Goal: Transaction & Acquisition: Purchase product/service

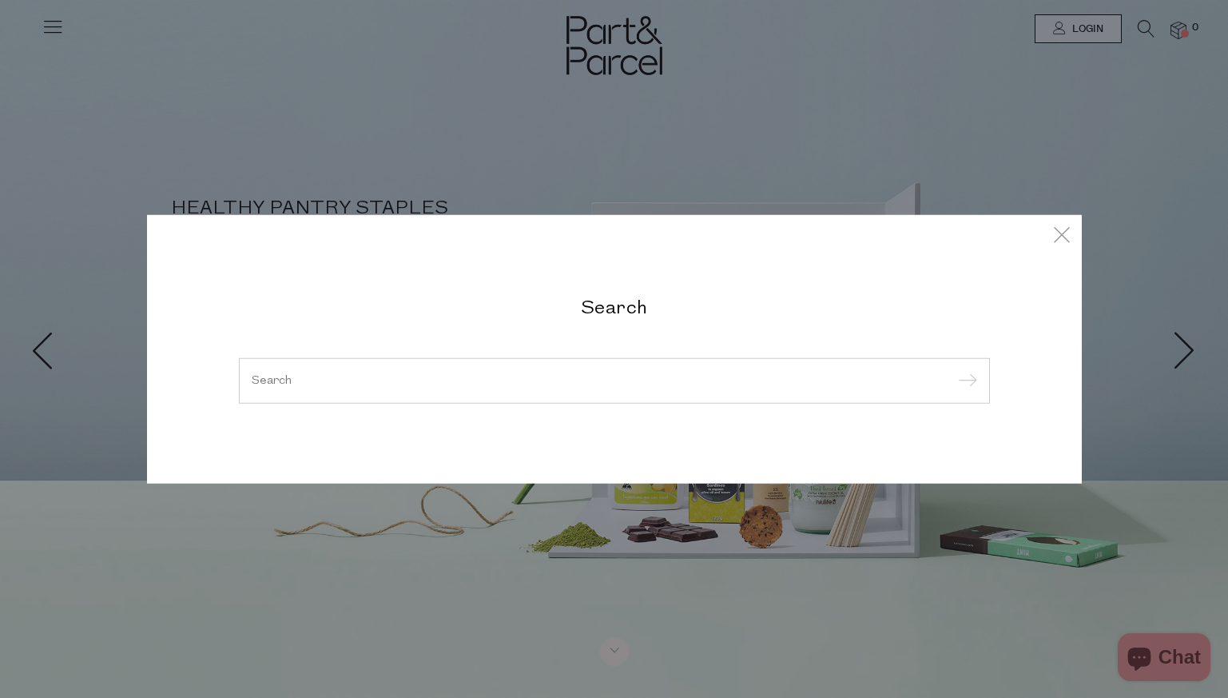
click at [634, 372] on div at bounding box center [614, 380] width 751 height 46
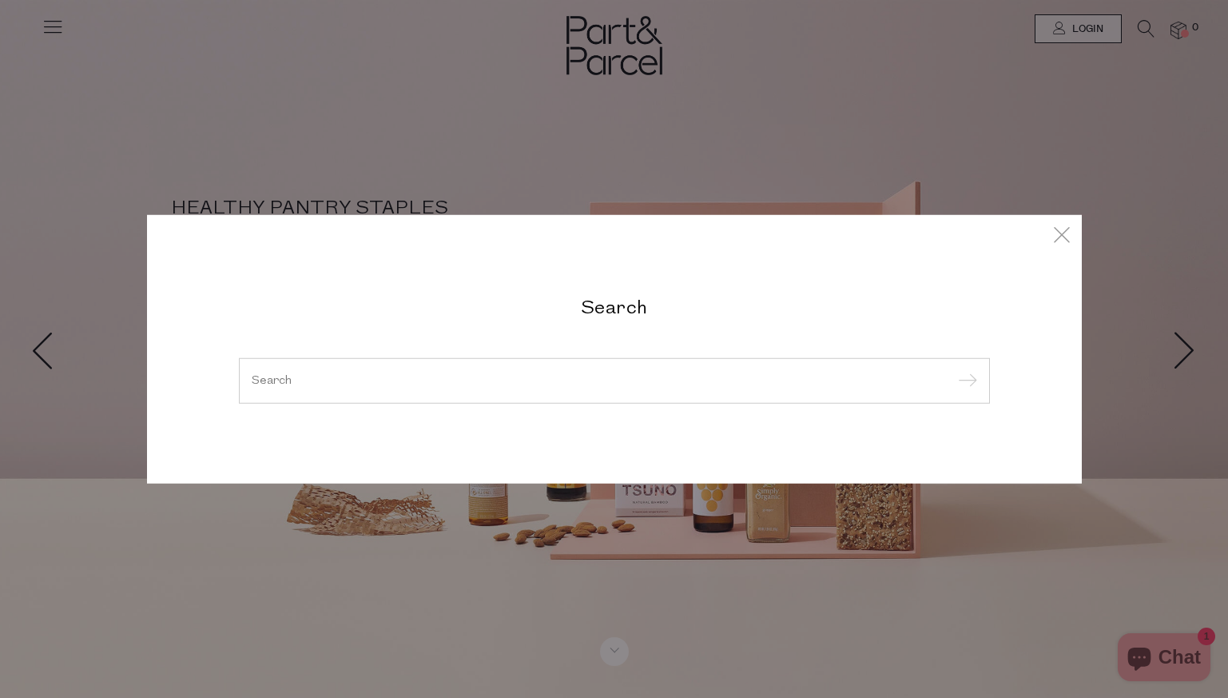
click at [599, 368] on div at bounding box center [614, 380] width 751 height 46
click at [281, 387] on div at bounding box center [614, 380] width 751 height 46
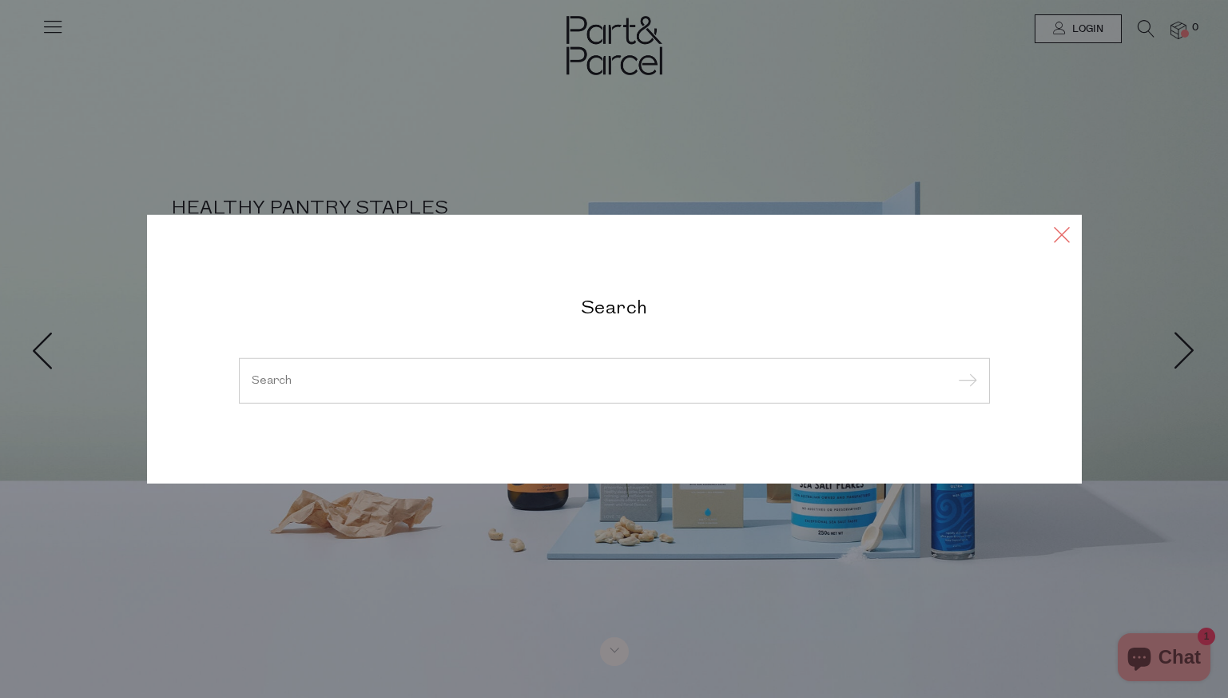
click at [1064, 233] on icon at bounding box center [1062, 233] width 24 height 23
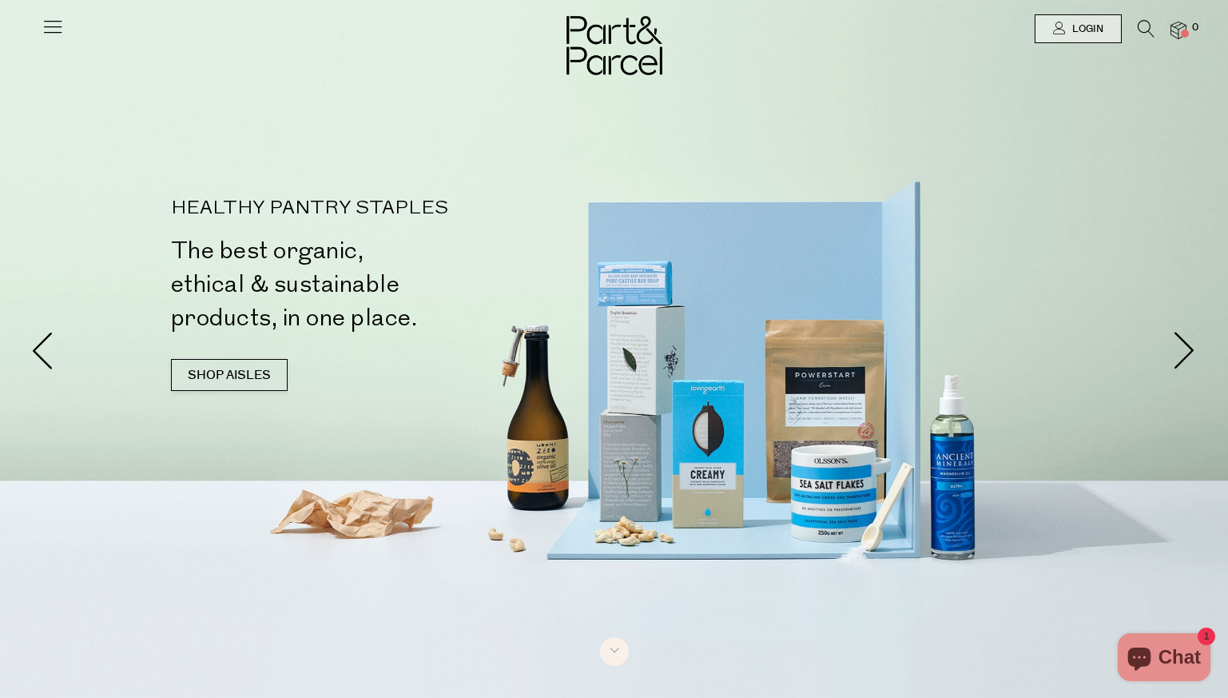
click at [1153, 24] on icon at bounding box center [1146, 29] width 17 height 18
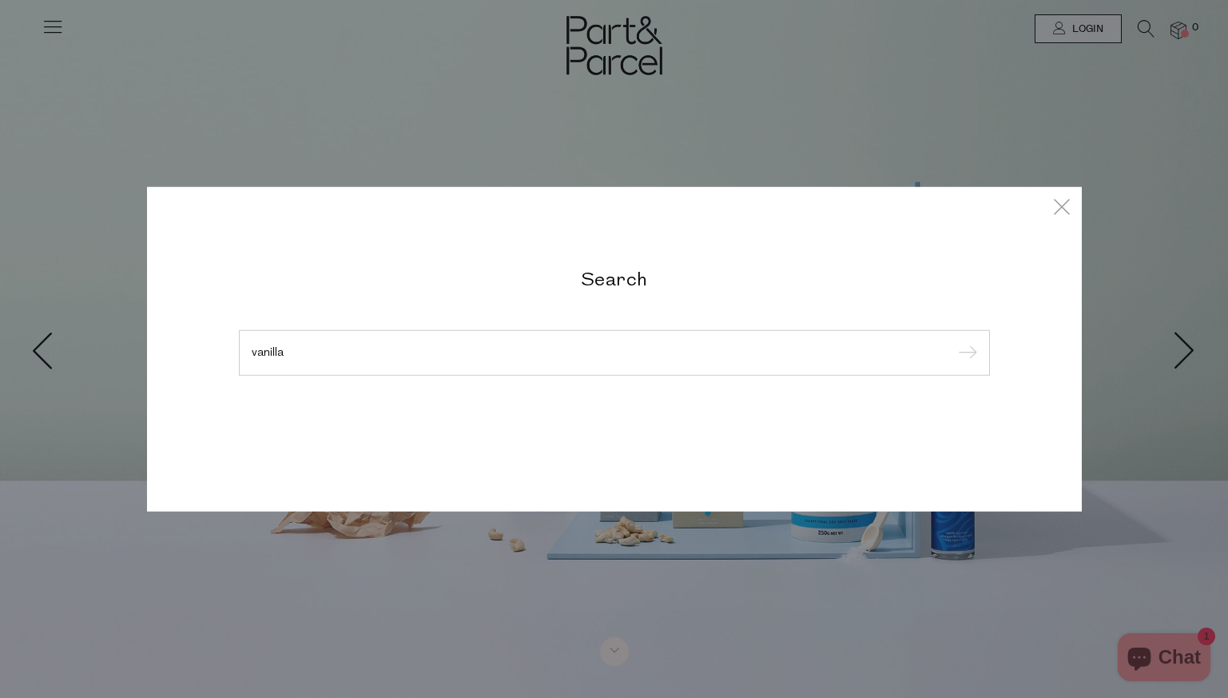
type input "vanilla"
click at [953, 341] on input "submit" at bounding box center [965, 353] width 24 height 24
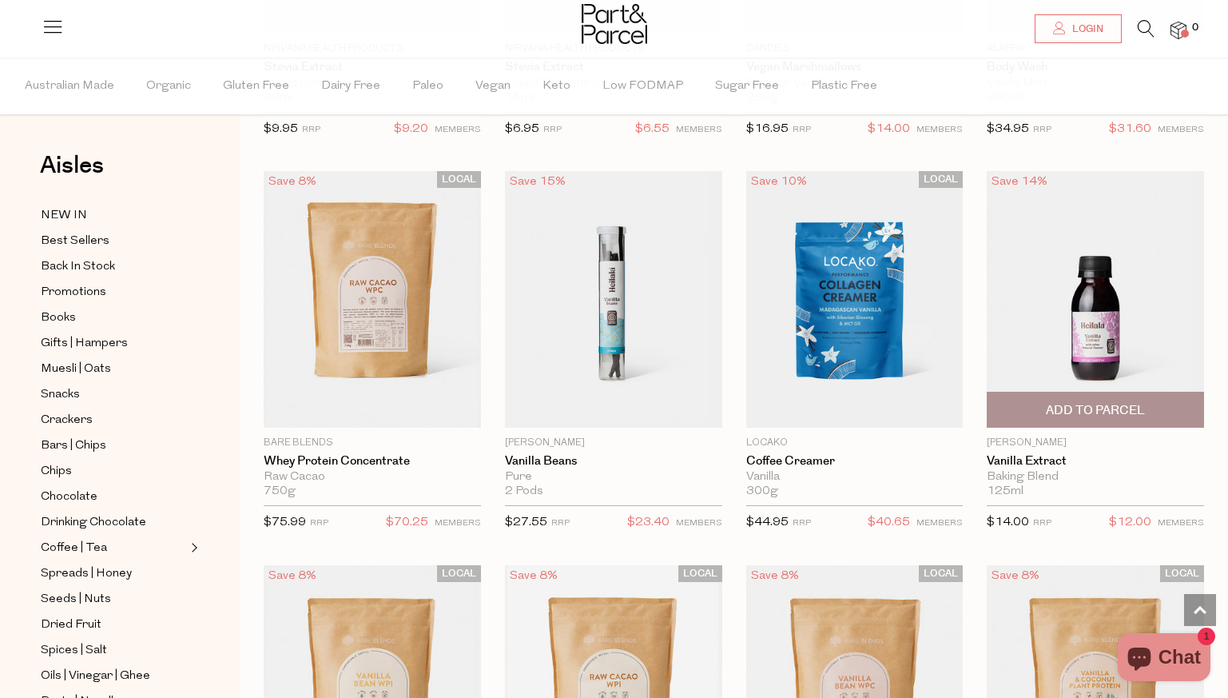
scroll to position [2429, 0]
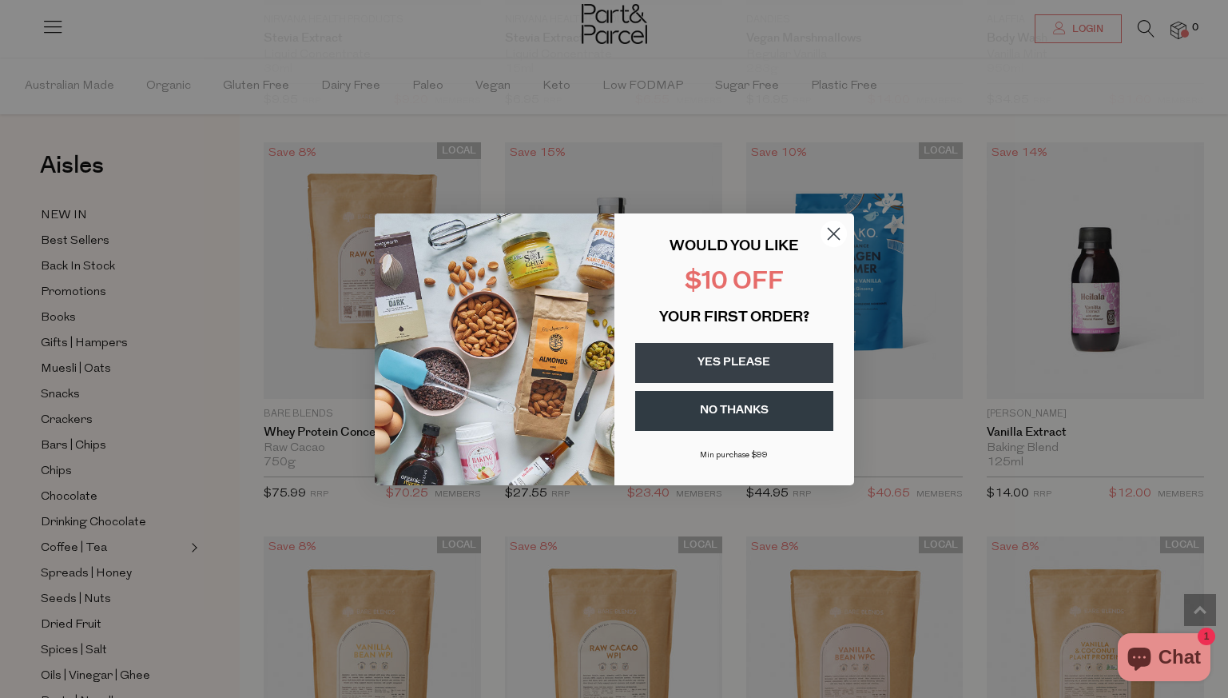
click at [769, 357] on button "YES PLEASE" at bounding box center [734, 363] width 198 height 40
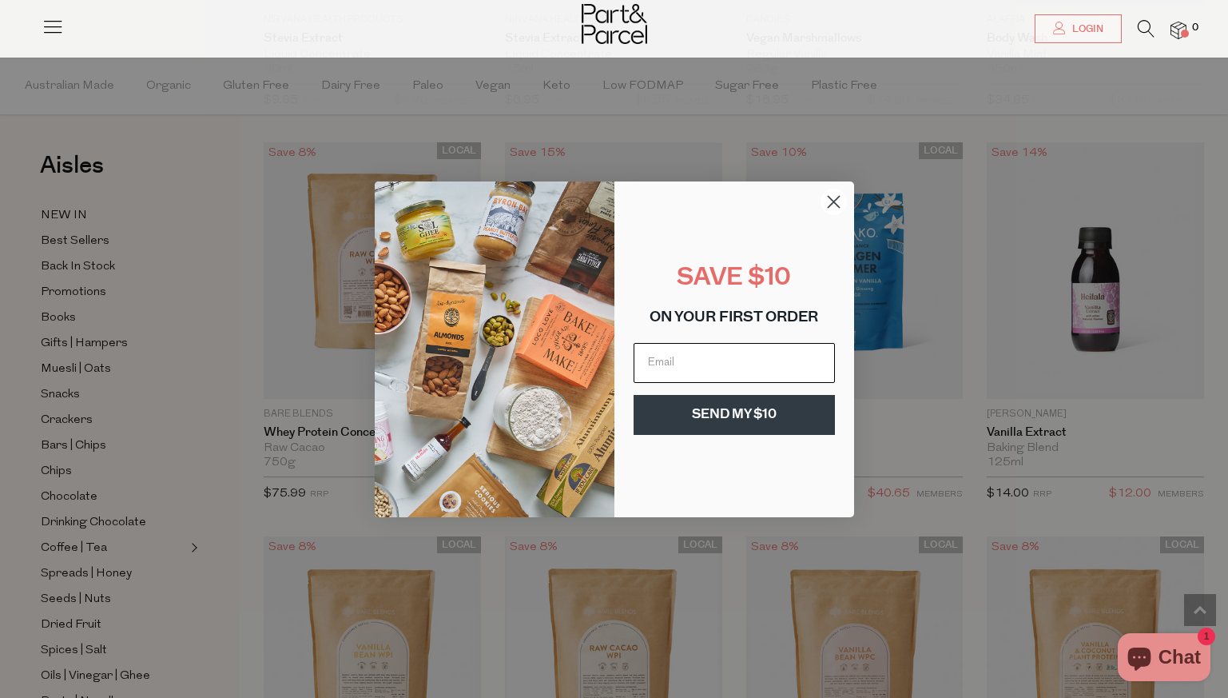
click at [762, 357] on input "Email" at bounding box center [734, 363] width 201 height 40
type input "leahtep@hotmail.com"
click at [738, 433] on button "SEND MY $10" at bounding box center [734, 415] width 201 height 40
click at [738, 425] on div "SEND MY $10" at bounding box center [735, 417] width 208 height 52
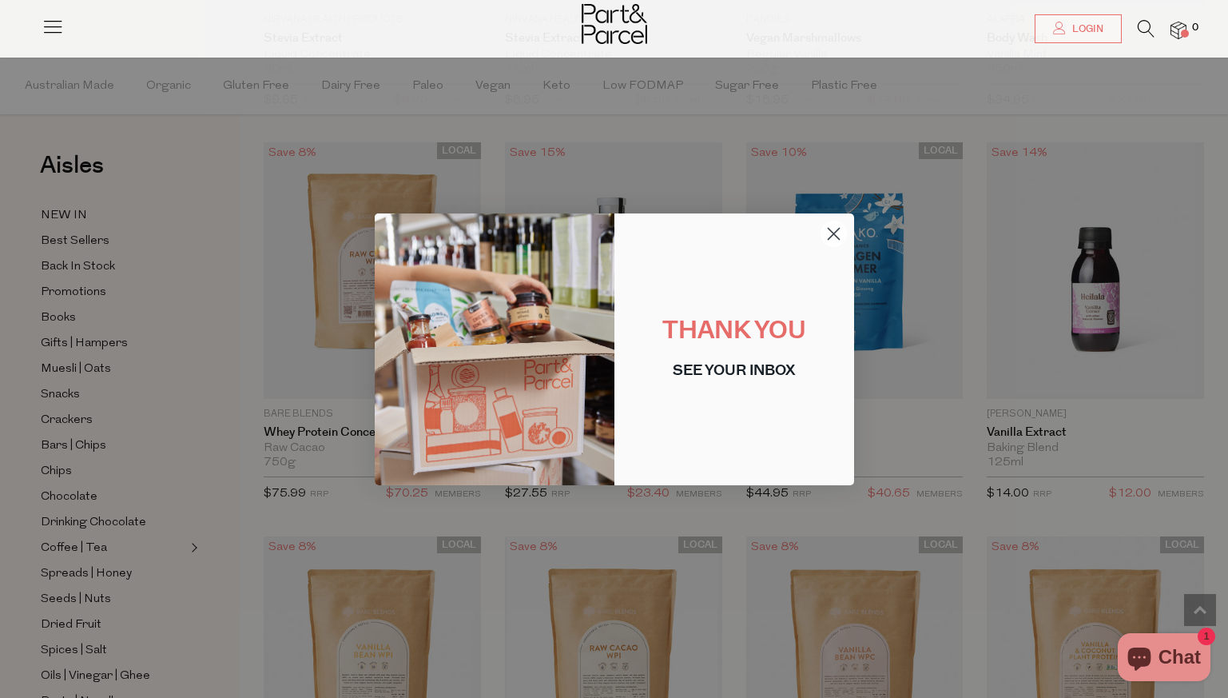
click at [835, 233] on circle "Close dialog" at bounding box center [833, 233] width 26 height 26
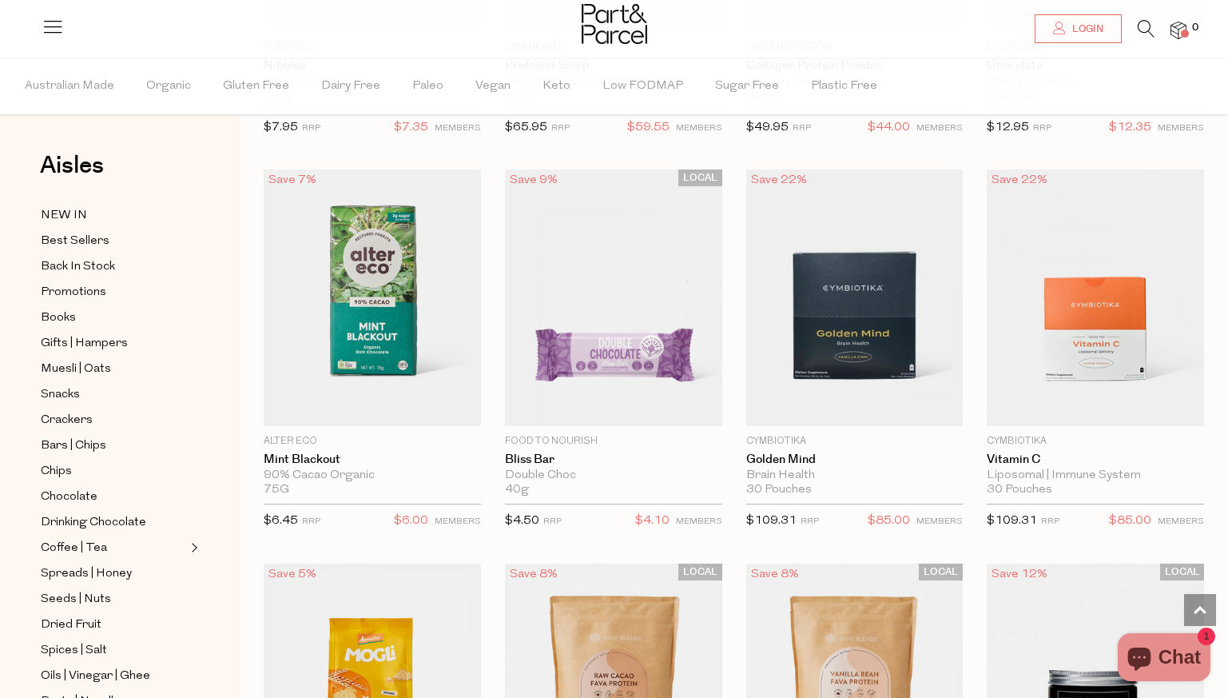
scroll to position [1086, 0]
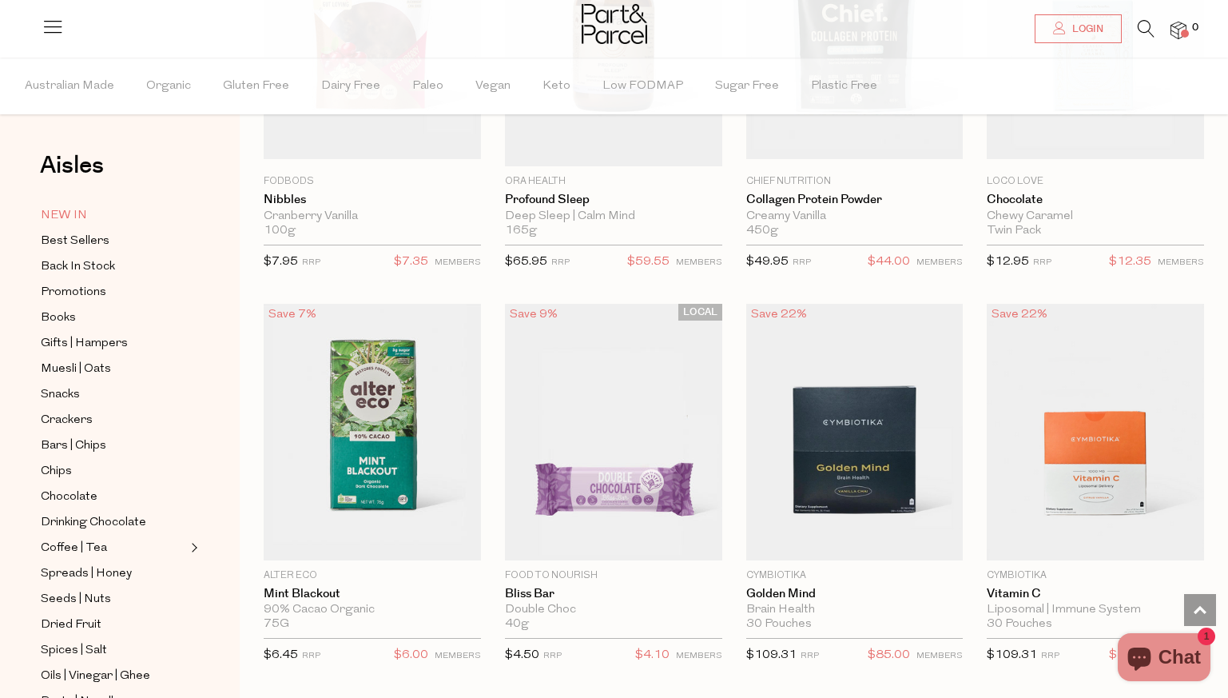
click at [79, 209] on span "NEW IN" at bounding box center [64, 215] width 46 height 19
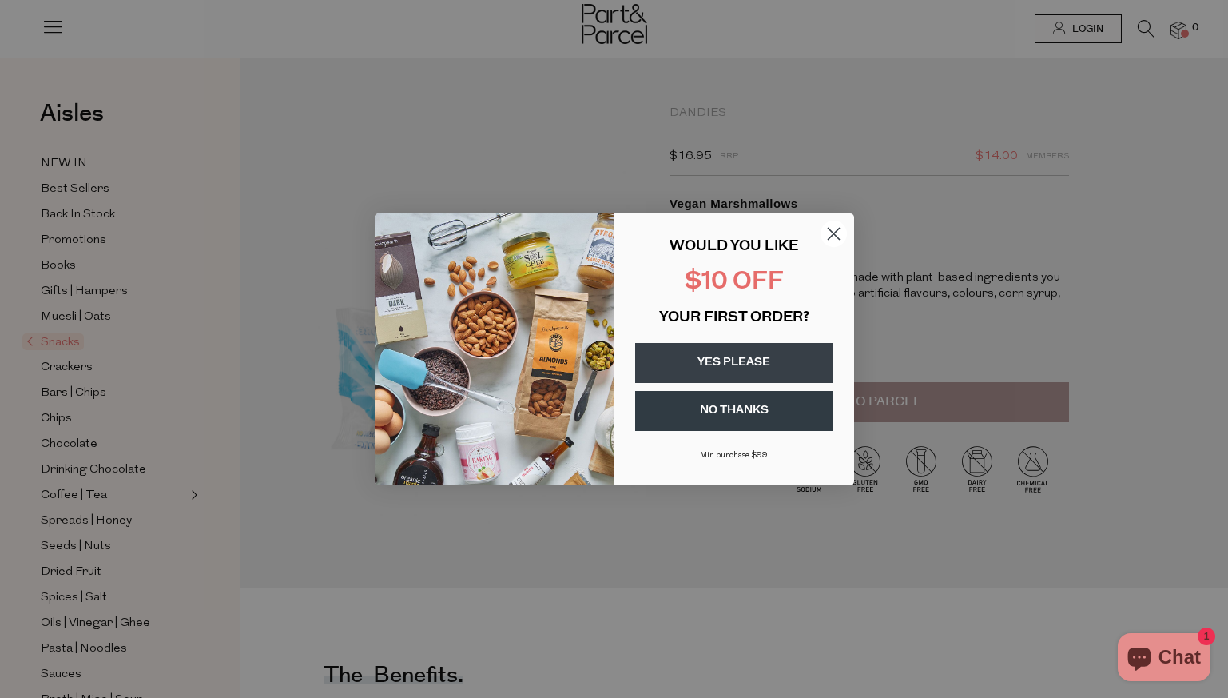
click at [829, 228] on circle "Close dialog" at bounding box center [833, 233] width 26 height 26
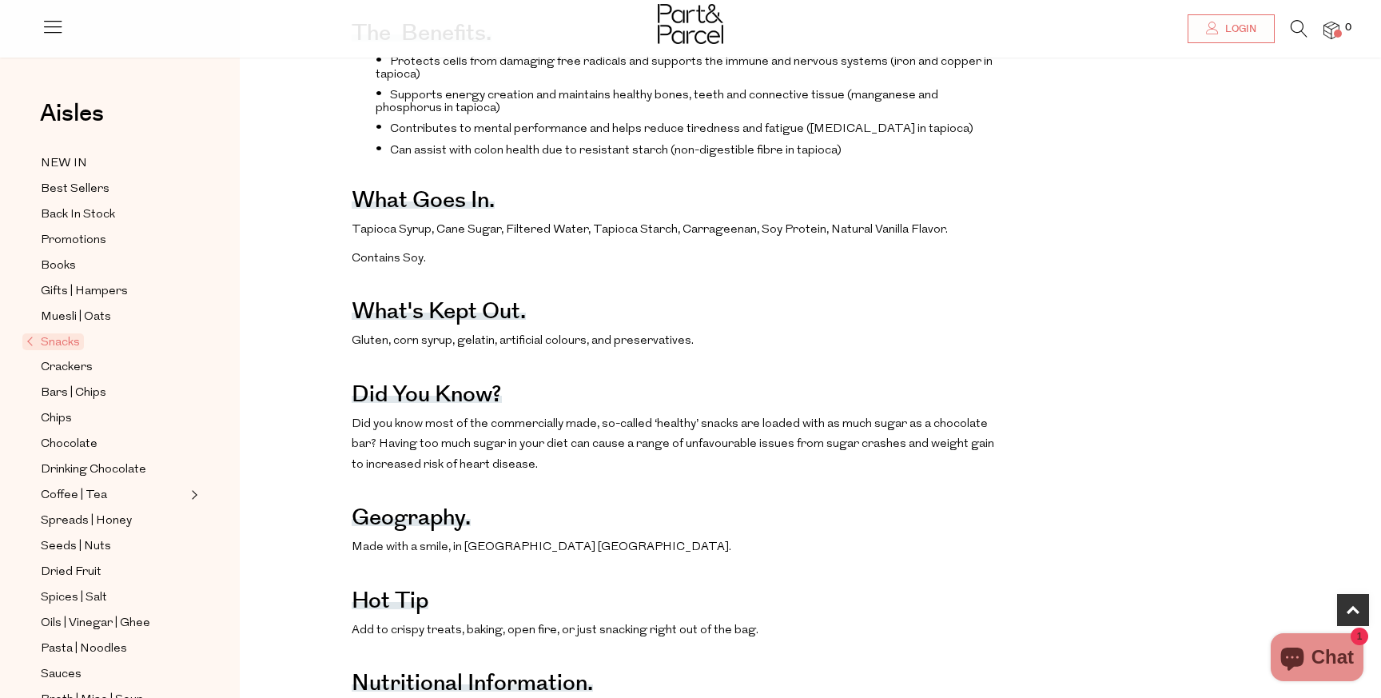
scroll to position [838, 0]
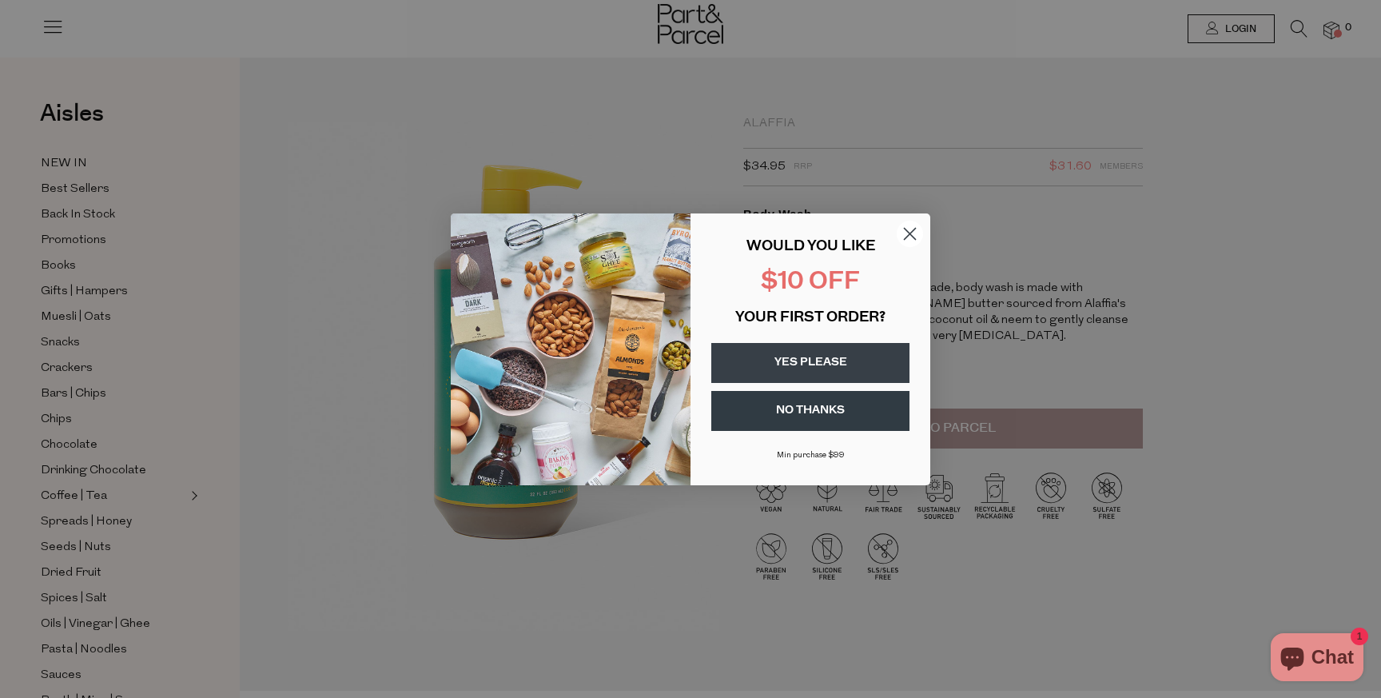
click at [914, 241] on circle "Close dialog" at bounding box center [910, 233] width 26 height 26
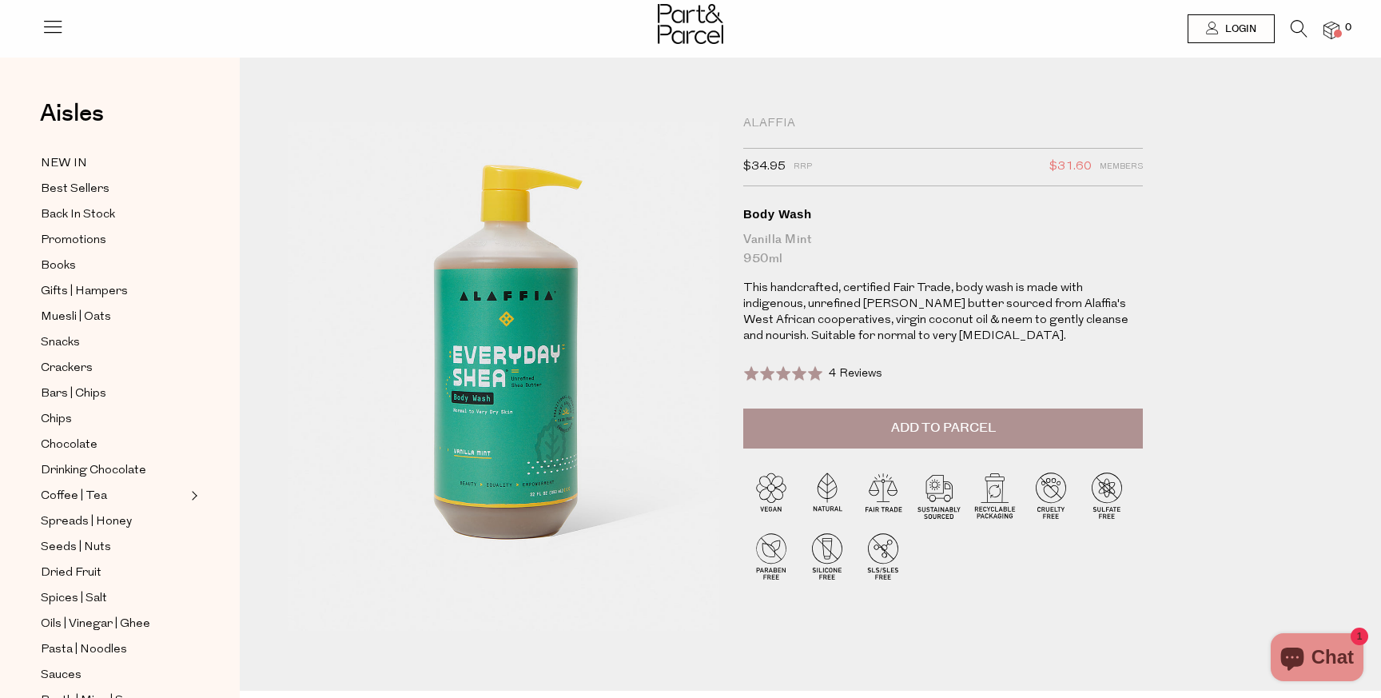
click at [782, 124] on div "Alaffia" at bounding box center [943, 124] width 400 height 16
click at [766, 121] on div "Alaffia" at bounding box center [943, 124] width 400 height 16
click at [1227, 29] on icon at bounding box center [1299, 29] width 17 height 18
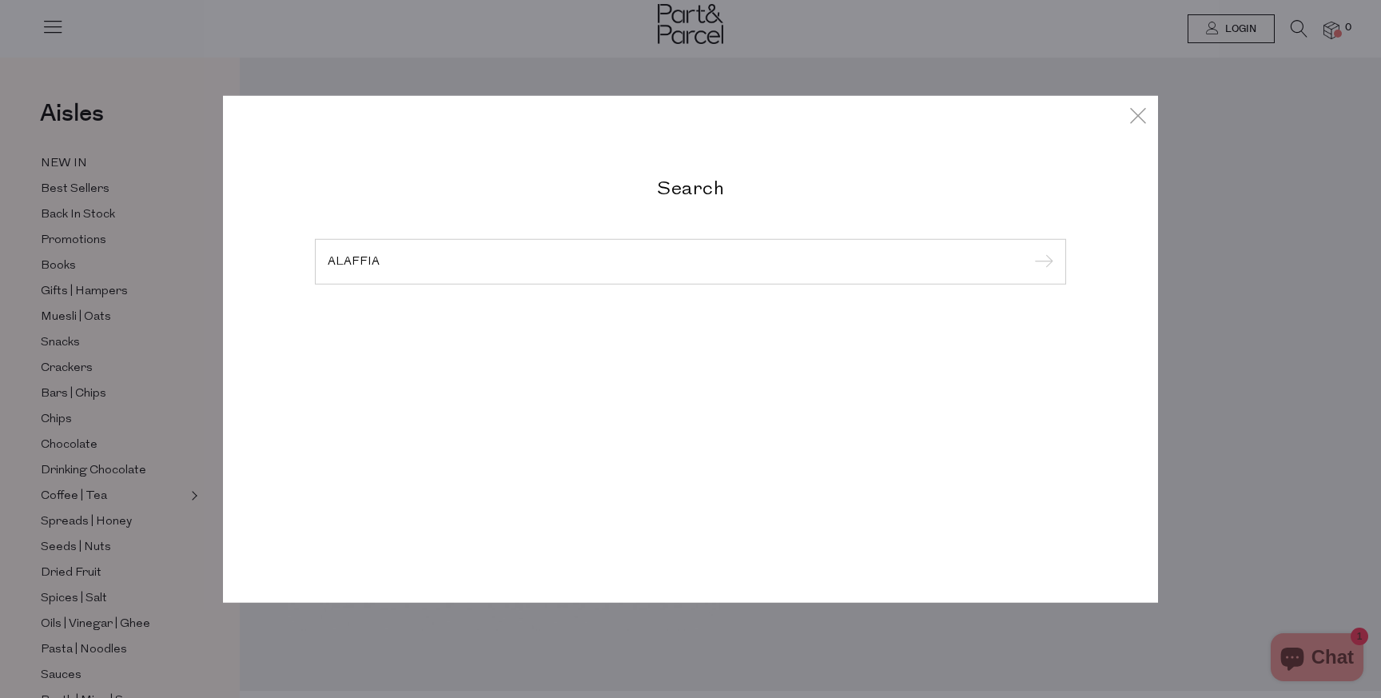
type input "ALAFFIA"
click at [1029, 250] on input "submit" at bounding box center [1041, 262] width 24 height 24
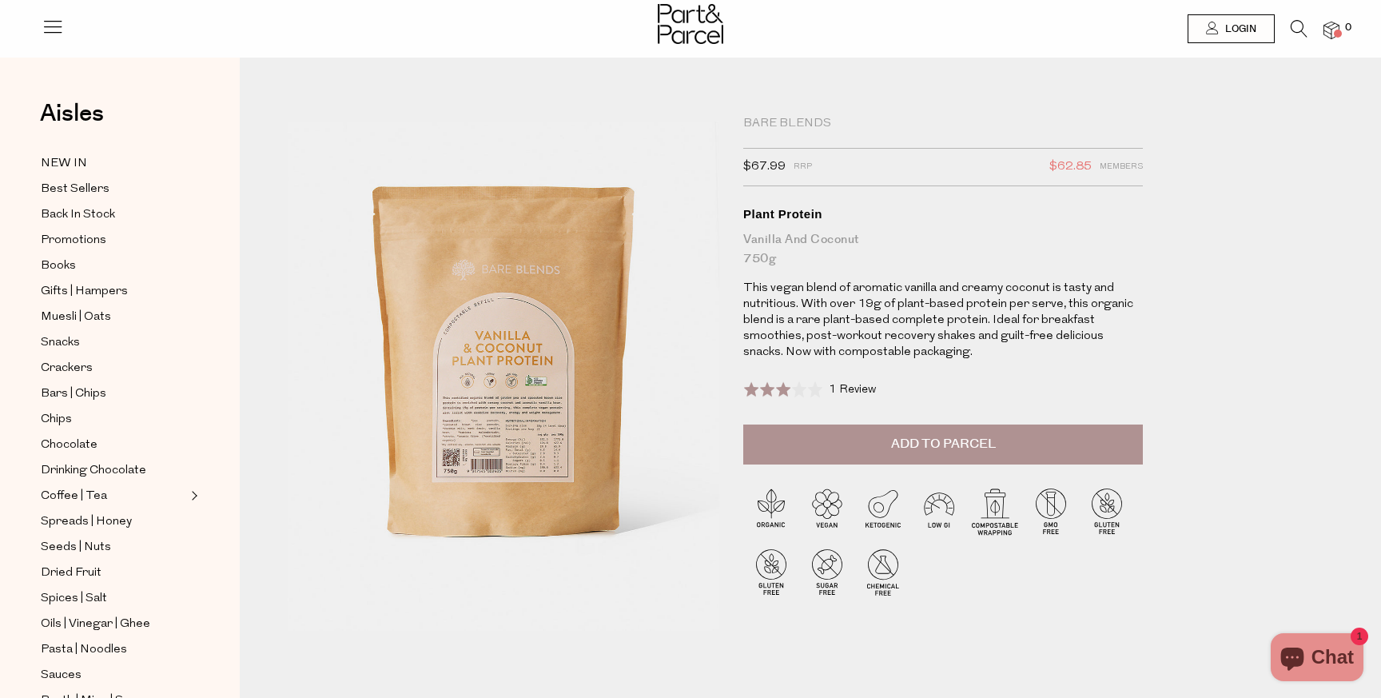
click at [855, 390] on span "1 Review" at bounding box center [852, 390] width 47 height 12
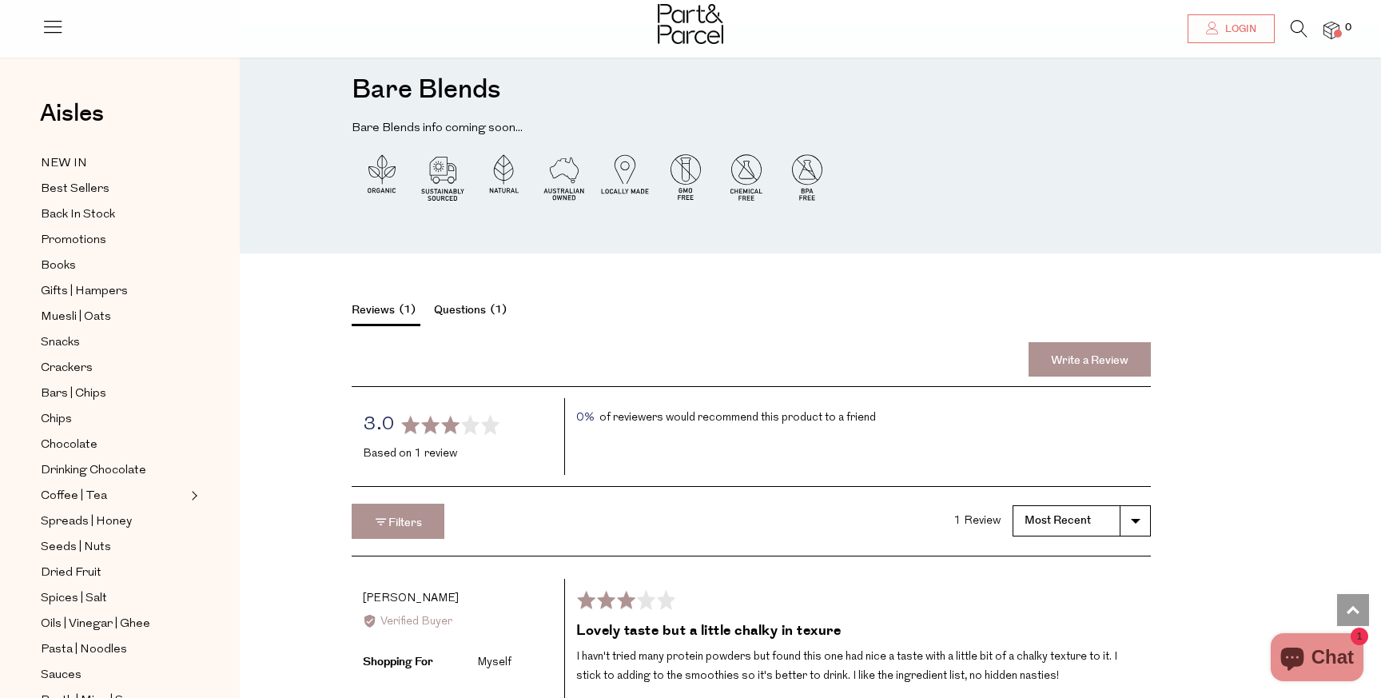
scroll to position [2396, 0]
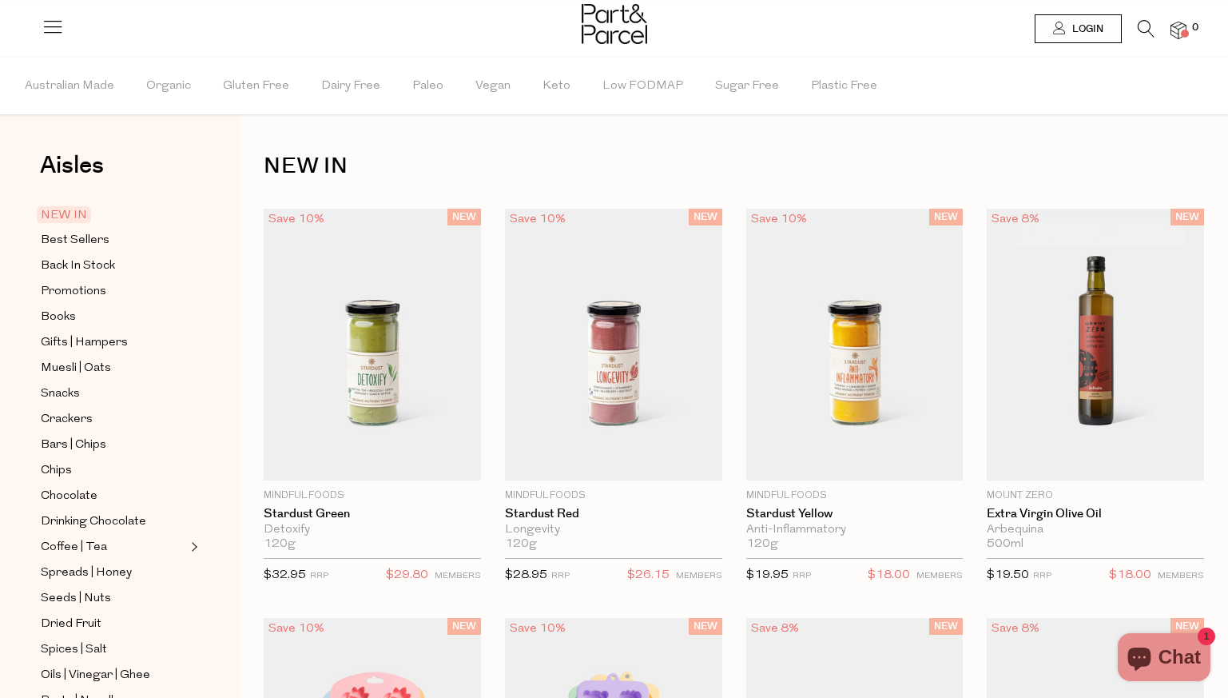
click at [1144, 34] on icon at bounding box center [1146, 29] width 17 height 18
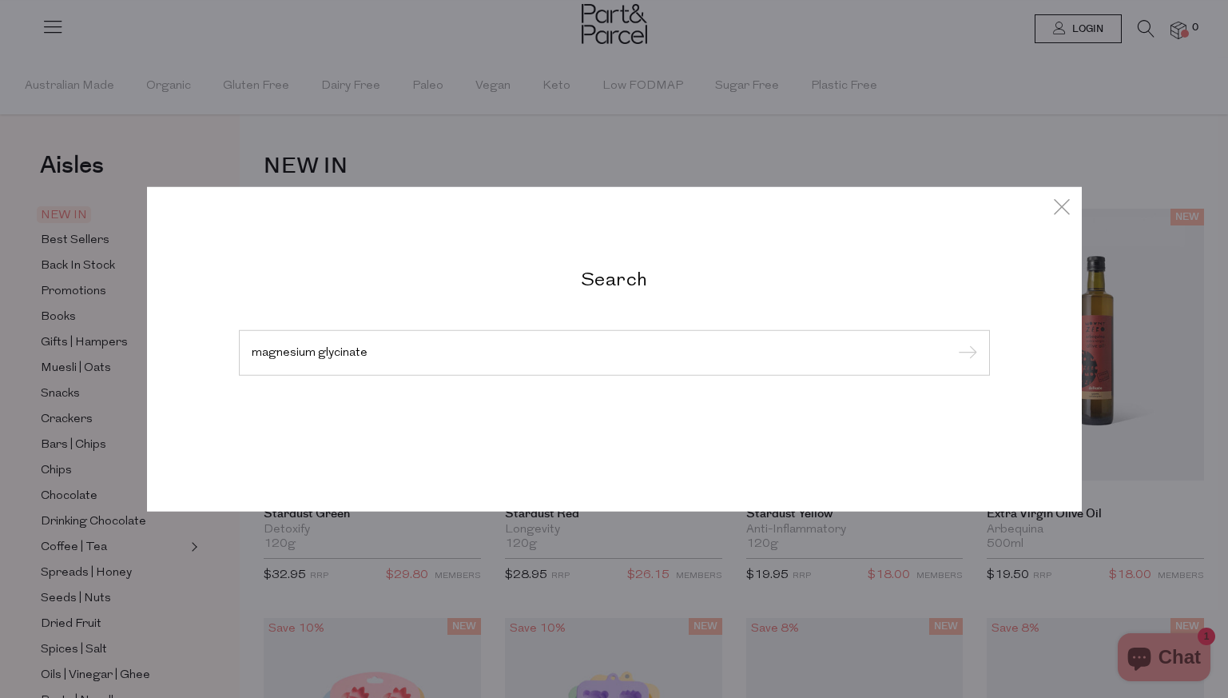
type input "magnesium glycinate"
click at [953, 341] on input "submit" at bounding box center [965, 353] width 24 height 24
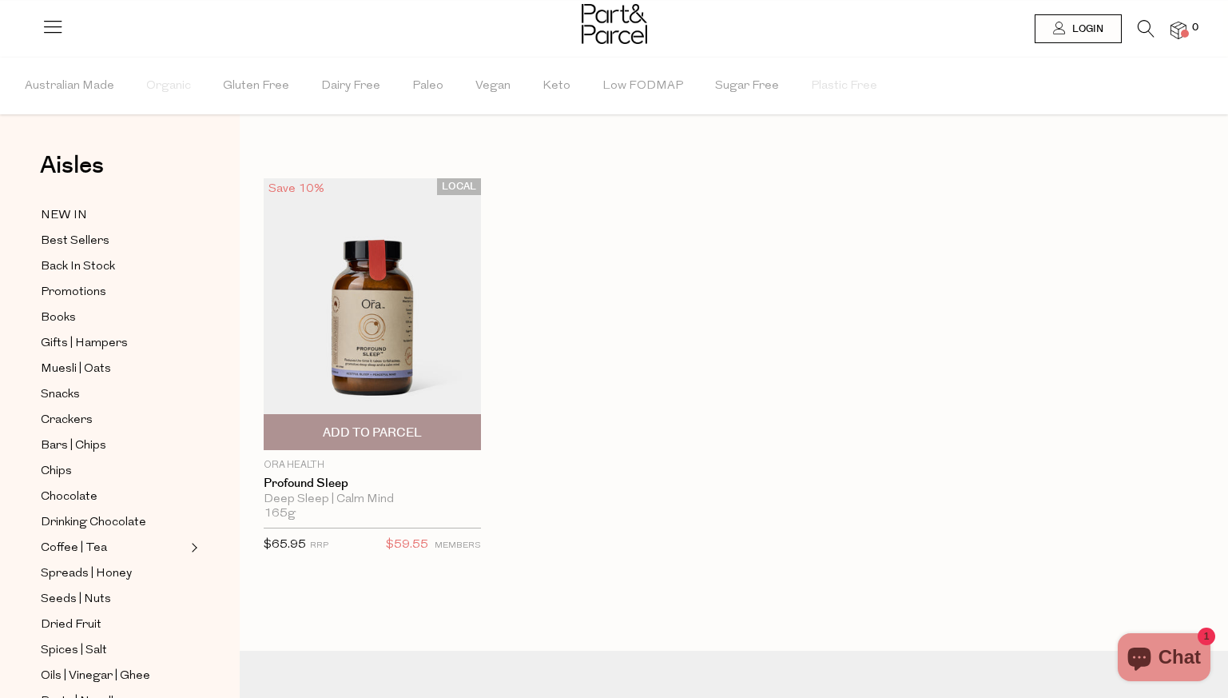
click at [432, 339] on img at bounding box center [372, 314] width 217 height 272
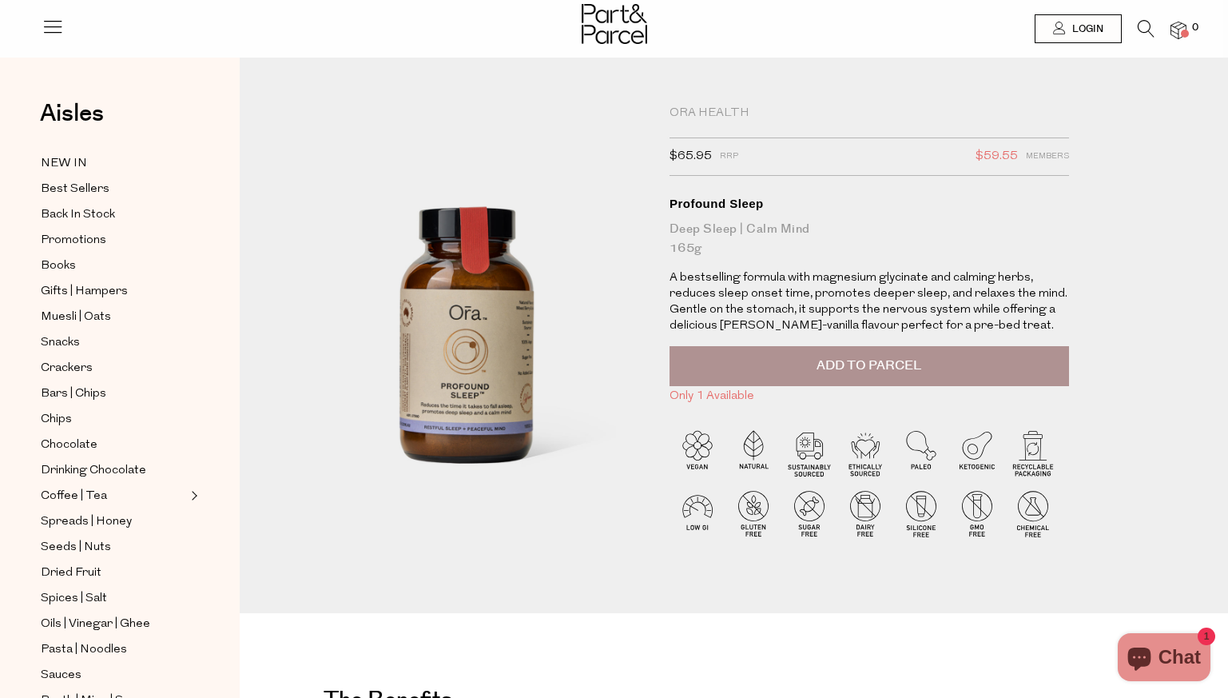
click at [794, 359] on button "Add to Parcel" at bounding box center [870, 366] width 400 height 40
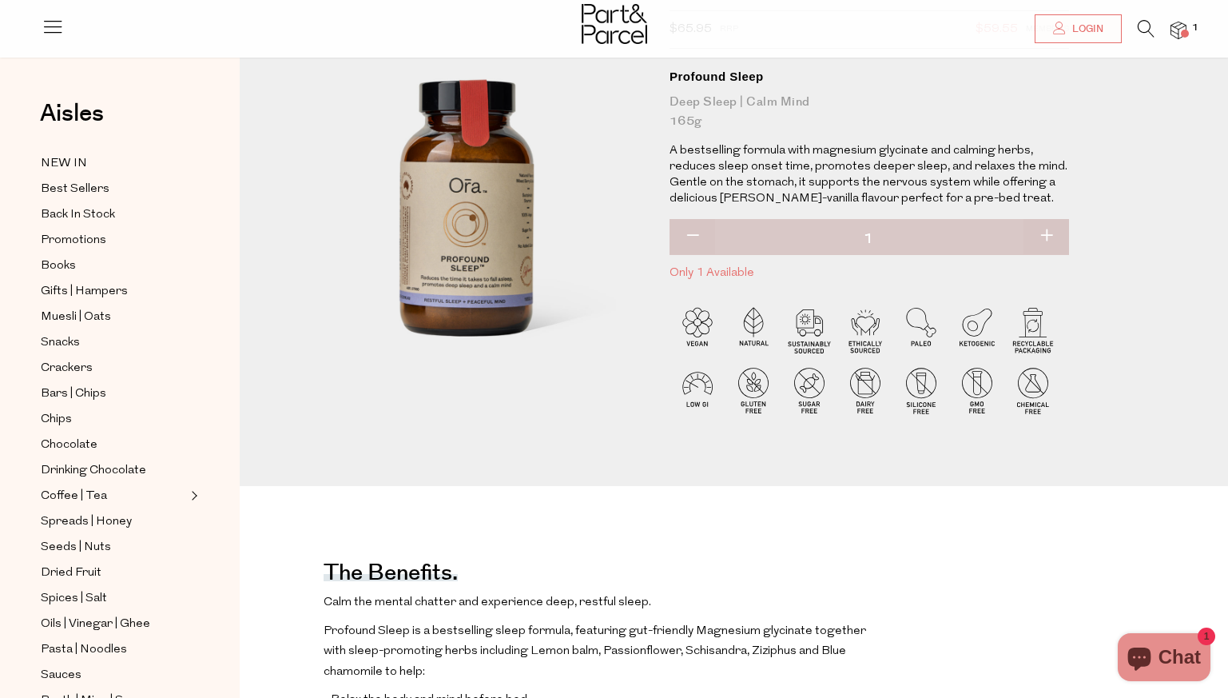
scroll to position [148, 0]
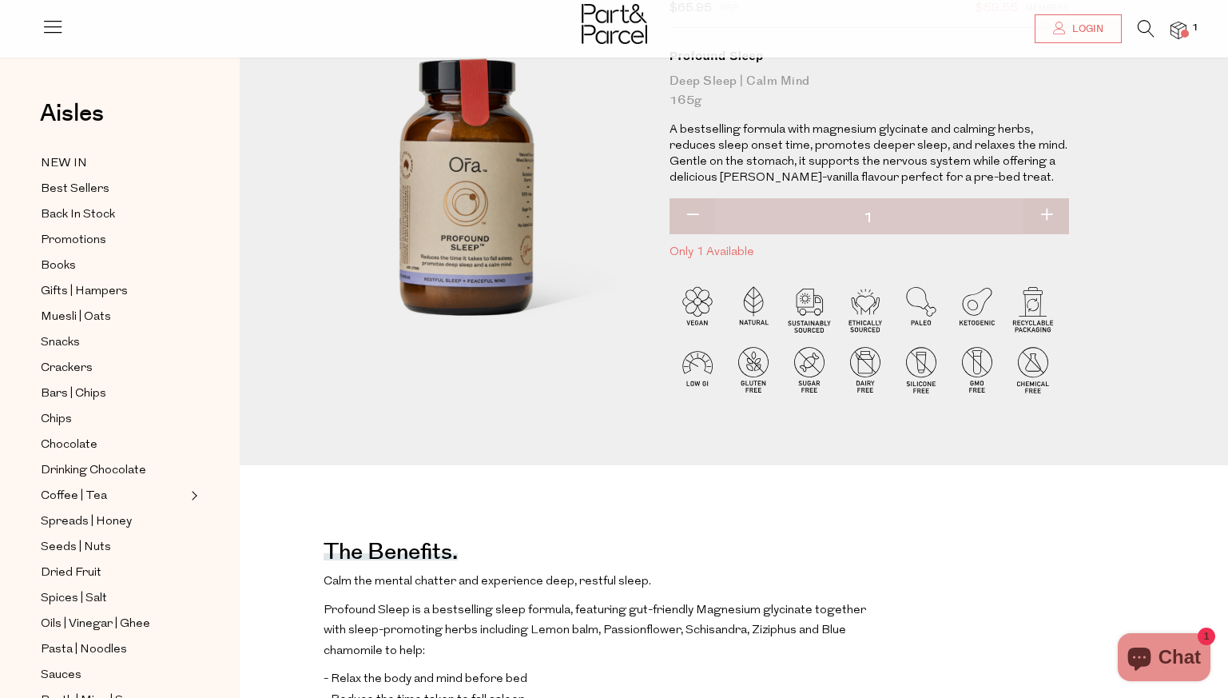
click at [1144, 28] on icon at bounding box center [1146, 29] width 17 height 18
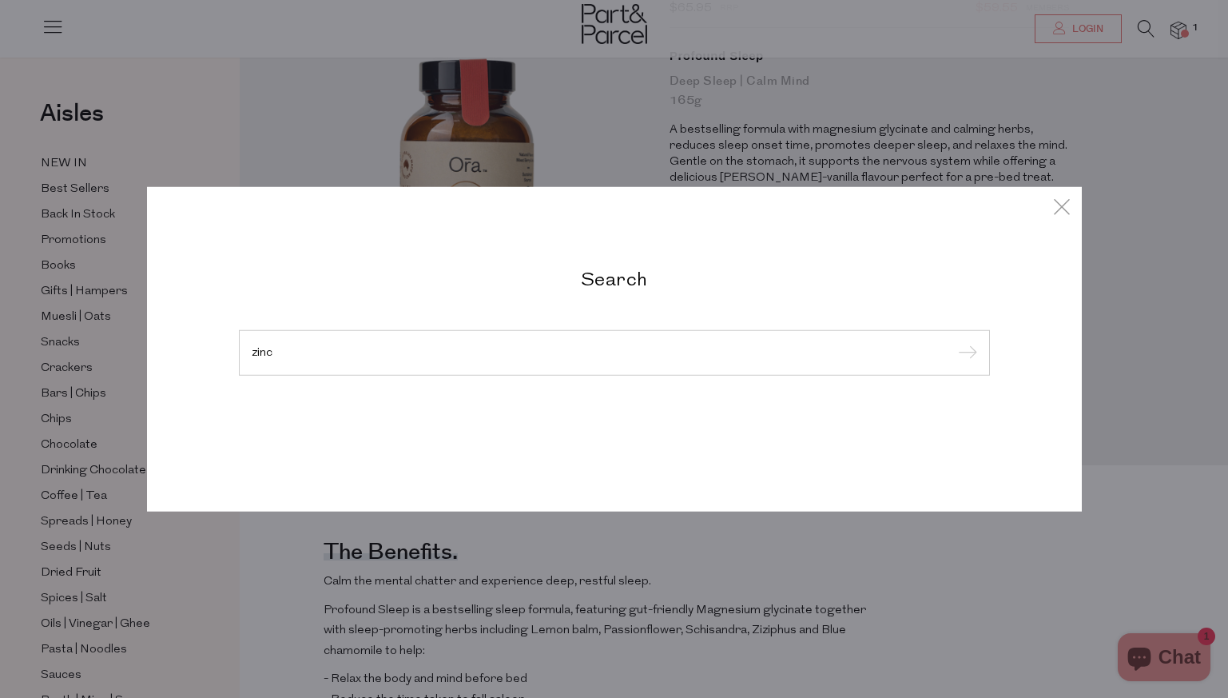
type input "zinc"
click at [953, 341] on input "submit" at bounding box center [965, 353] width 24 height 24
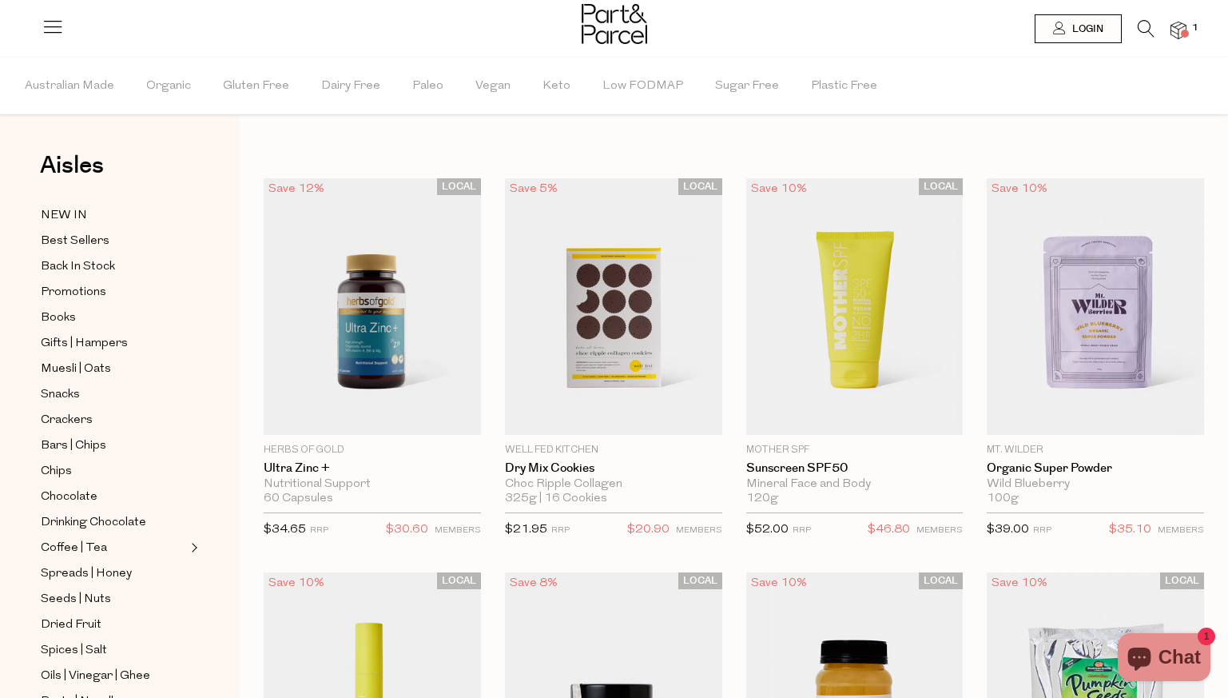
click at [1141, 32] on icon at bounding box center [1146, 29] width 17 height 18
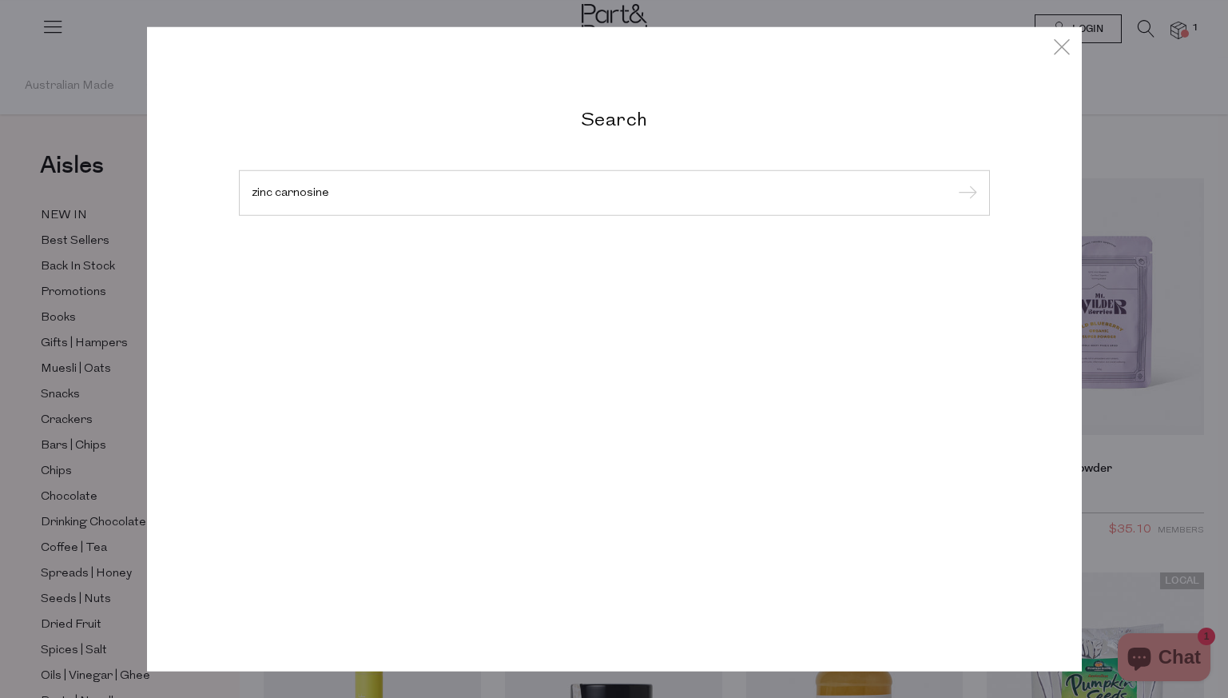
type input "zinc carnosine"
click at [953, 181] on input "submit" at bounding box center [965, 193] width 24 height 24
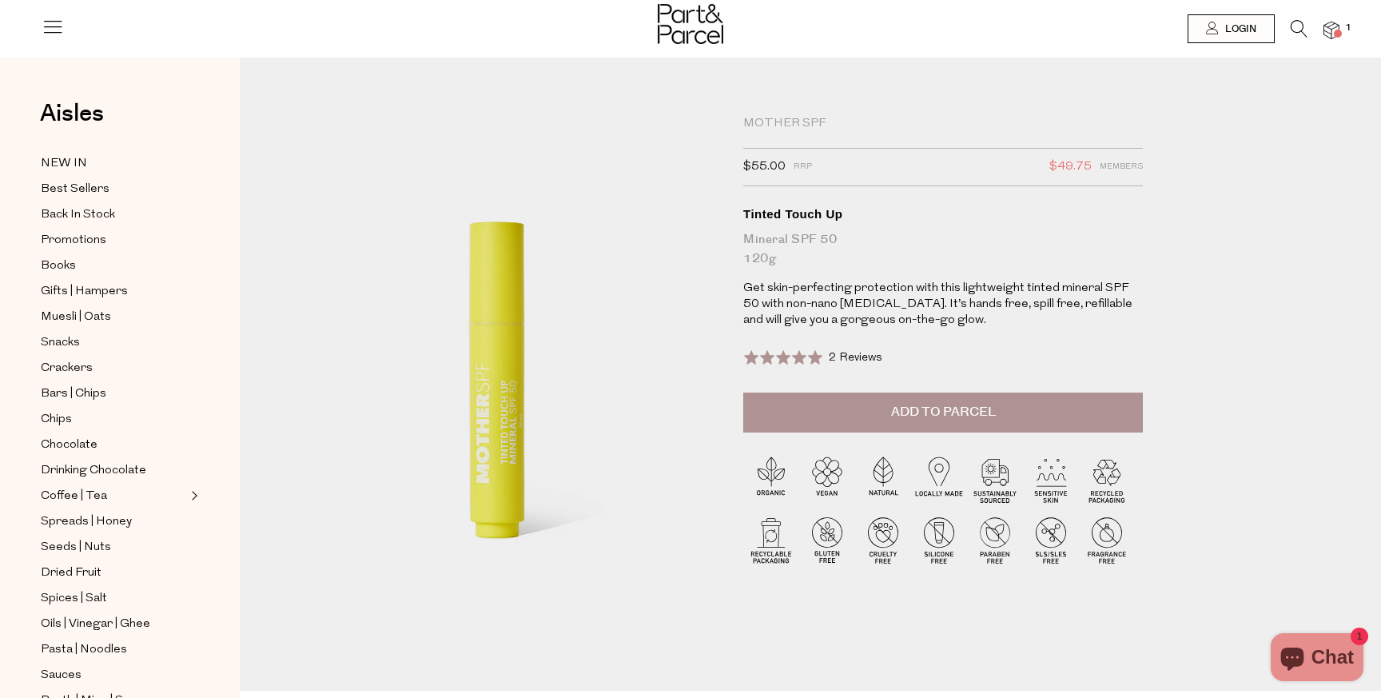
click at [778, 121] on div "Mother SPF" at bounding box center [943, 124] width 400 height 16
click at [1227, 34] on icon at bounding box center [1299, 29] width 17 height 18
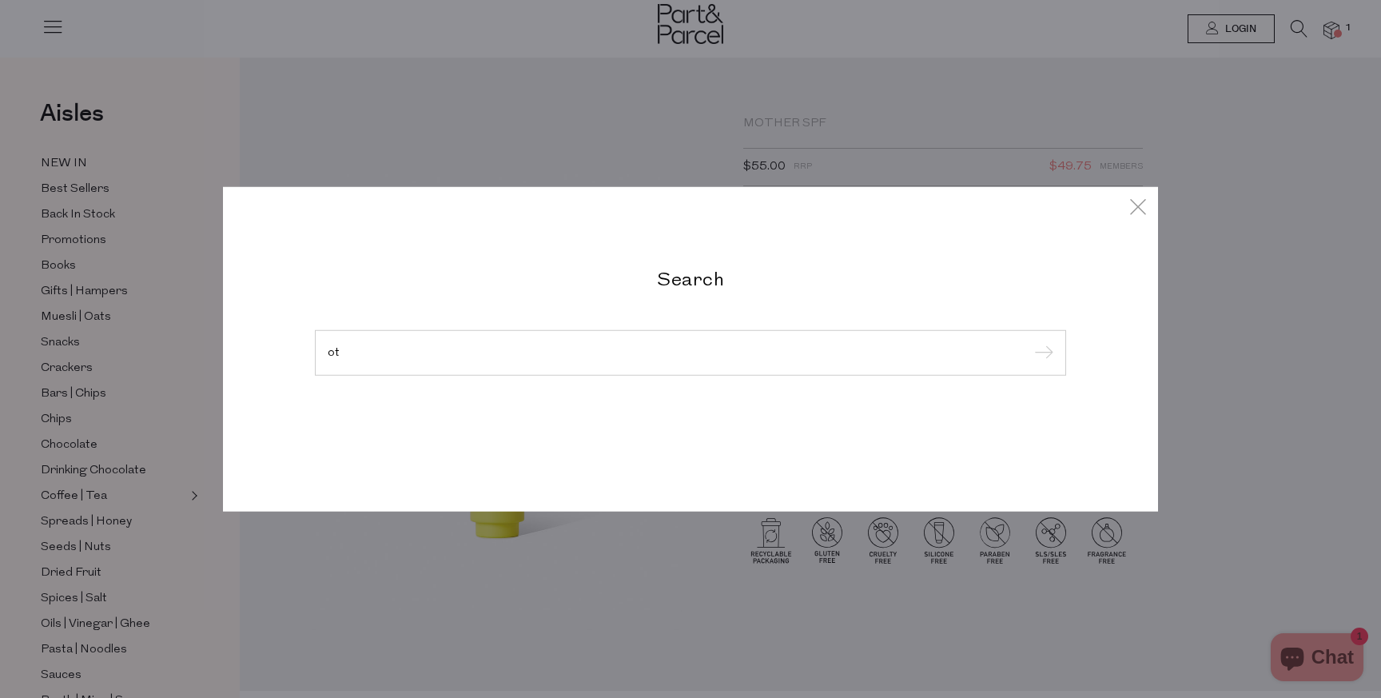
type input "o"
type input "mother spf"
click at [1029, 341] on input "submit" at bounding box center [1041, 353] width 24 height 24
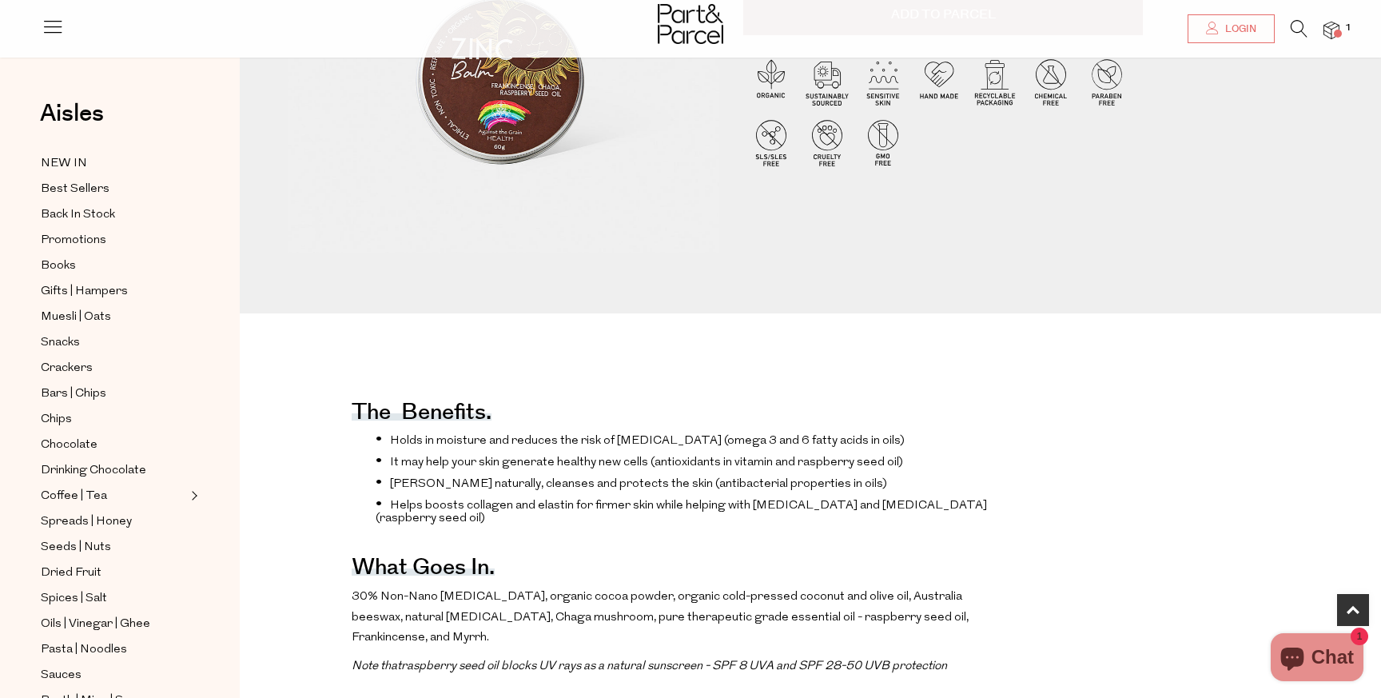
scroll to position [781, 0]
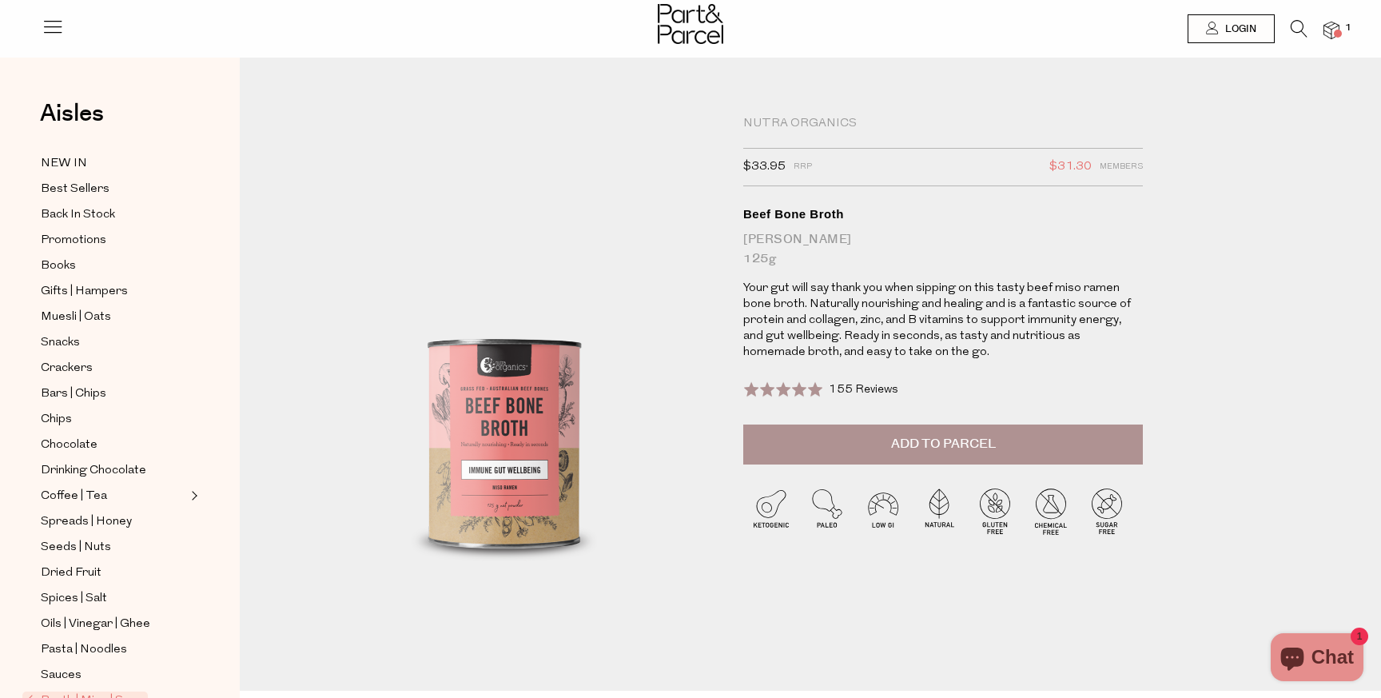
click at [1227, 26] on icon at bounding box center [1299, 29] width 17 height 18
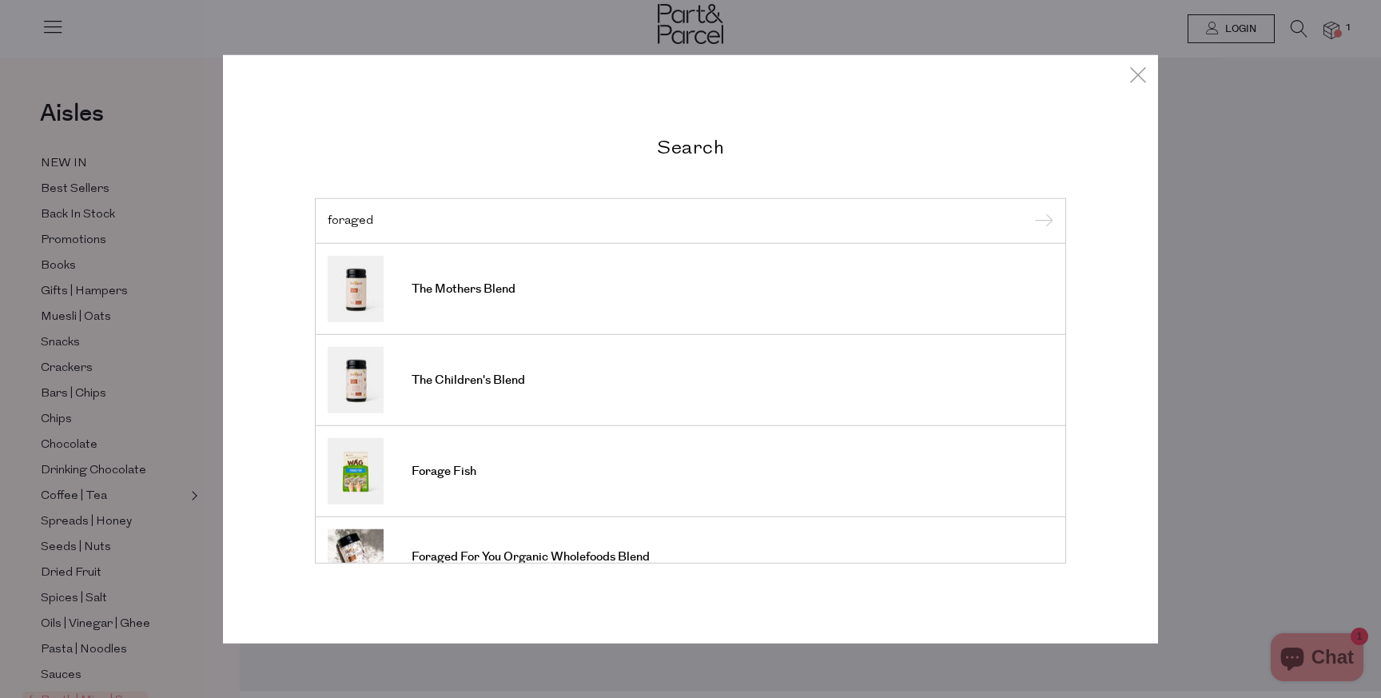
type input "foraged"
click at [1029, 209] on input "submit" at bounding box center [1041, 221] width 24 height 24
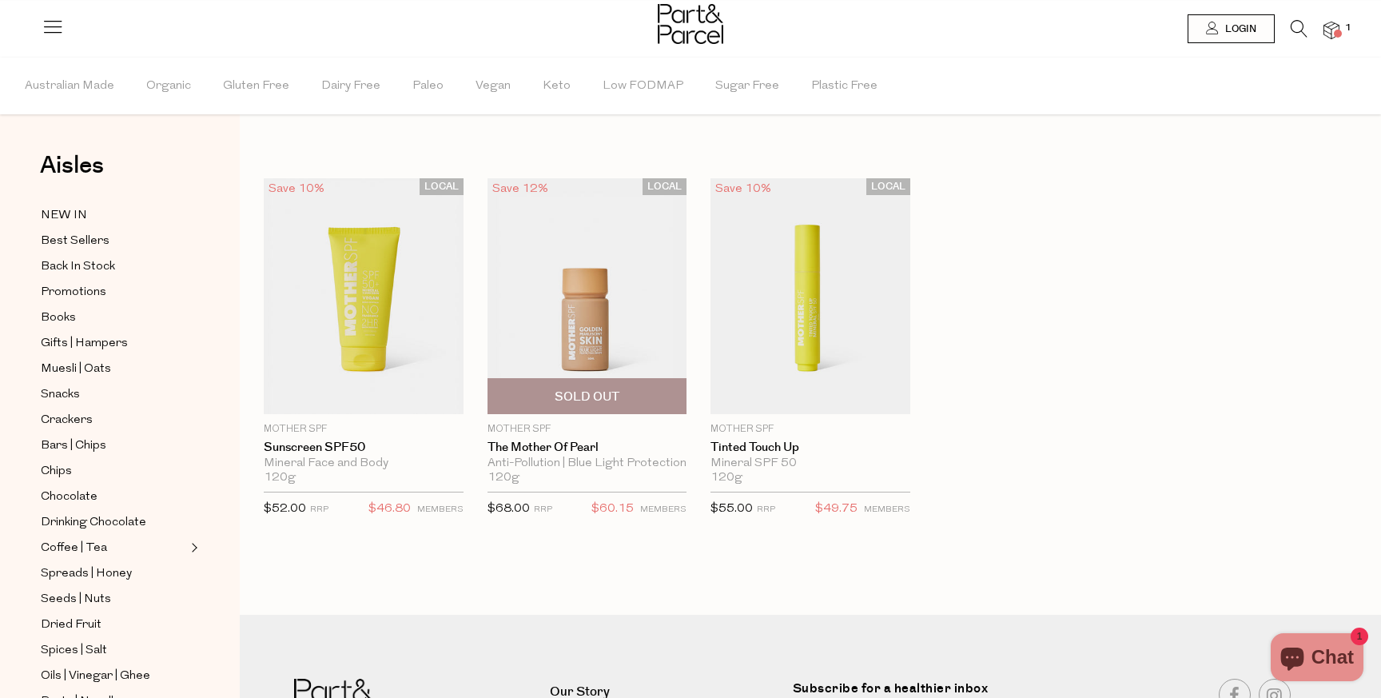
click at [638, 303] on img at bounding box center [587, 296] width 200 height 236
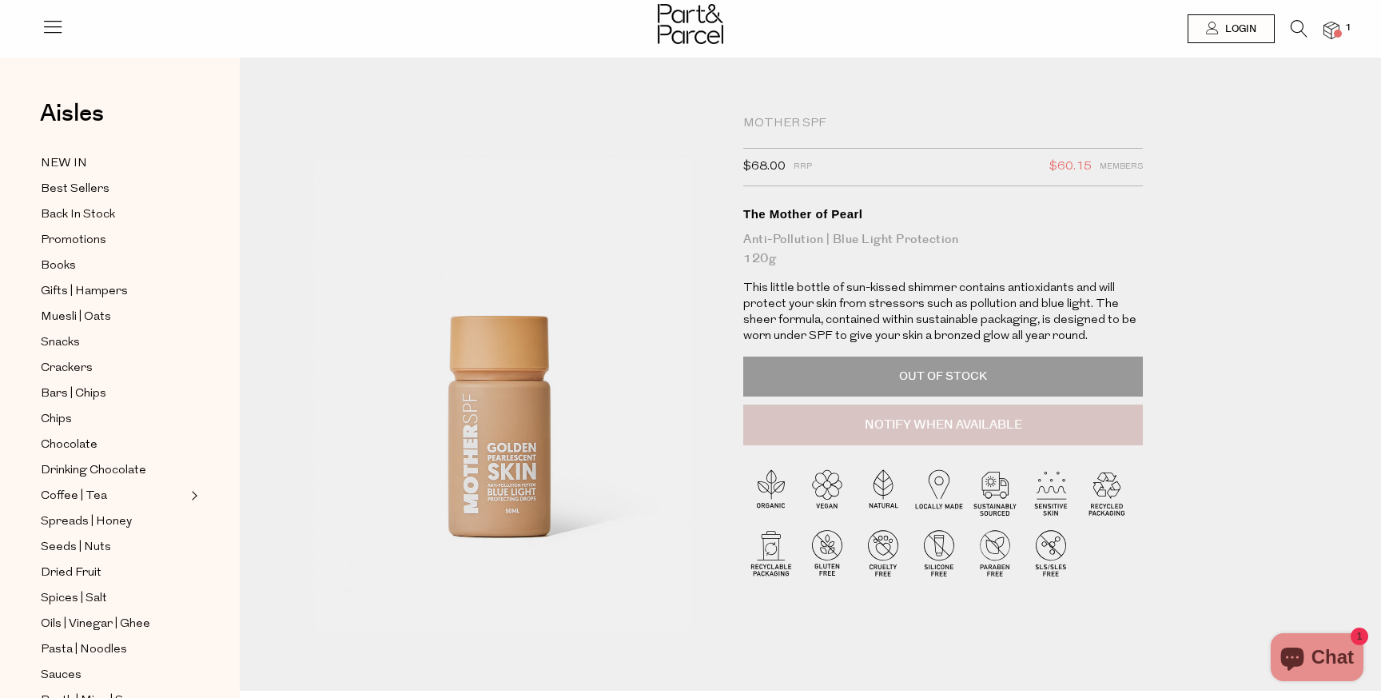
click at [873, 430] on button "Notify When Available" at bounding box center [943, 425] width 400 height 42
type input "Notify when available"
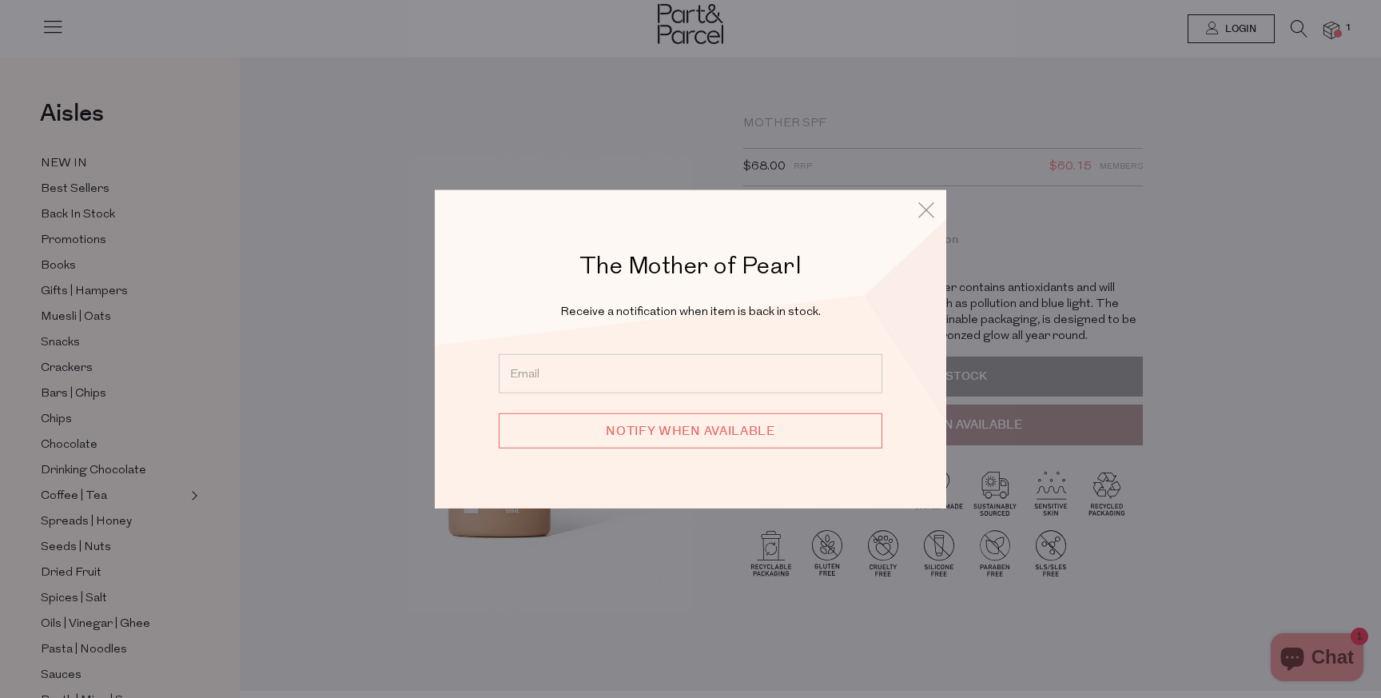
click at [721, 365] on input "email" at bounding box center [691, 373] width 384 height 39
type input "leahtep@hotmail.com"
click at [666, 431] on input "Notify when available" at bounding box center [691, 430] width 384 height 35
click at [742, 436] on input "Notify when available" at bounding box center [691, 430] width 384 height 35
type input "We will be in touch"
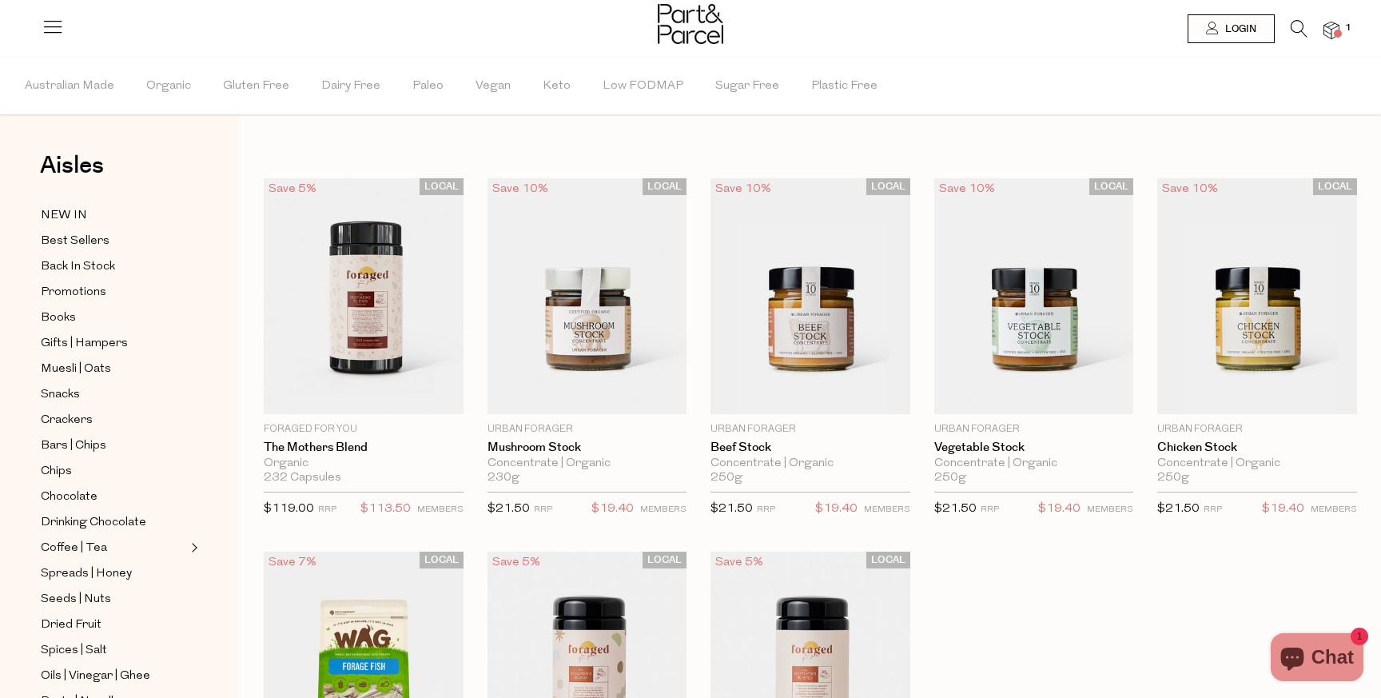
click at [1299, 26] on icon at bounding box center [1299, 29] width 17 height 18
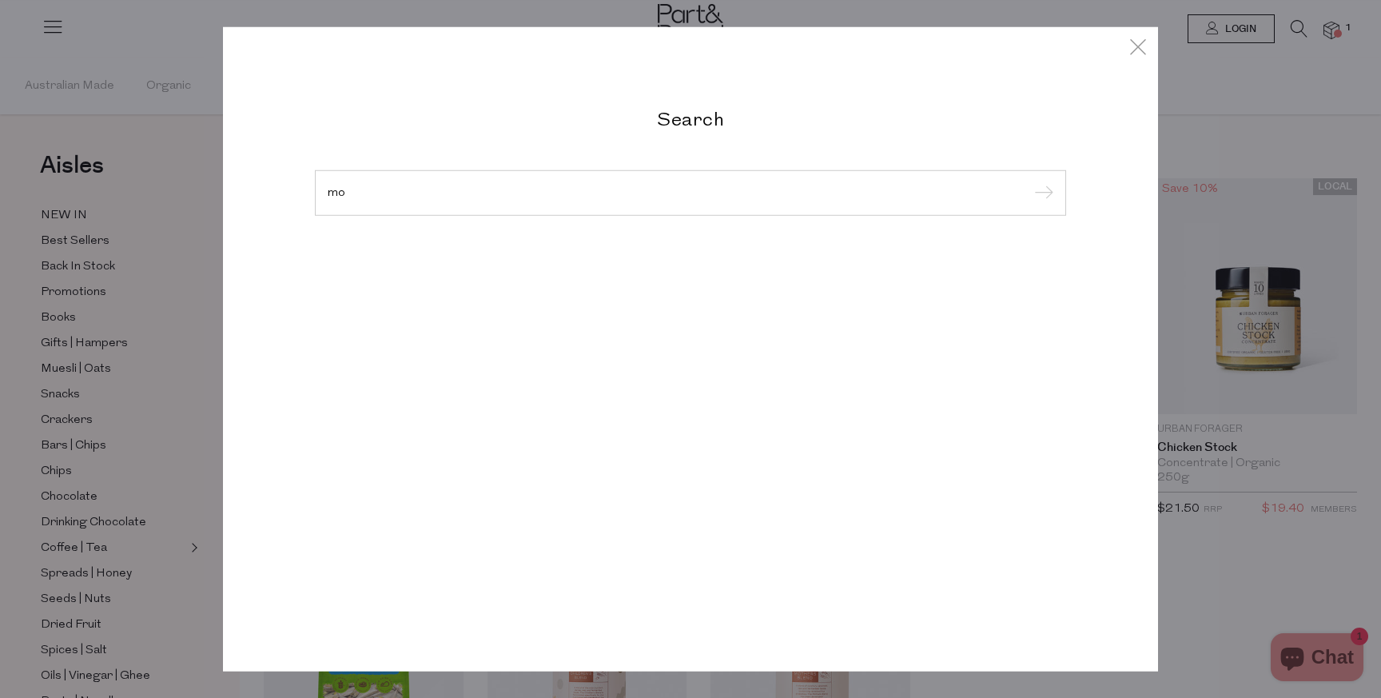
type input "m"
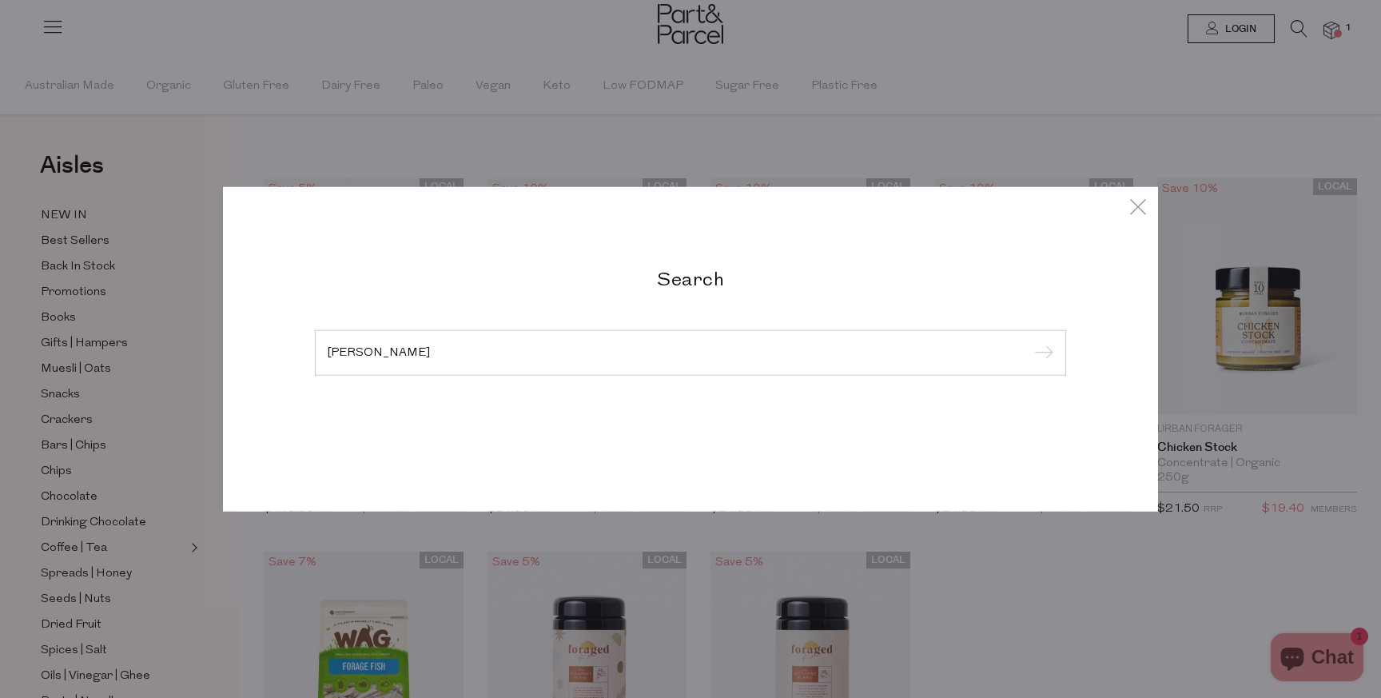
type input "[PERSON_NAME]"
click at [1029, 341] on input "submit" at bounding box center [1041, 353] width 24 height 24
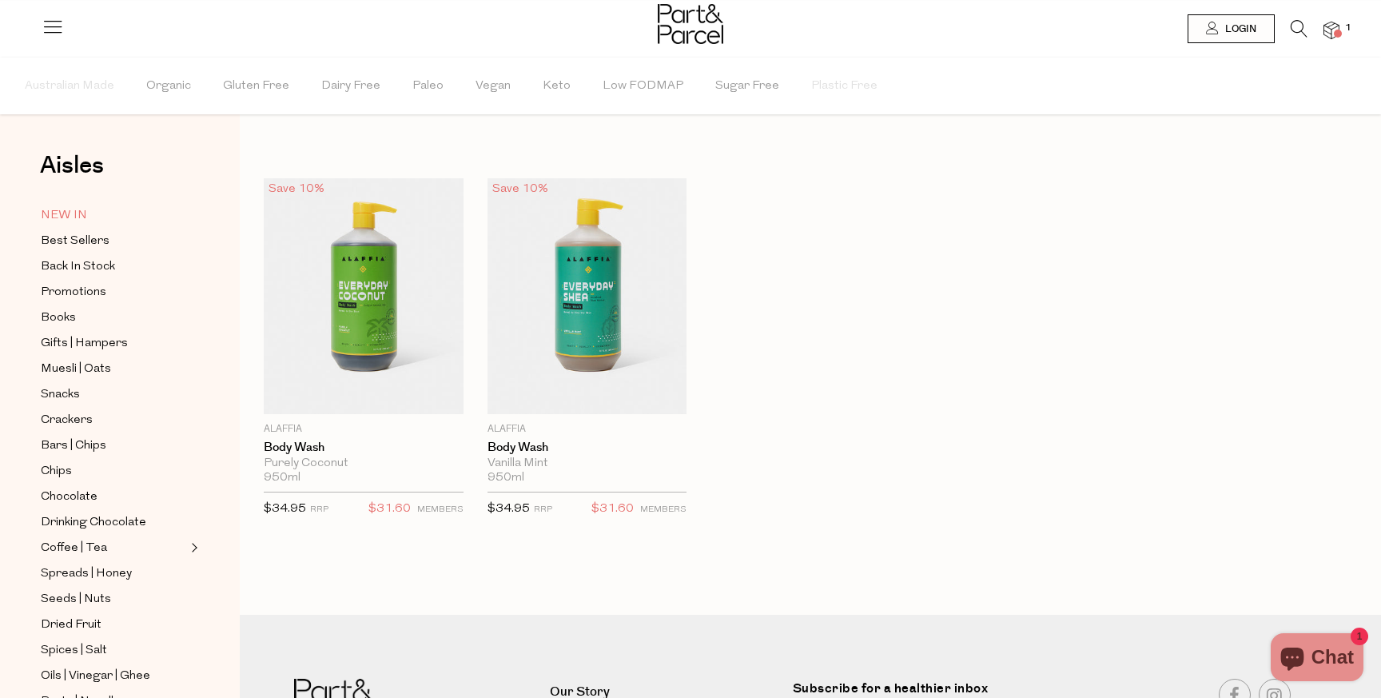
click at [75, 215] on span "NEW IN" at bounding box center [64, 215] width 46 height 19
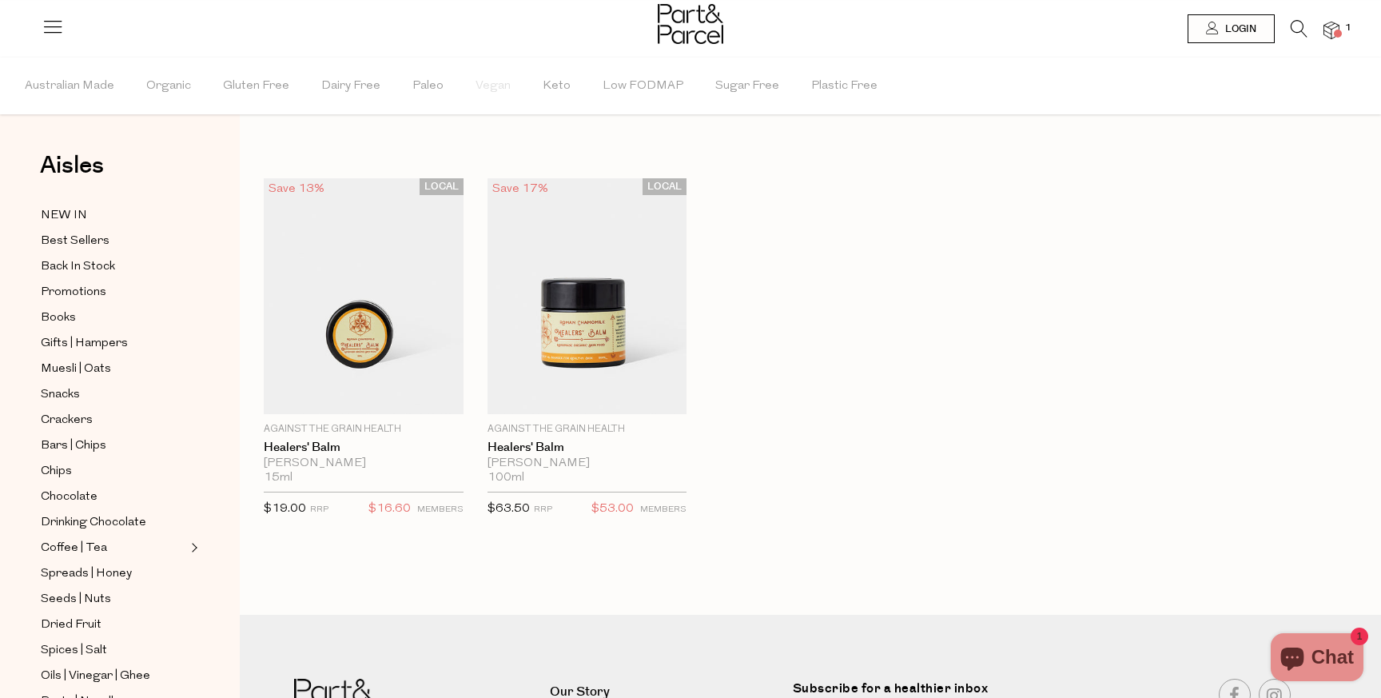
click at [1304, 39] on link at bounding box center [1299, 33] width 17 height 17
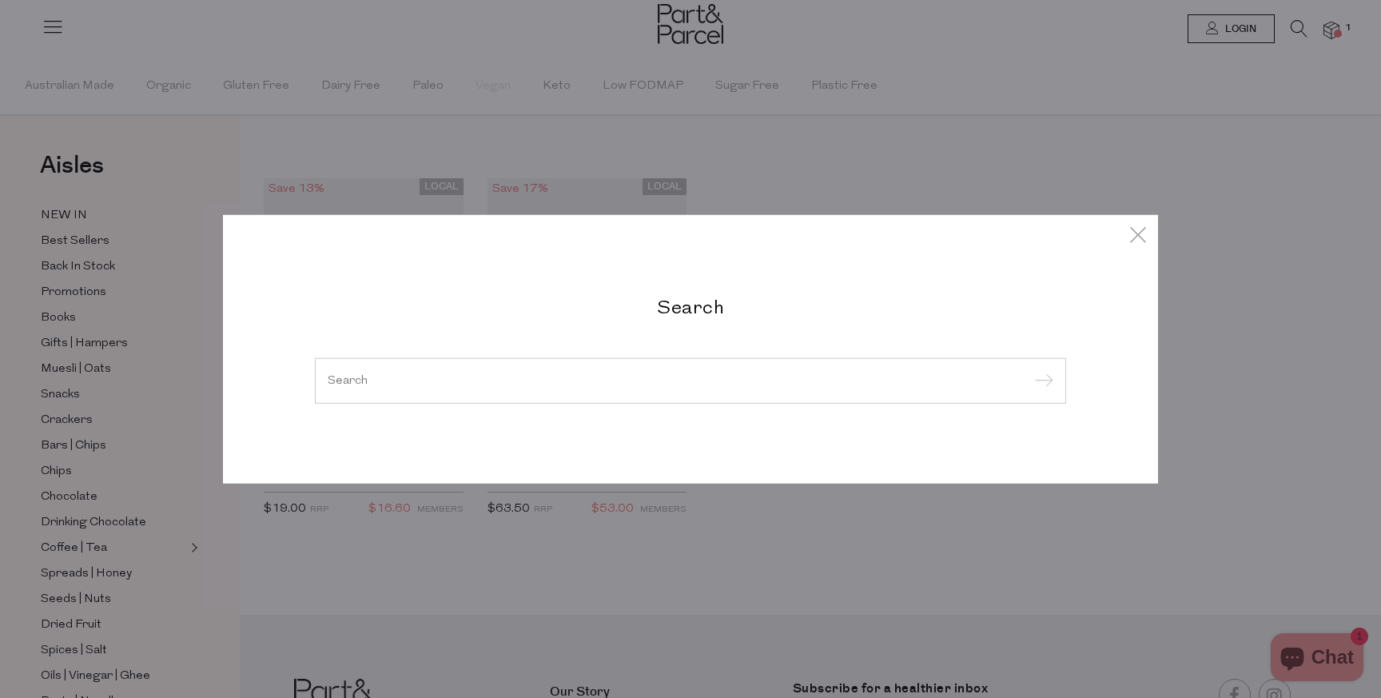
click at [408, 388] on div at bounding box center [690, 380] width 751 height 46
click at [374, 381] on input "search" at bounding box center [691, 380] width 726 height 12
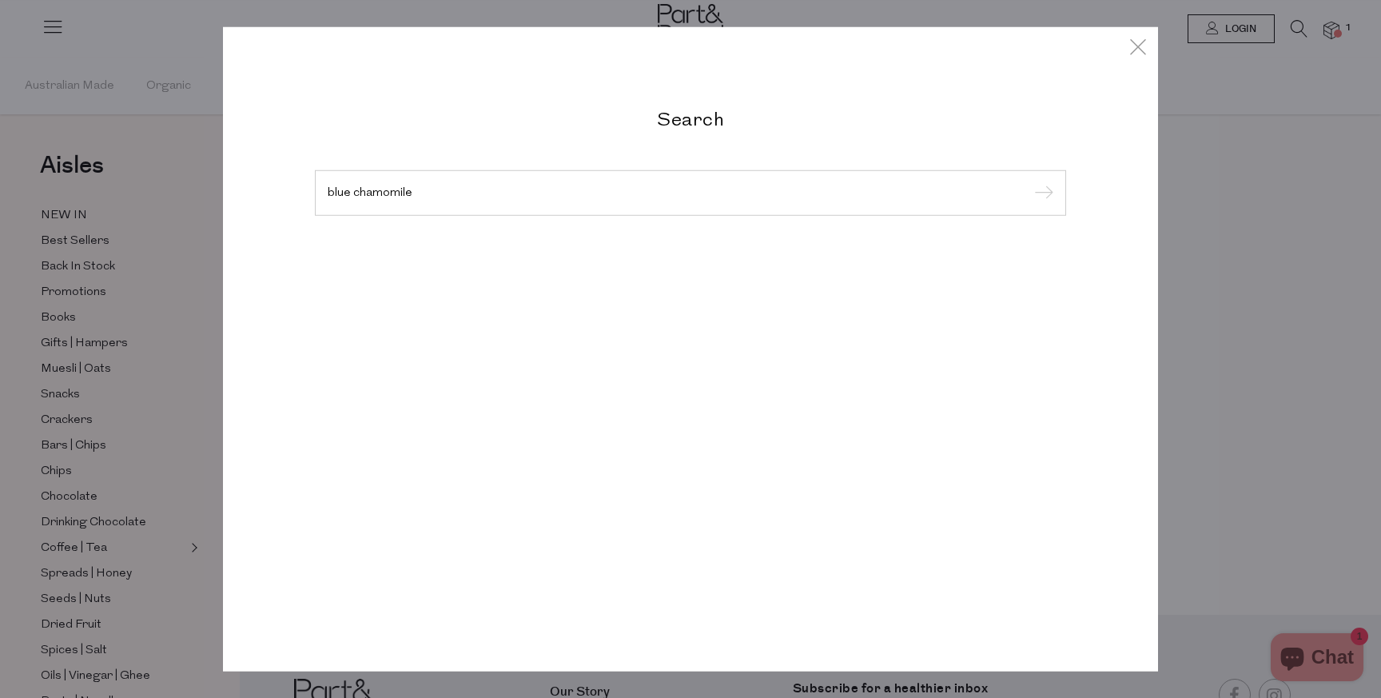
type input "blue chamomile"
click at [1029, 181] on input "submit" at bounding box center [1041, 193] width 24 height 24
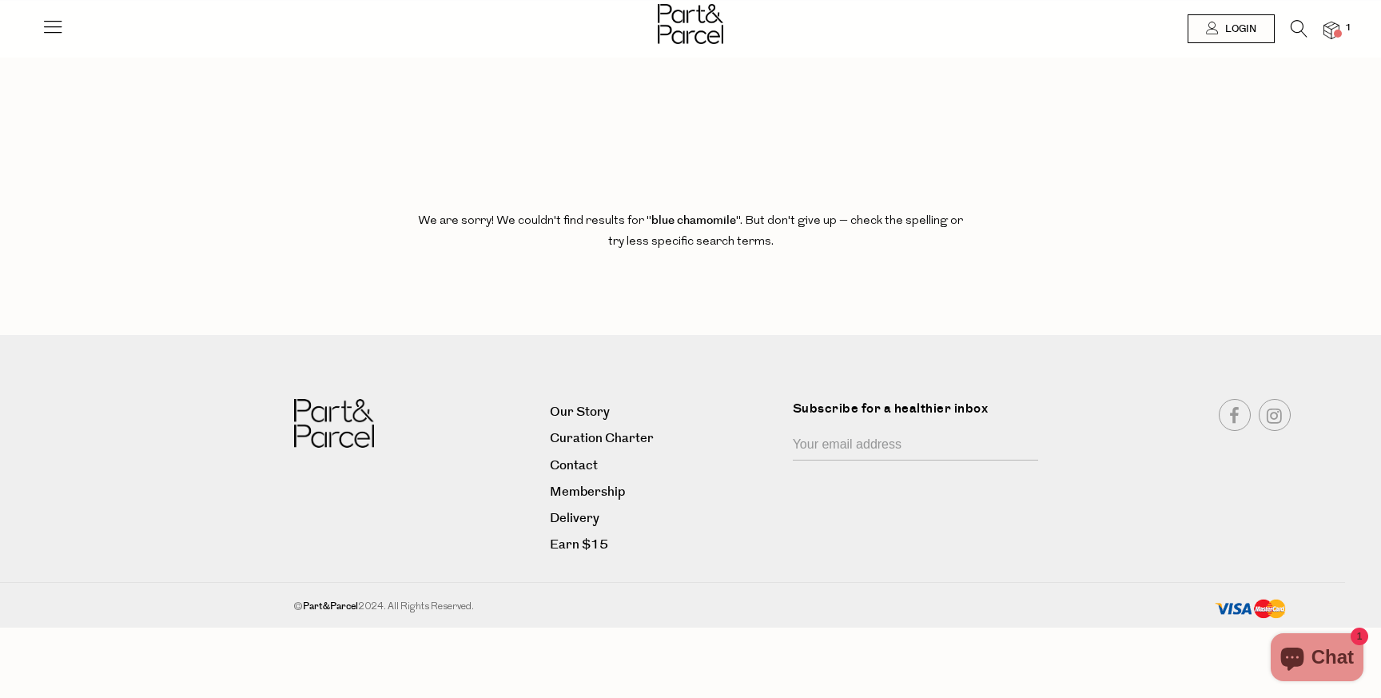
click at [1299, 27] on icon at bounding box center [1299, 29] width 17 height 18
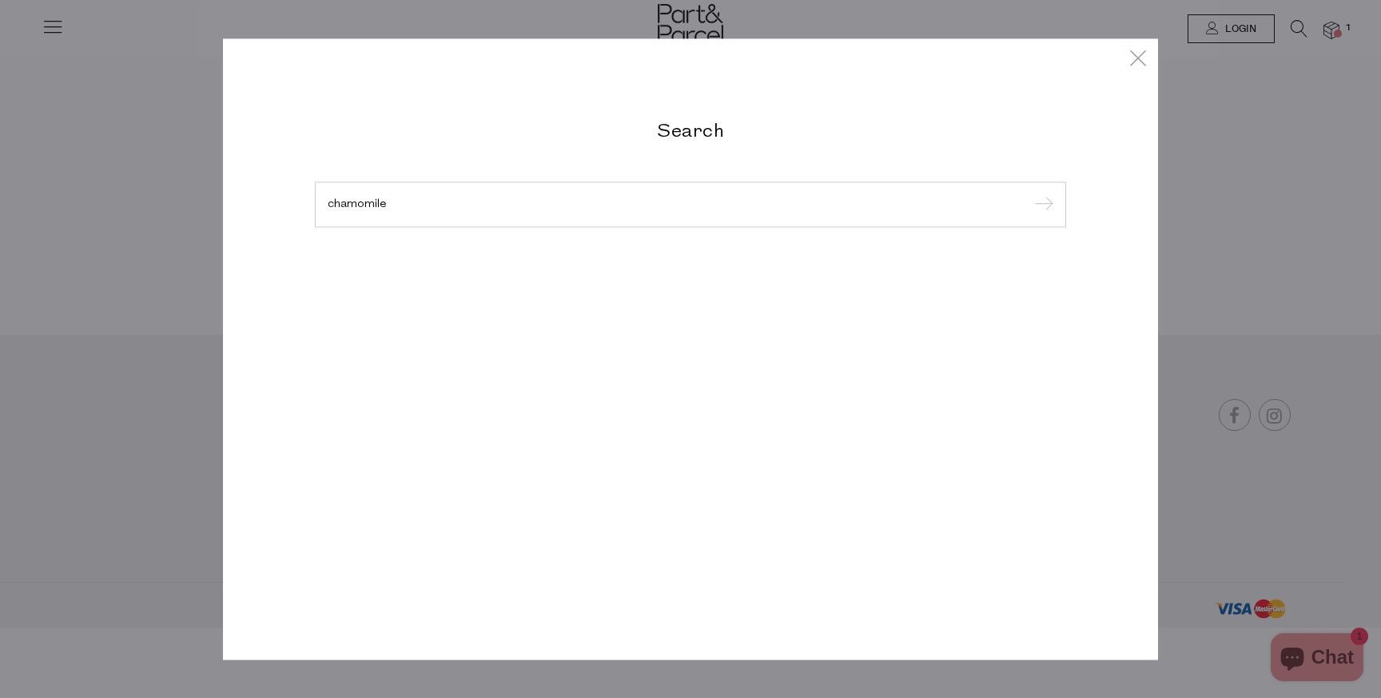
type input "chamomile"
click at [1029, 193] on input "submit" at bounding box center [1041, 205] width 24 height 24
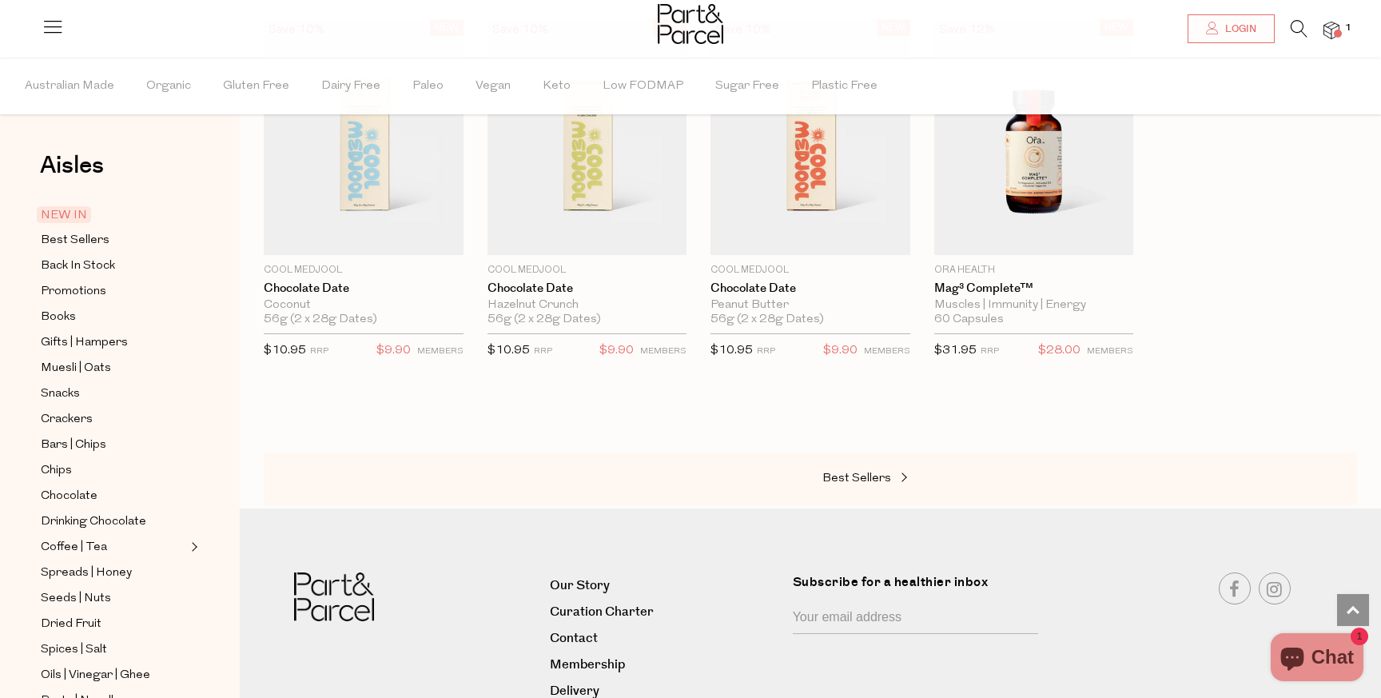
scroll to position [887, 0]
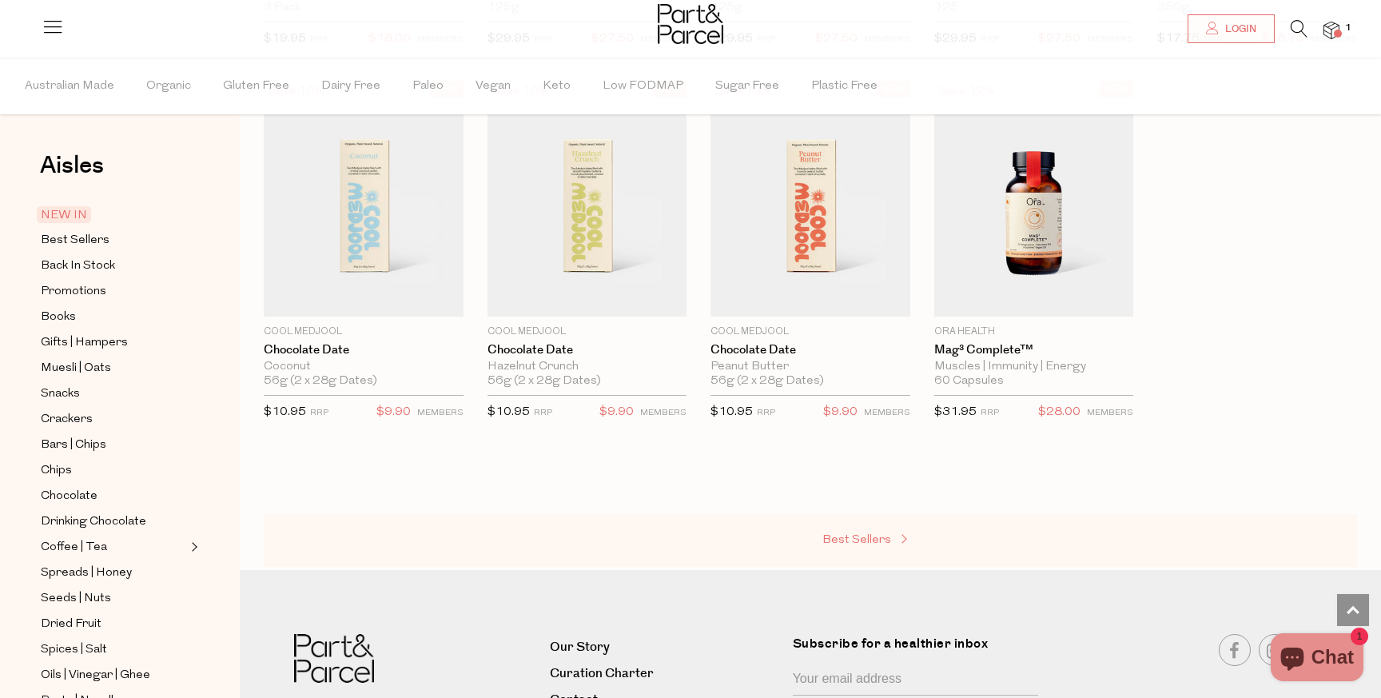
click at [860, 541] on span "Best Sellers" at bounding box center [856, 540] width 69 height 12
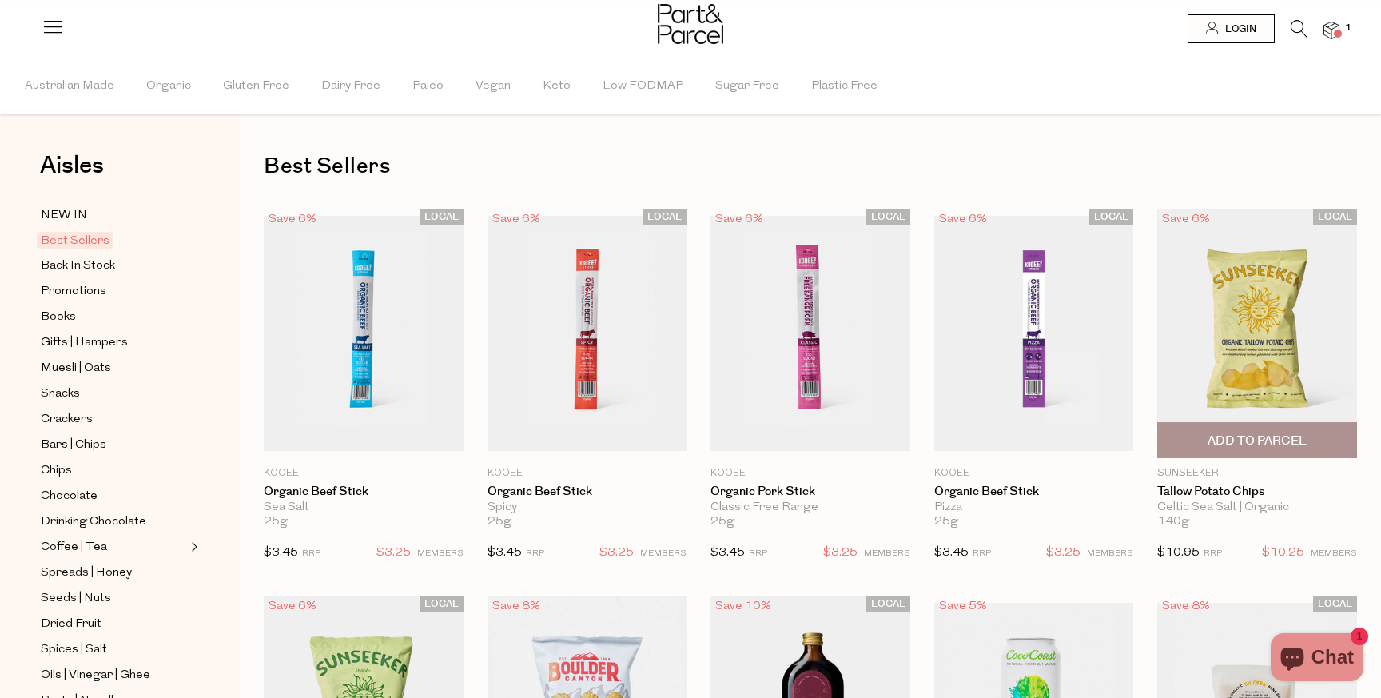
click at [1271, 448] on span "Add To Parcel" at bounding box center [1257, 440] width 99 height 17
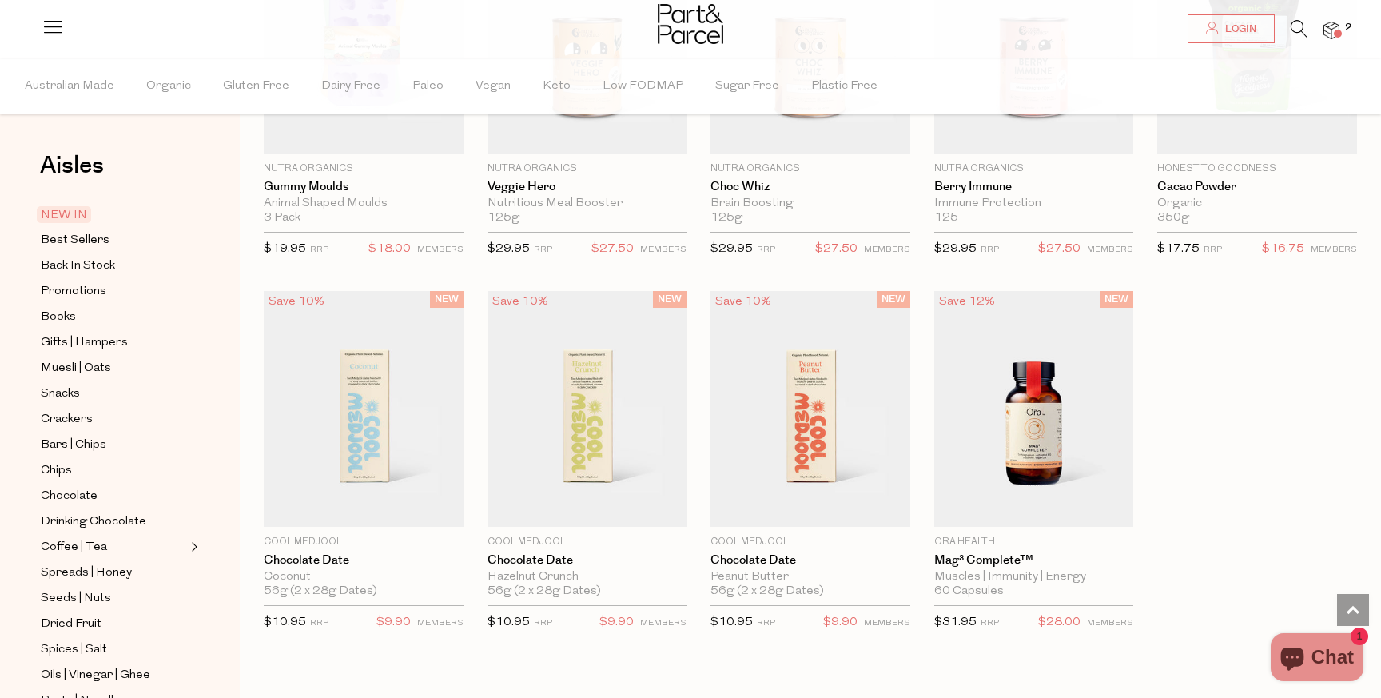
scroll to position [629, 0]
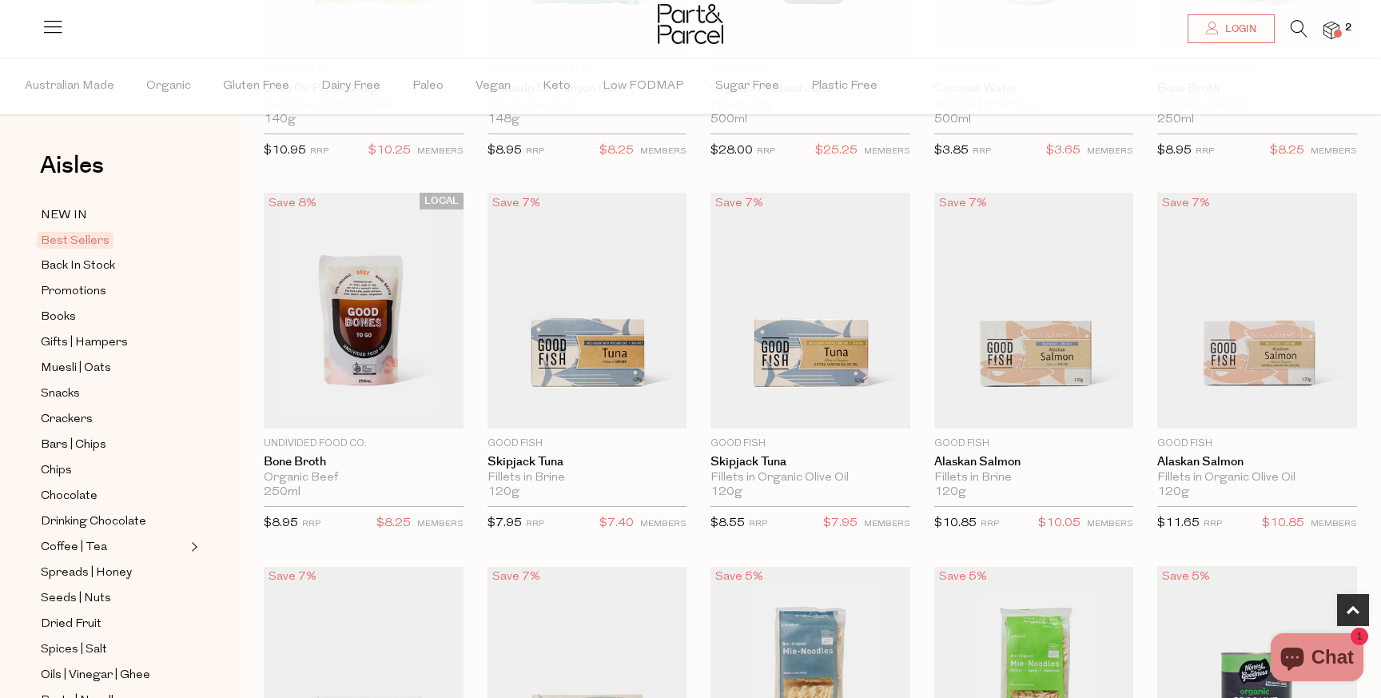
scroll to position [775, 0]
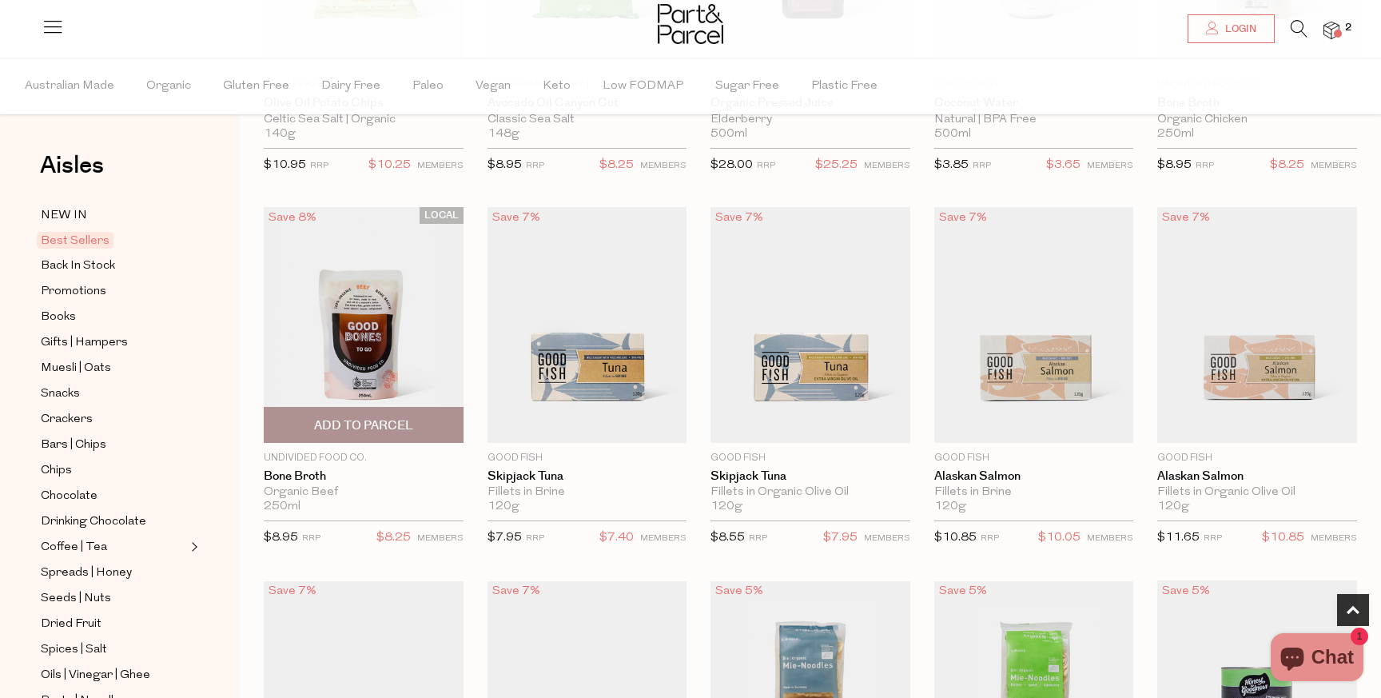
click at [360, 424] on span "Add To Parcel" at bounding box center [363, 425] width 99 height 17
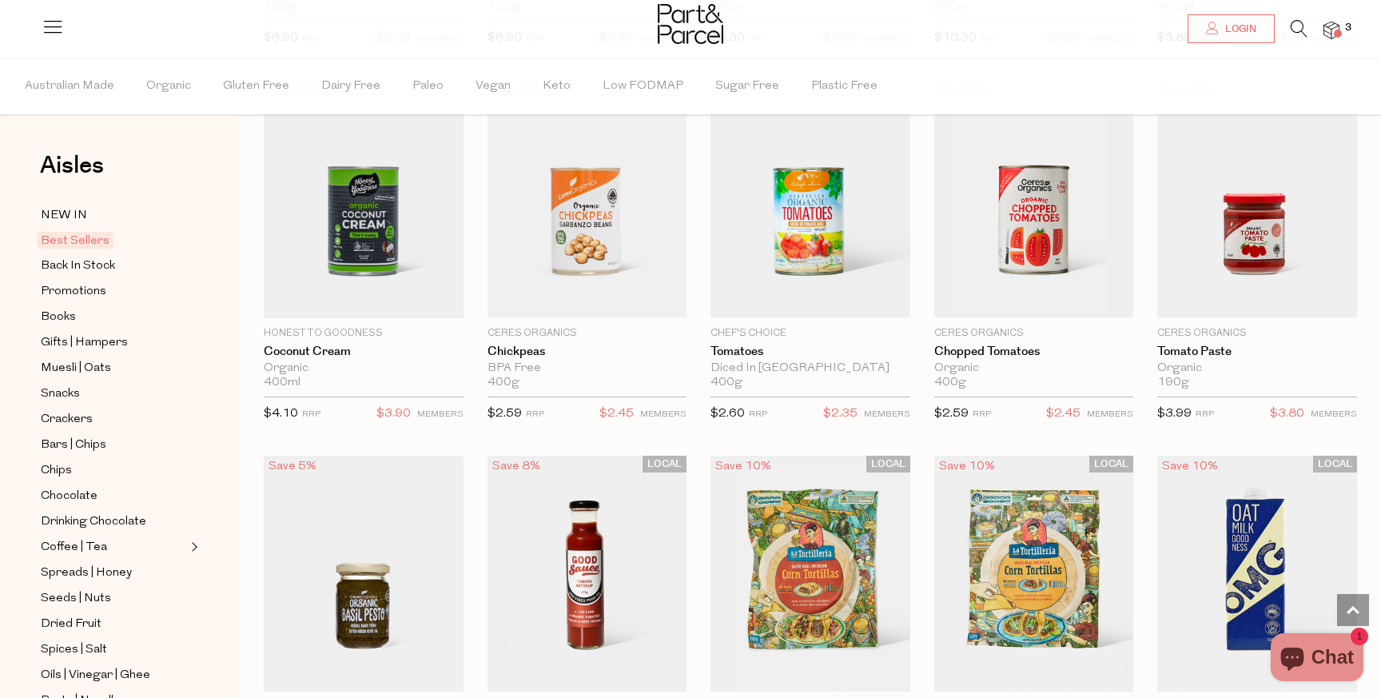
scroll to position [1668, 0]
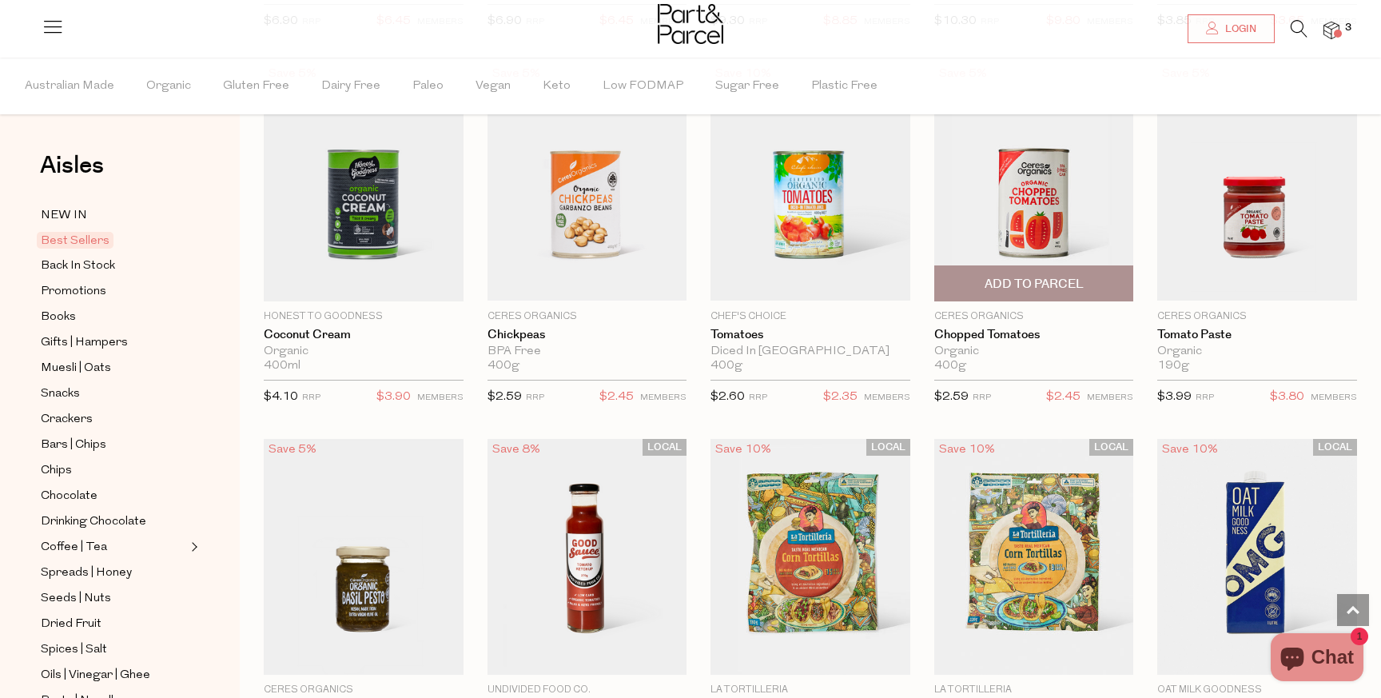
click at [1032, 284] on span "Add To Parcel" at bounding box center [1034, 284] width 99 height 17
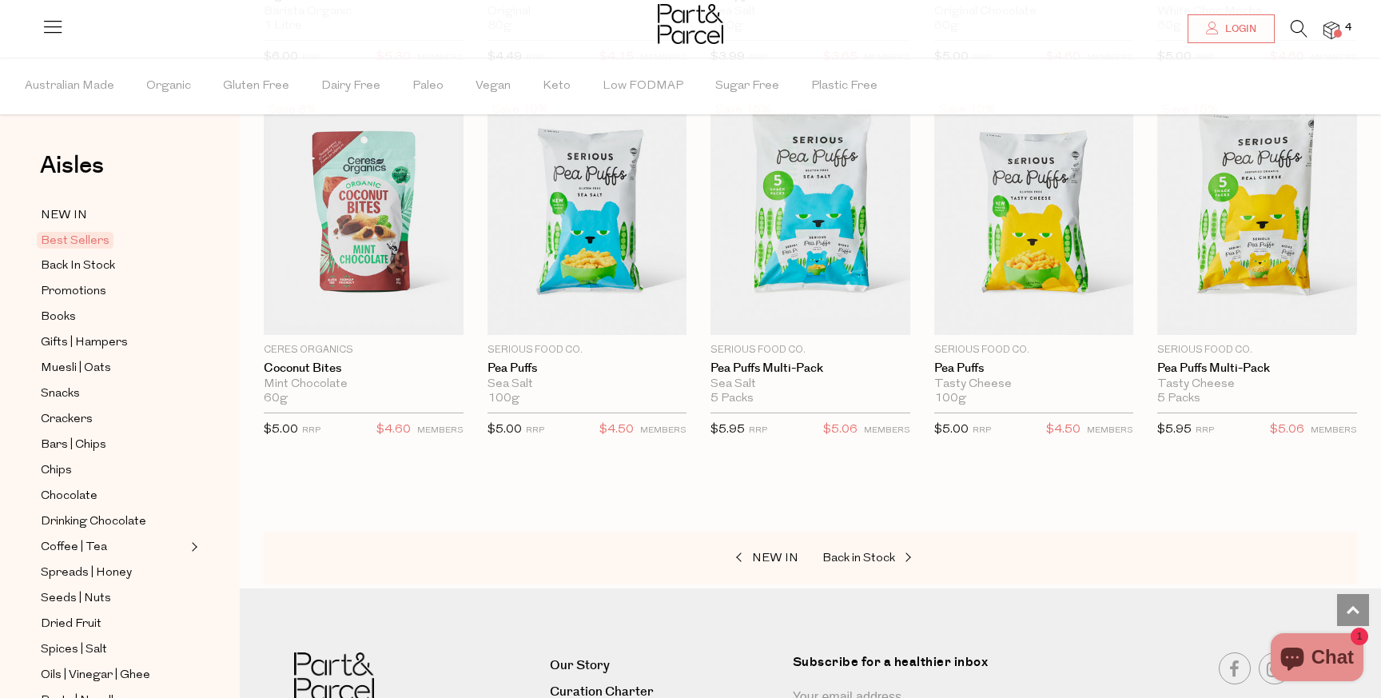
scroll to position [2755, 0]
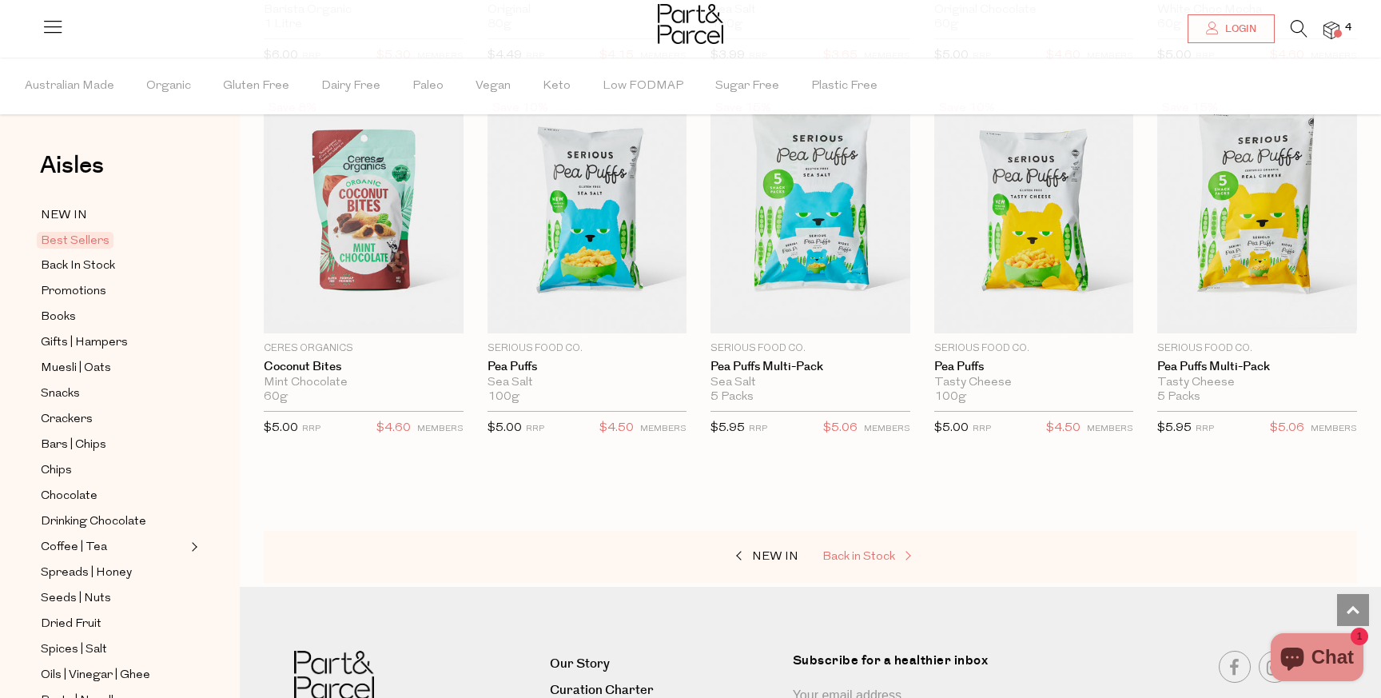
click at [860, 554] on span "Back in Stock" at bounding box center [858, 557] width 73 height 12
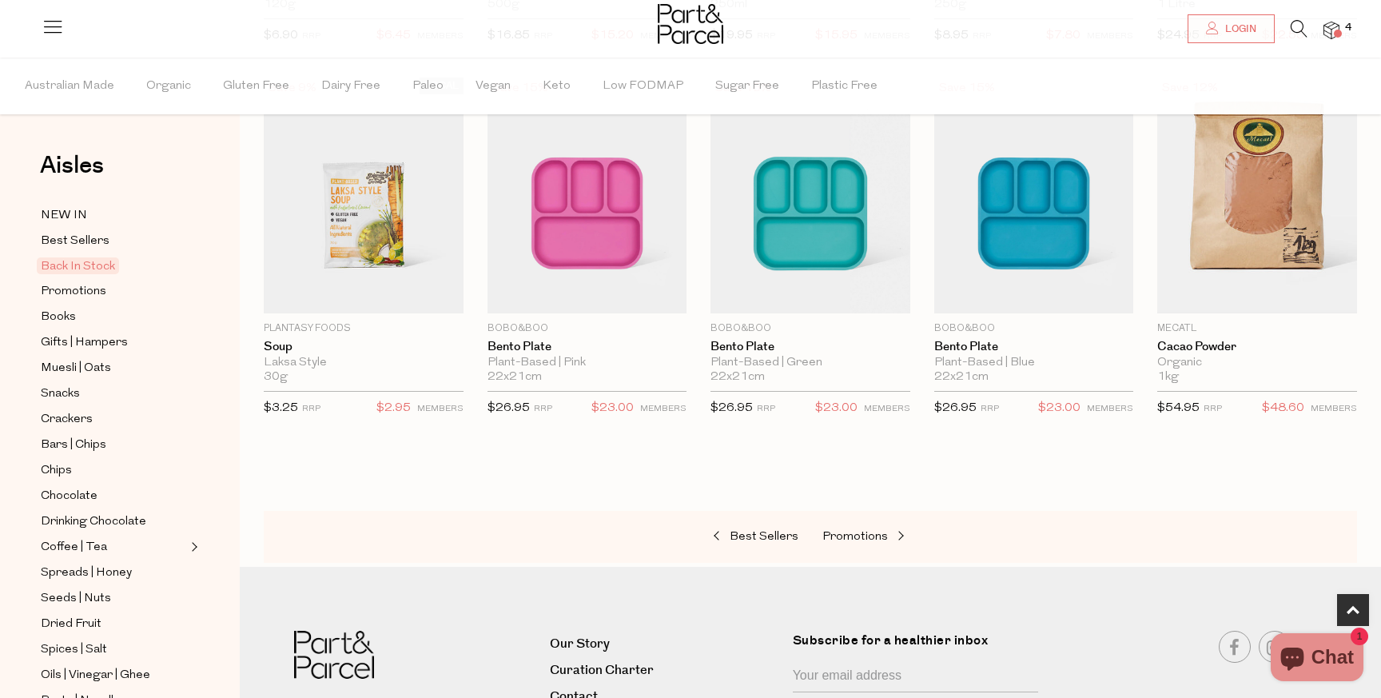
scroll to position [483, 0]
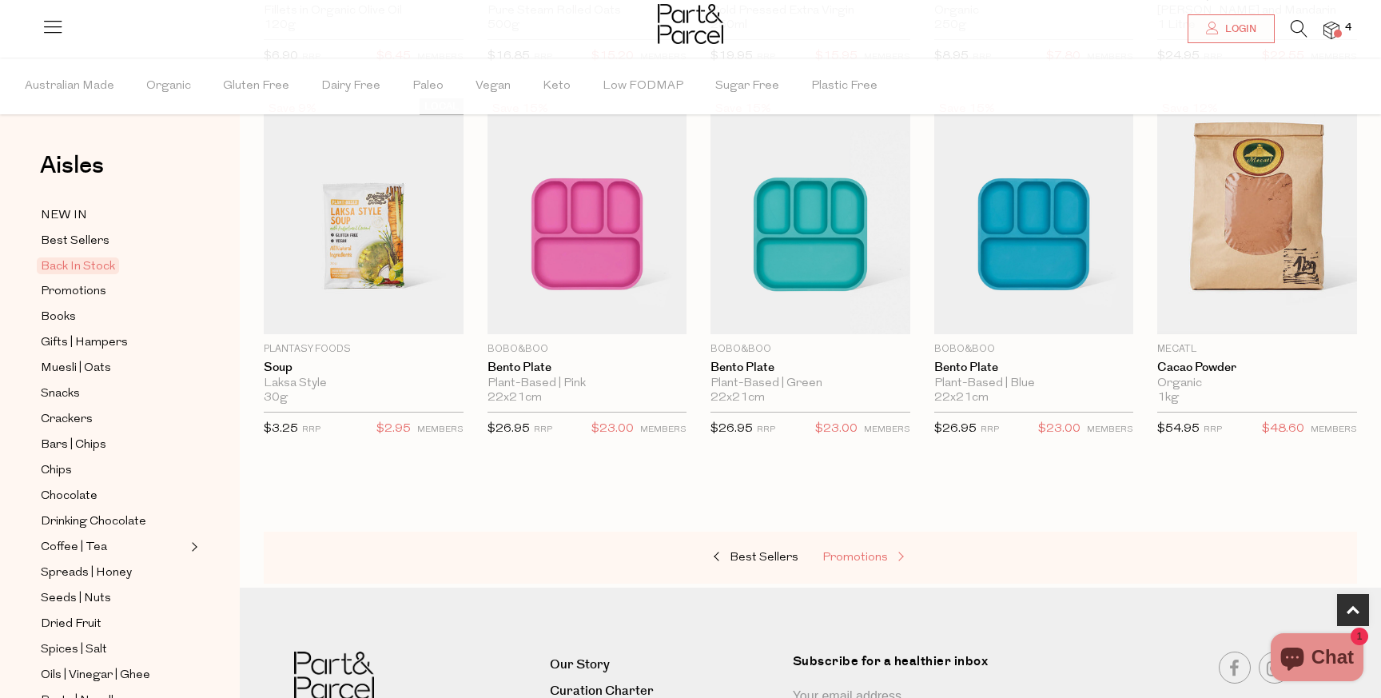
click at [842, 563] on link "Promotions" at bounding box center [902, 557] width 160 height 21
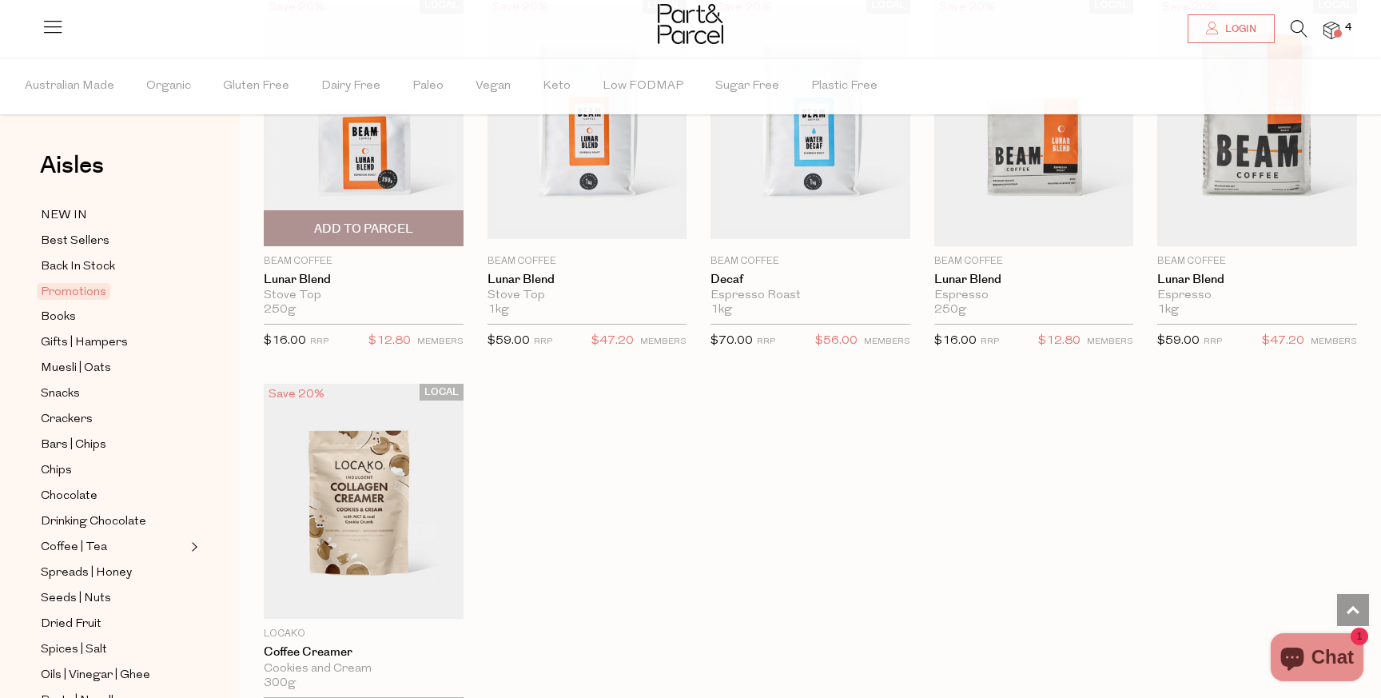
scroll to position [924, 0]
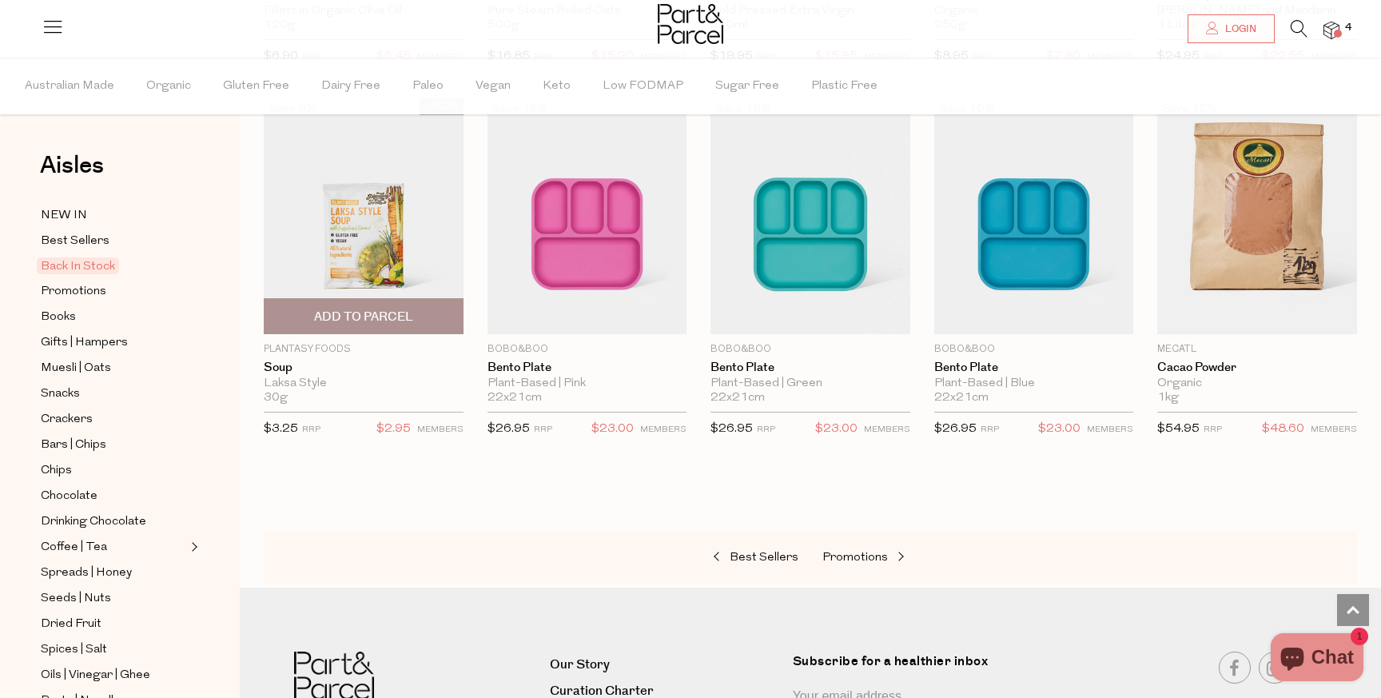
scroll to position [501, 0]
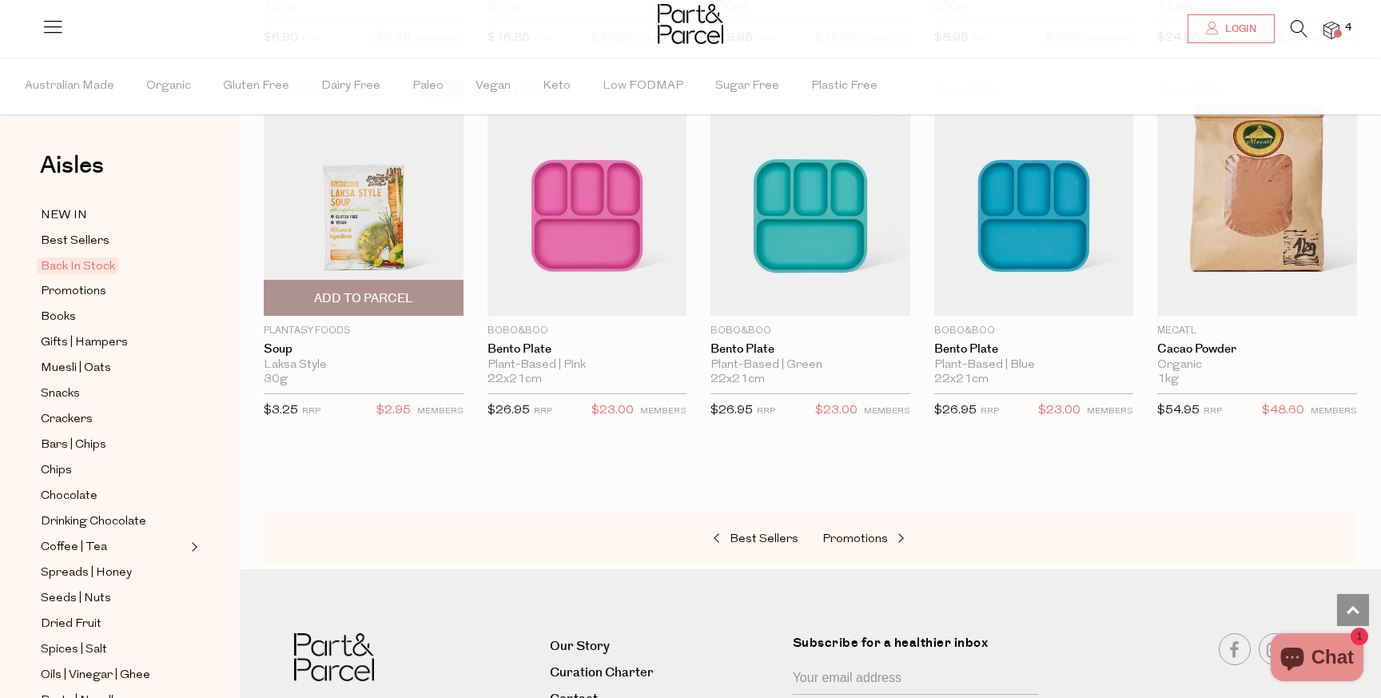
click at [410, 189] on img at bounding box center [364, 198] width 200 height 236
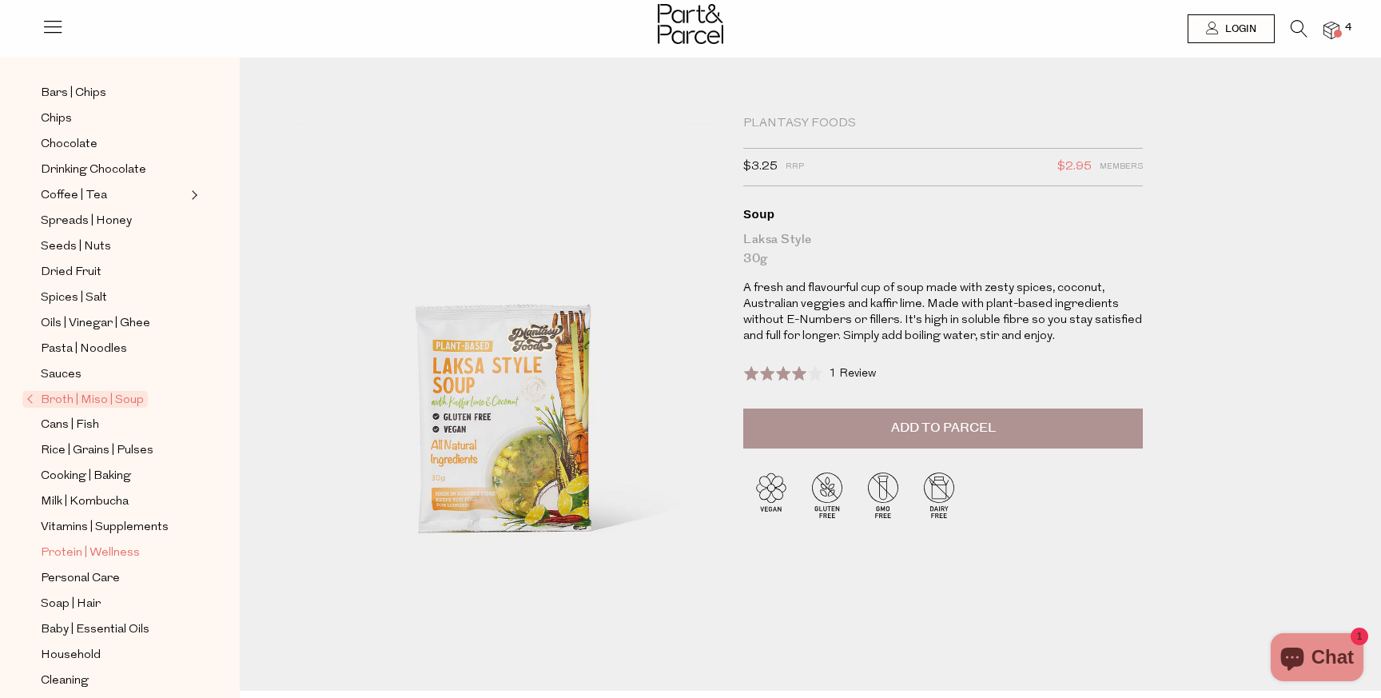
scroll to position [344, 0]
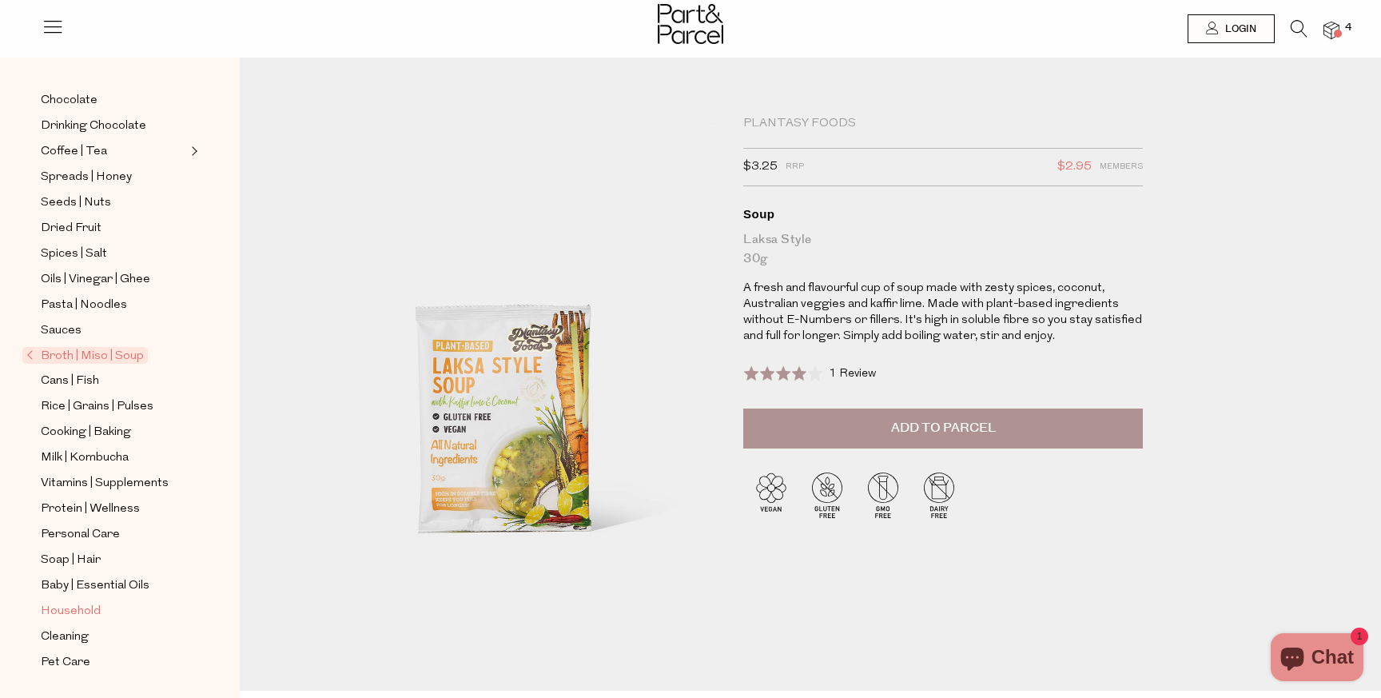
click at [67, 615] on span "Household" at bounding box center [71, 611] width 60 height 19
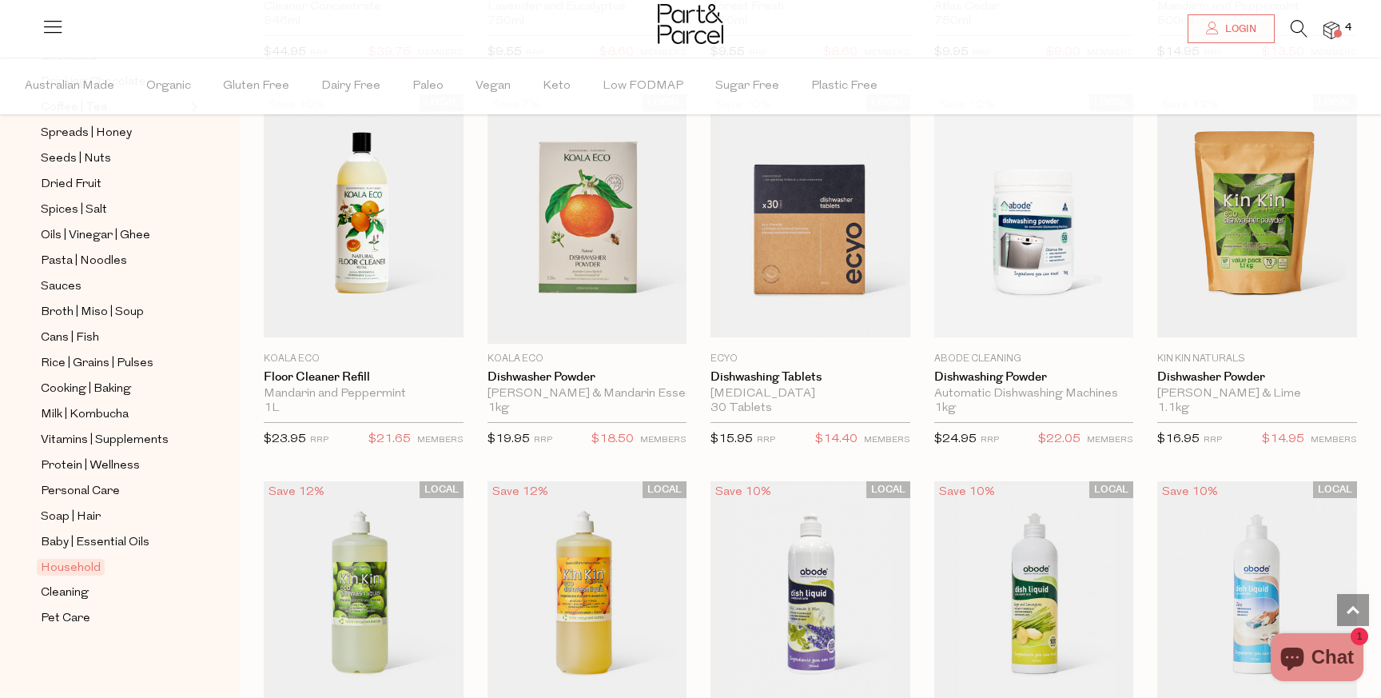
scroll to position [1999, 0]
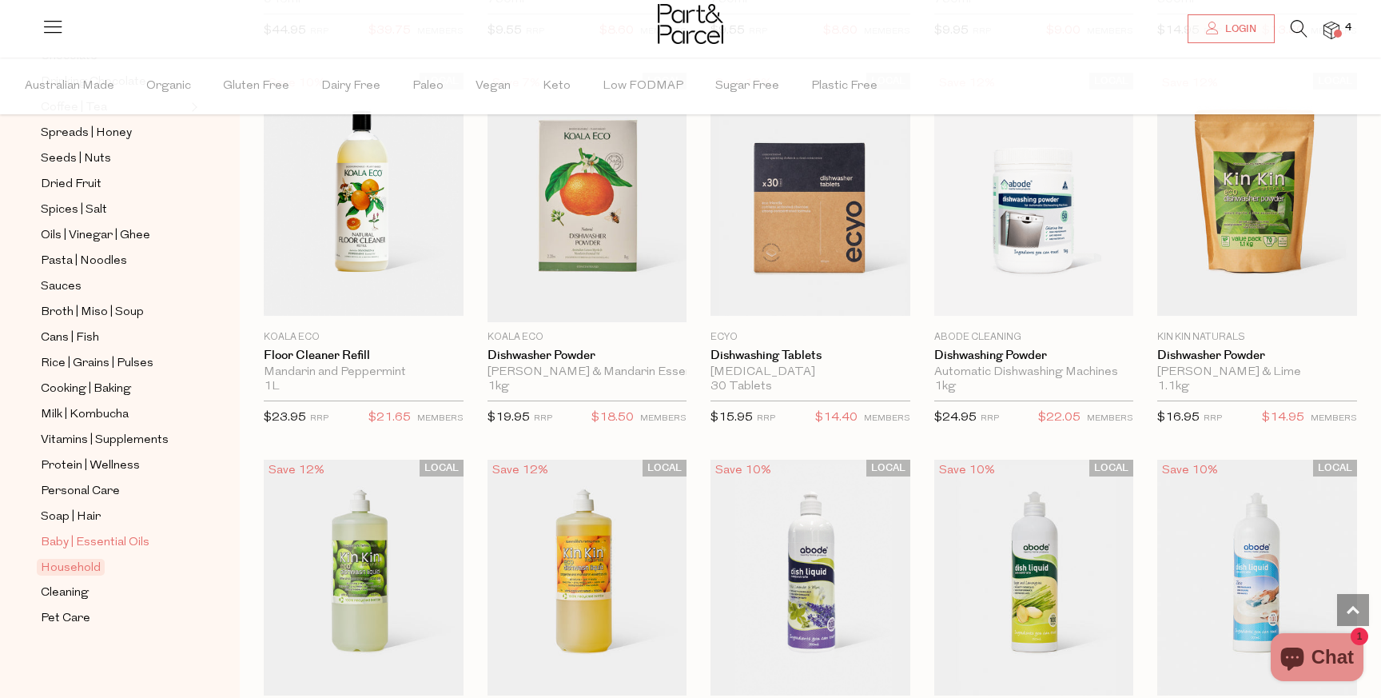
click at [106, 539] on span "Baby | Essential Oils" at bounding box center [95, 542] width 109 height 19
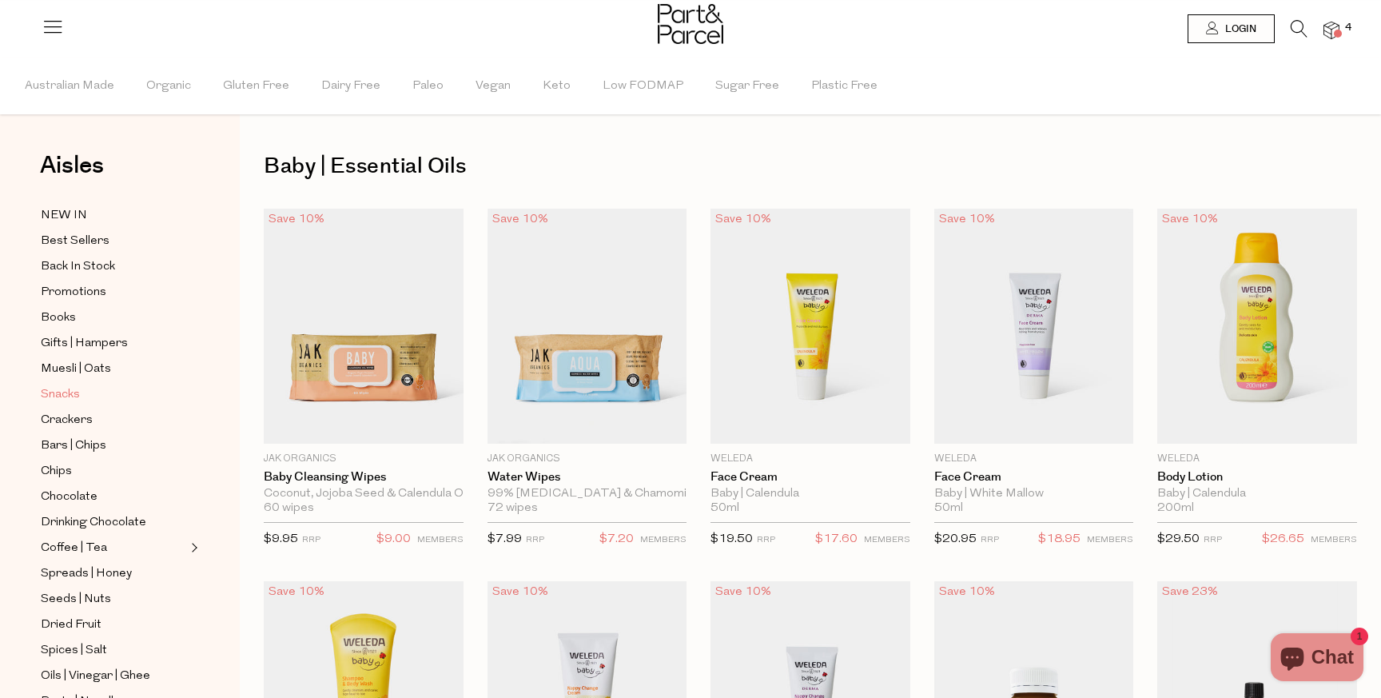
click at [66, 392] on span "Snacks" at bounding box center [60, 394] width 39 height 19
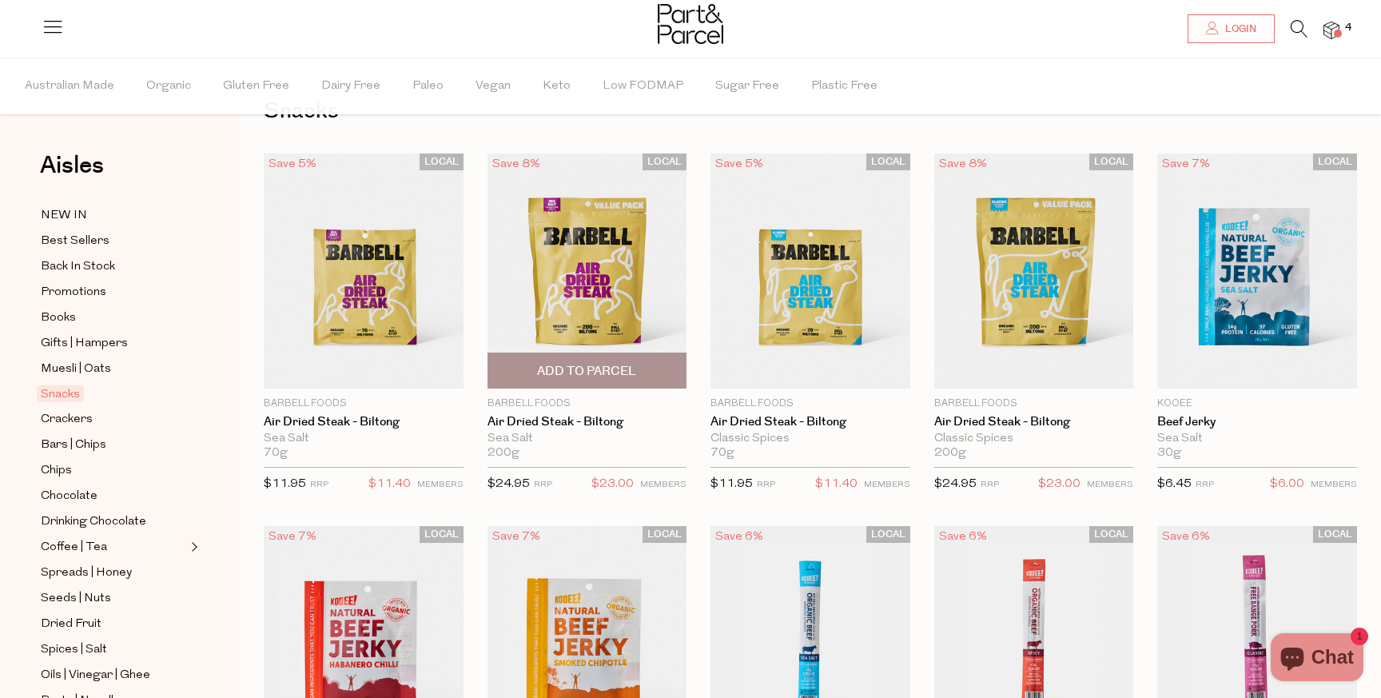
scroll to position [66, 0]
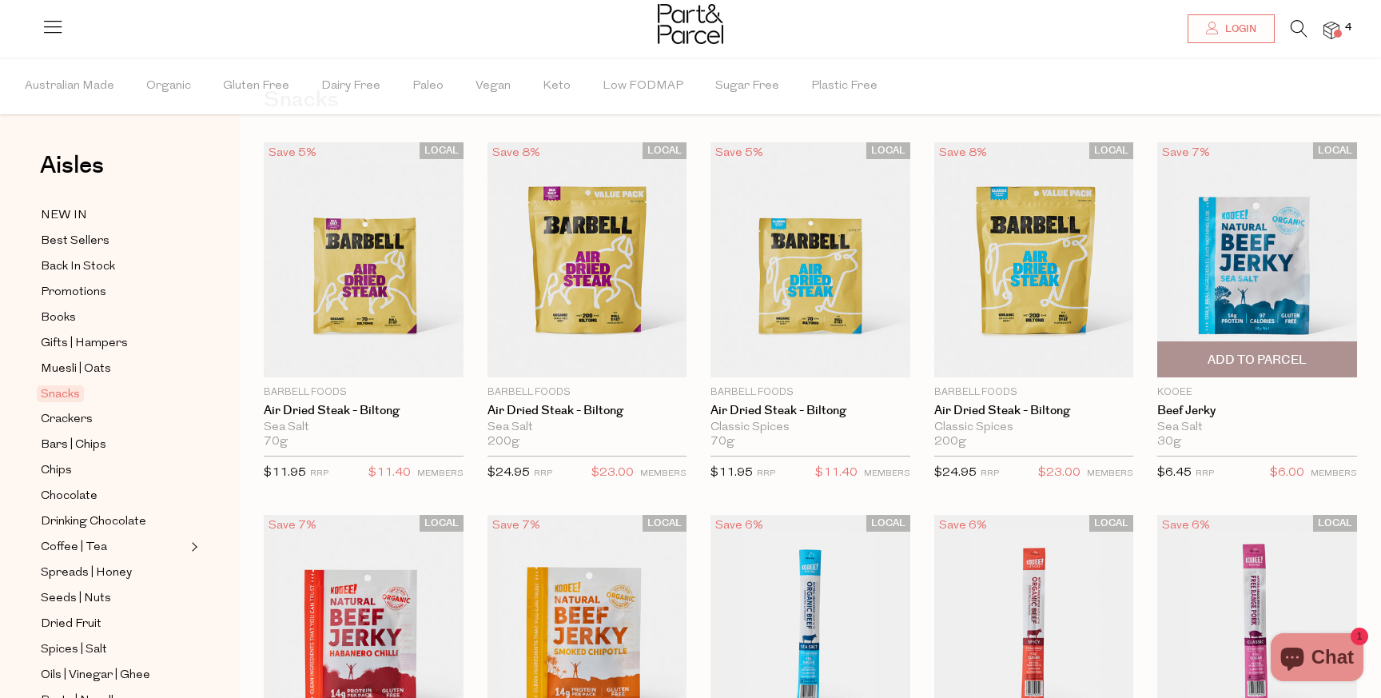
click at [1228, 355] on span "Add To Parcel" at bounding box center [1257, 360] width 99 height 17
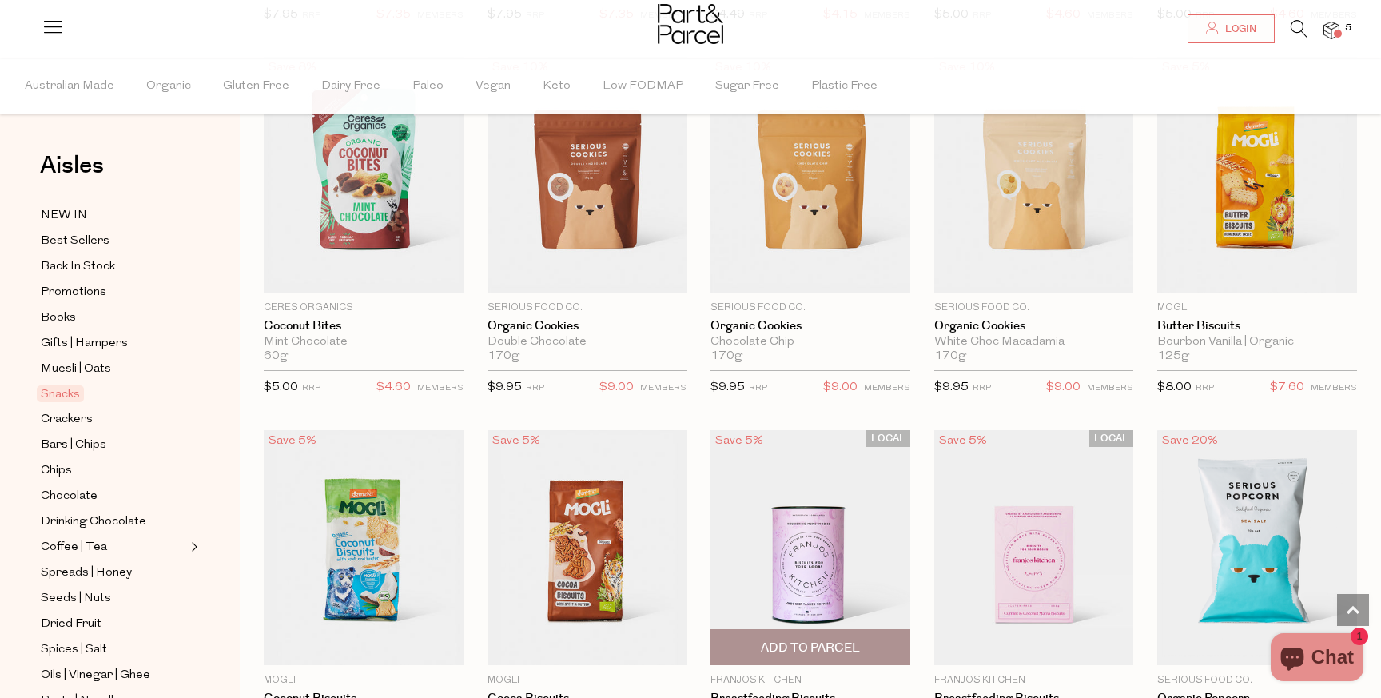
scroll to position [2418, 0]
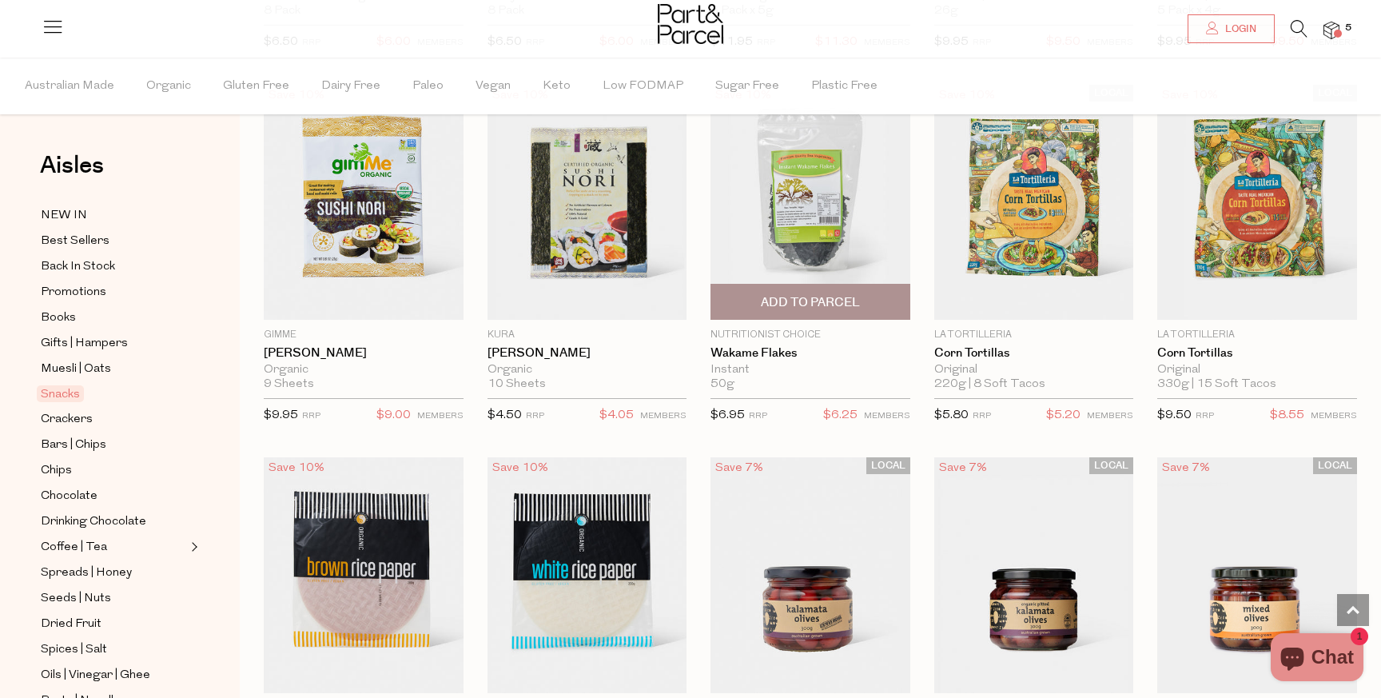
scroll to position [4240, 0]
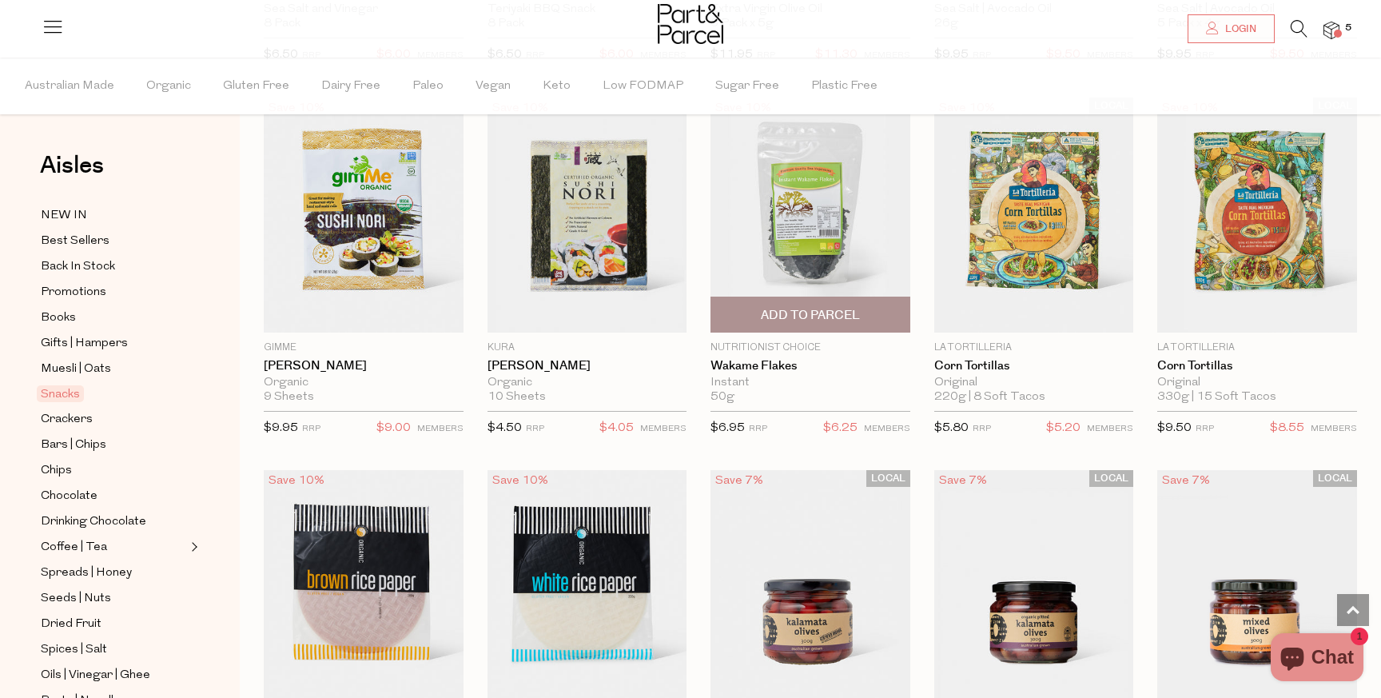
click at [800, 307] on span "Add To Parcel" at bounding box center [810, 315] width 99 height 17
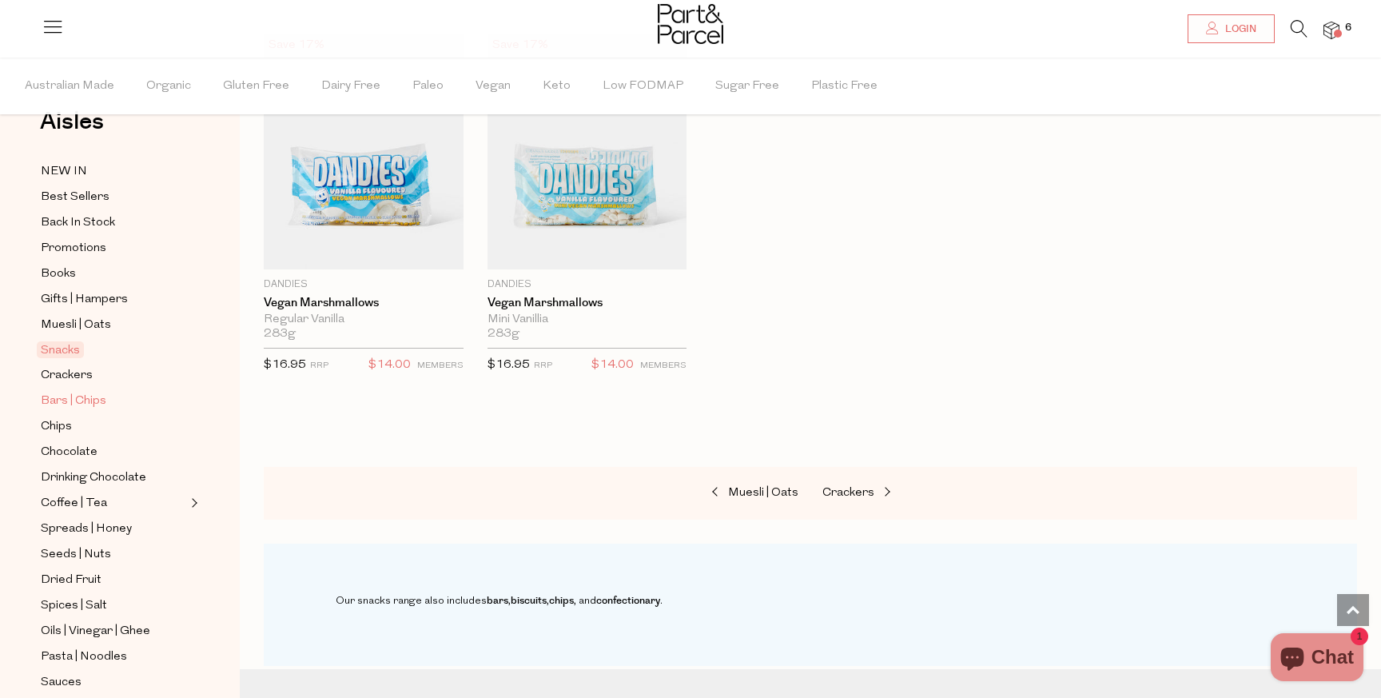
scroll to position [105, 0]
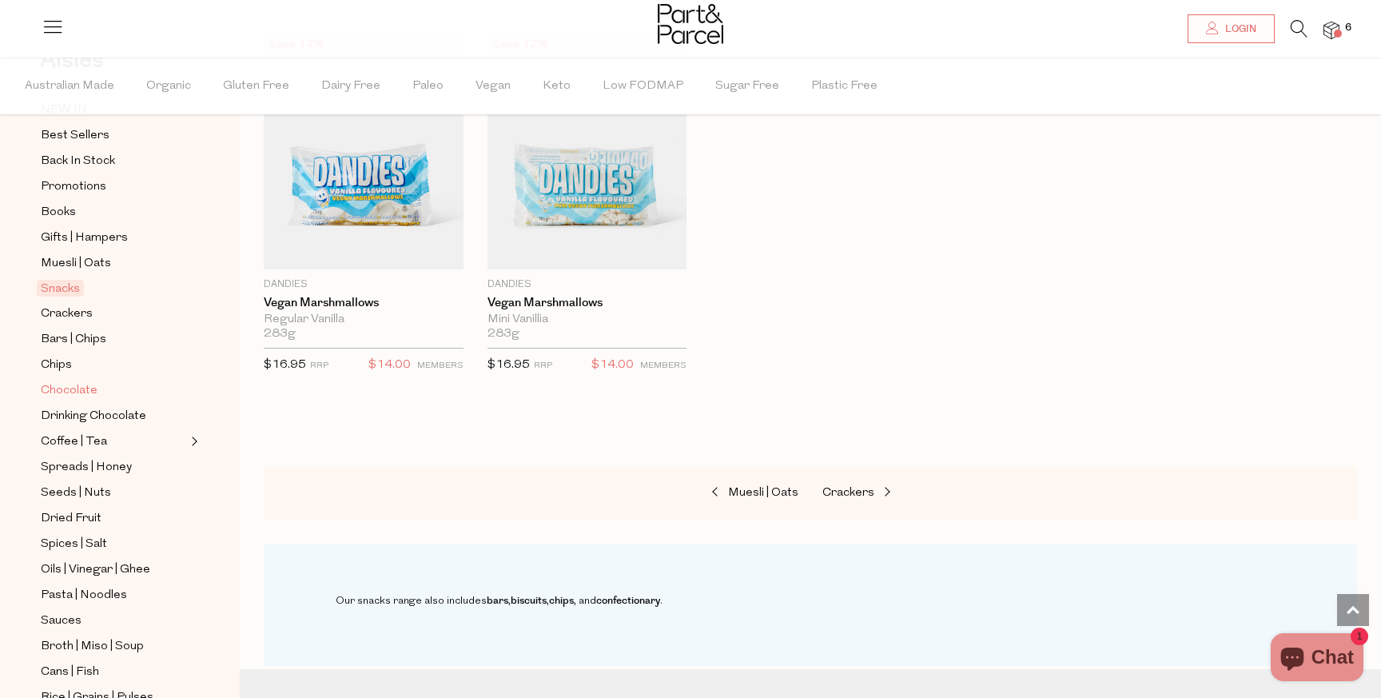
click at [79, 388] on span "Chocolate" at bounding box center [69, 390] width 57 height 19
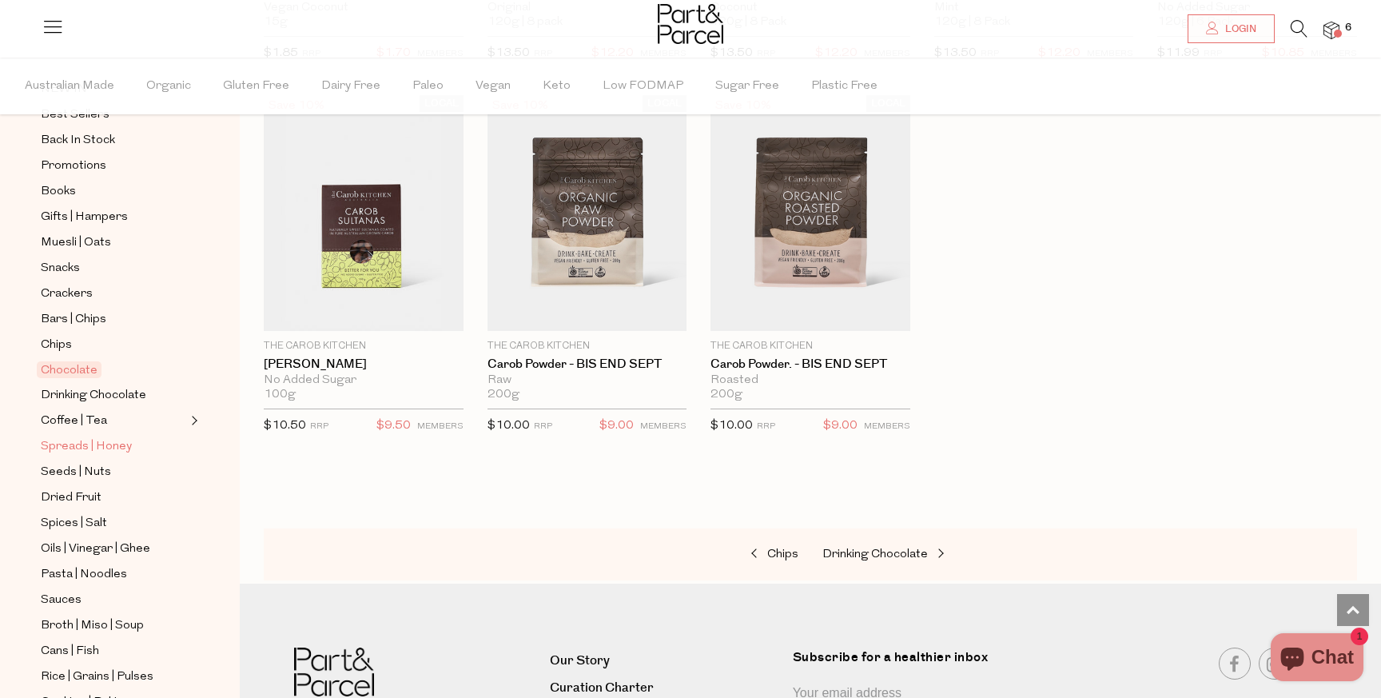
scroll to position [139, 0]
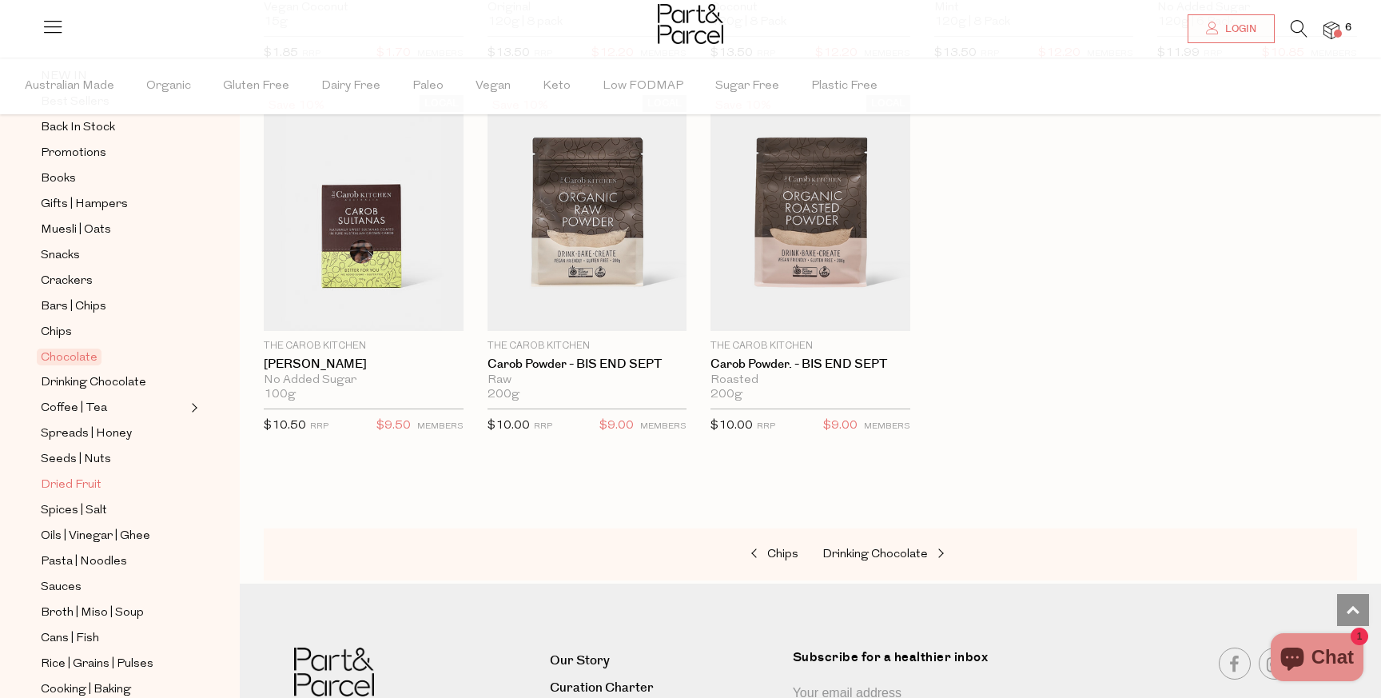
click at [74, 479] on span "Dried Fruit" at bounding box center [71, 484] width 61 height 19
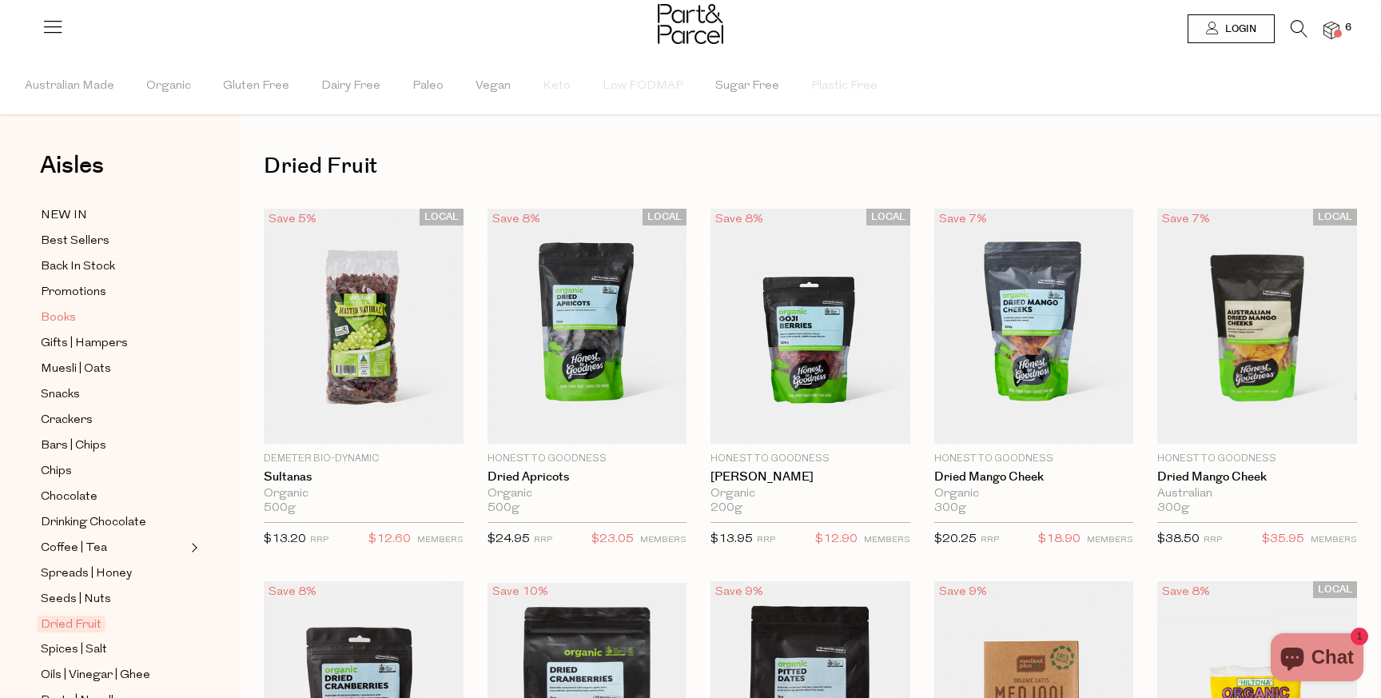
click at [61, 317] on span "Books" at bounding box center [58, 317] width 35 height 19
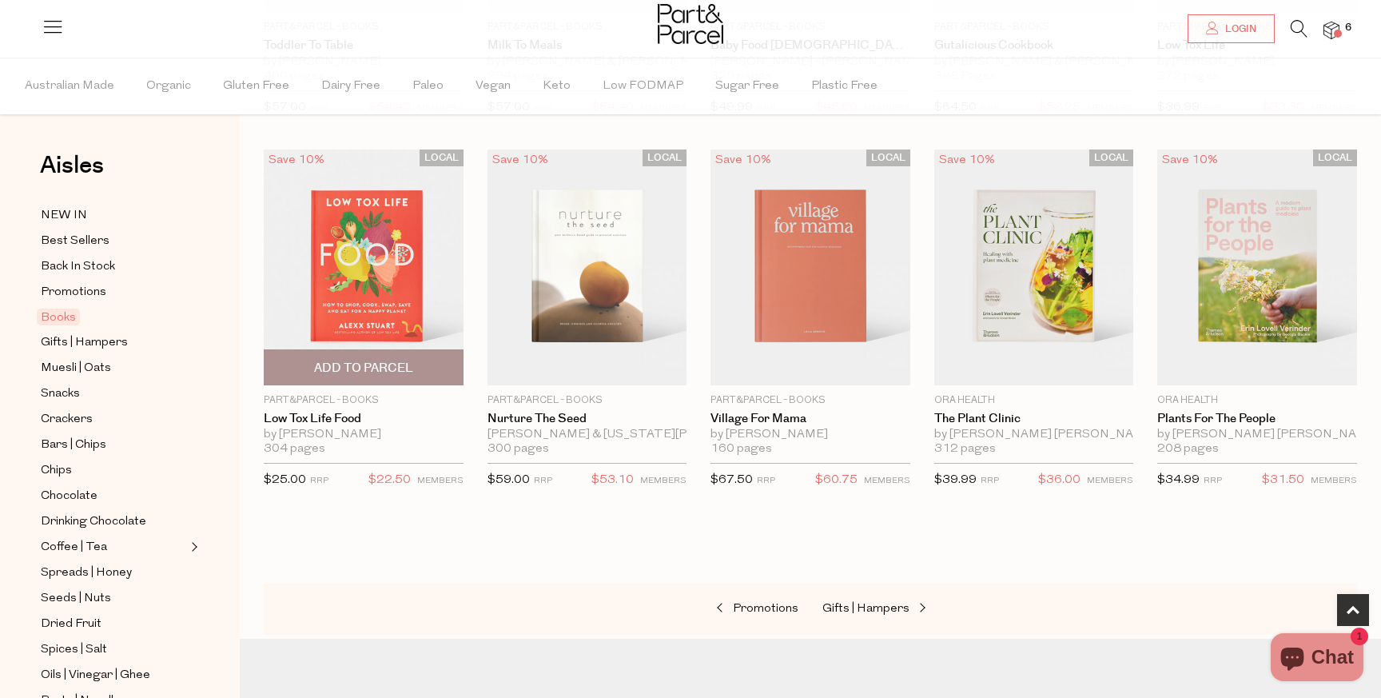
scroll to position [467, 0]
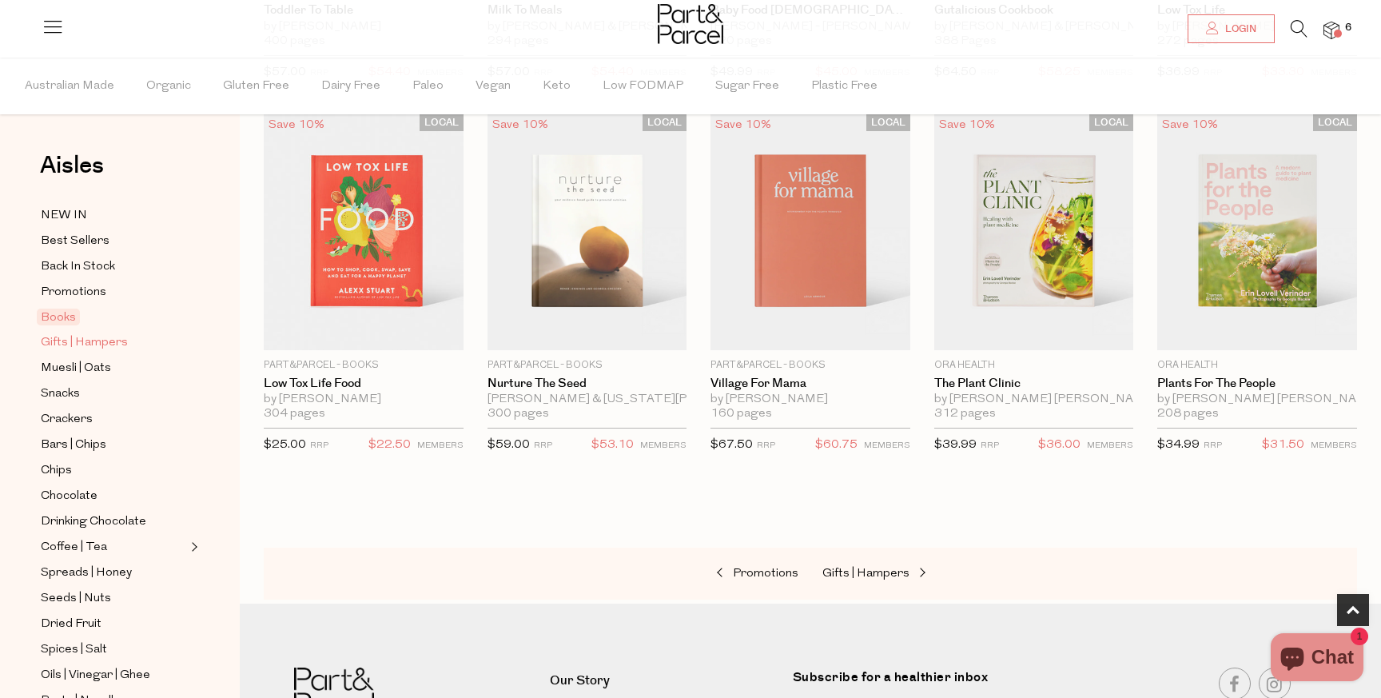
click at [90, 344] on span "Gifts | Hampers" at bounding box center [84, 342] width 87 height 19
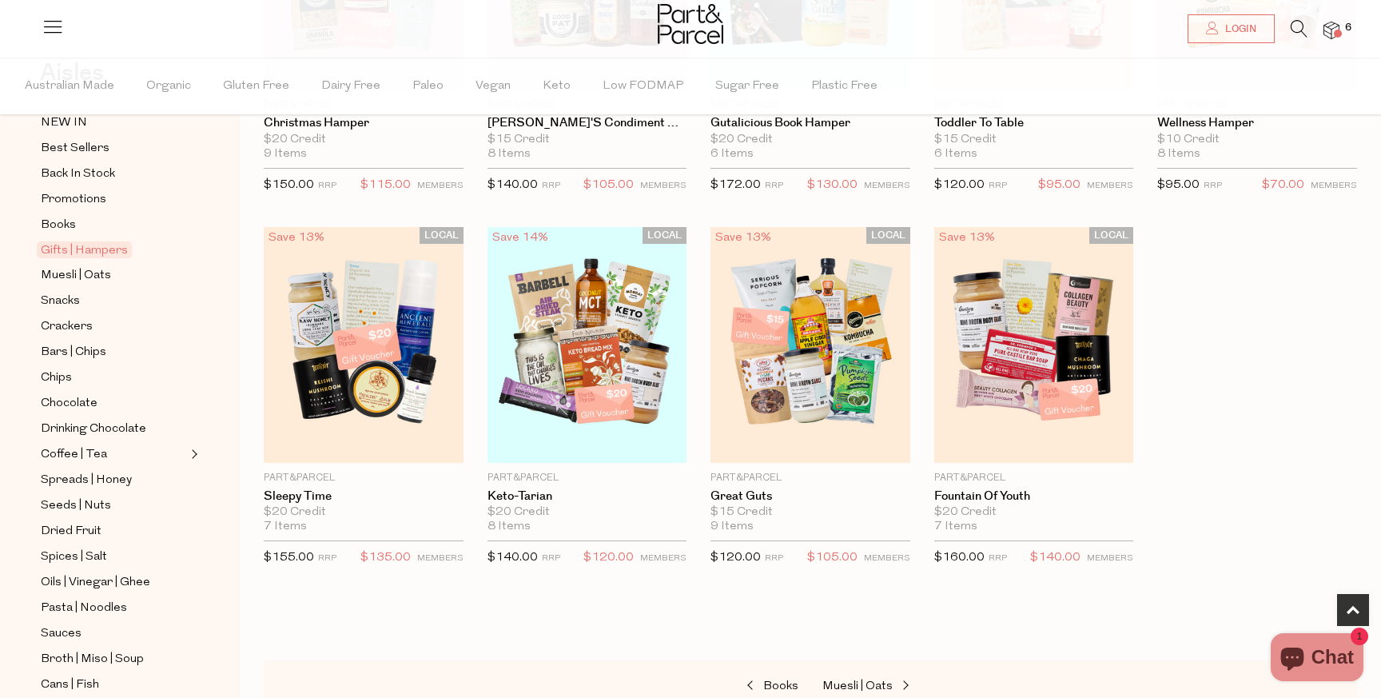
scroll to position [105, 0]
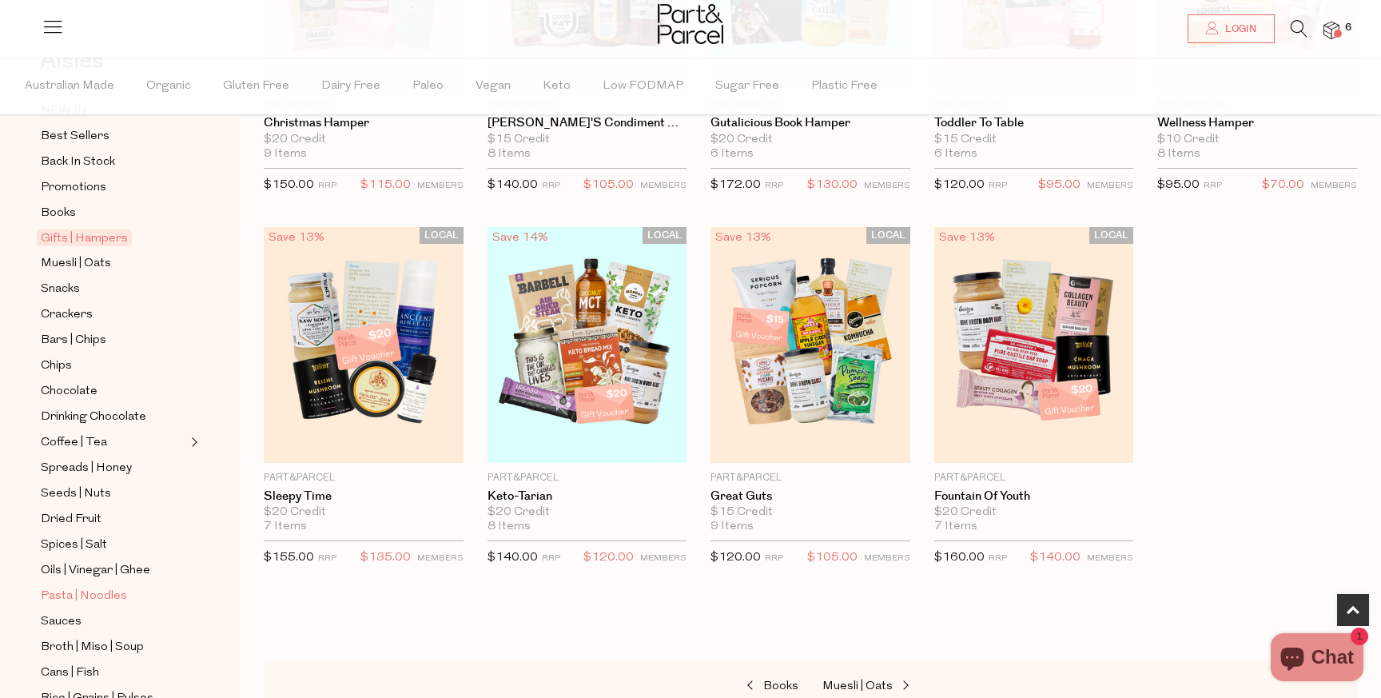
click at [65, 593] on span "Pasta | Noodles" at bounding box center [84, 596] width 86 height 19
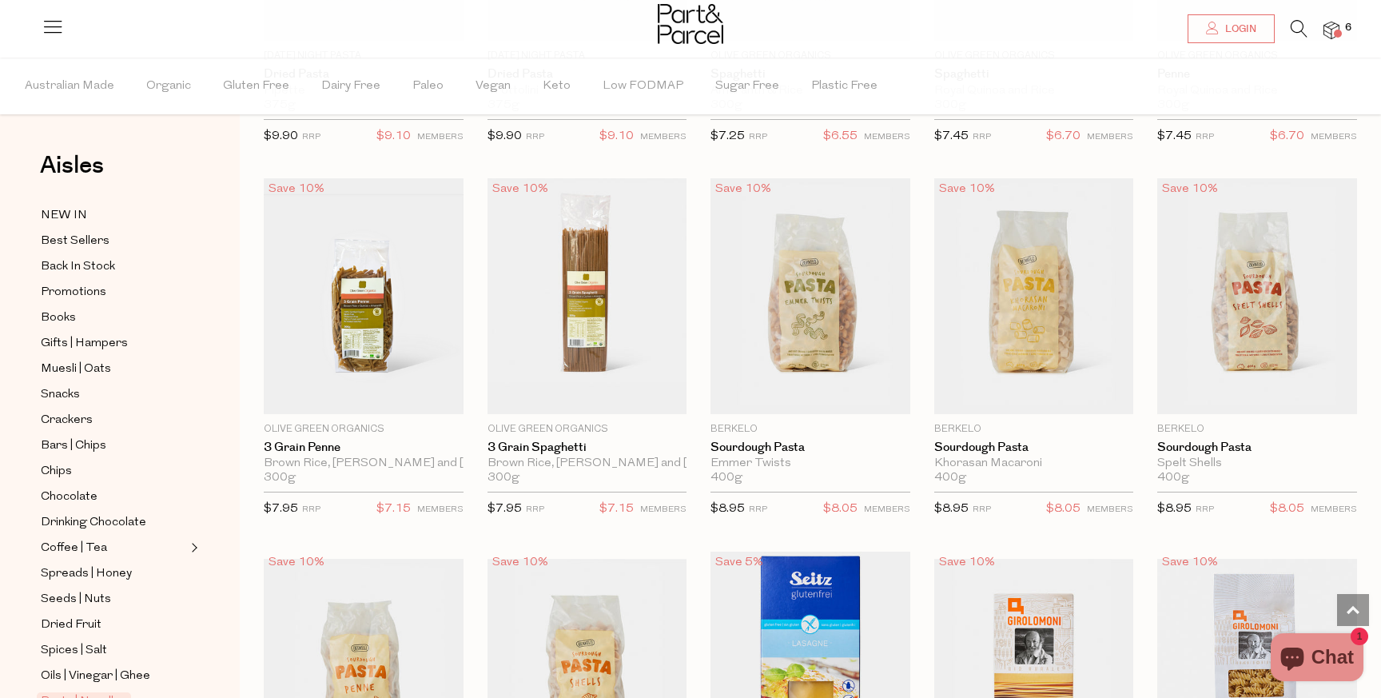
scroll to position [1161, 0]
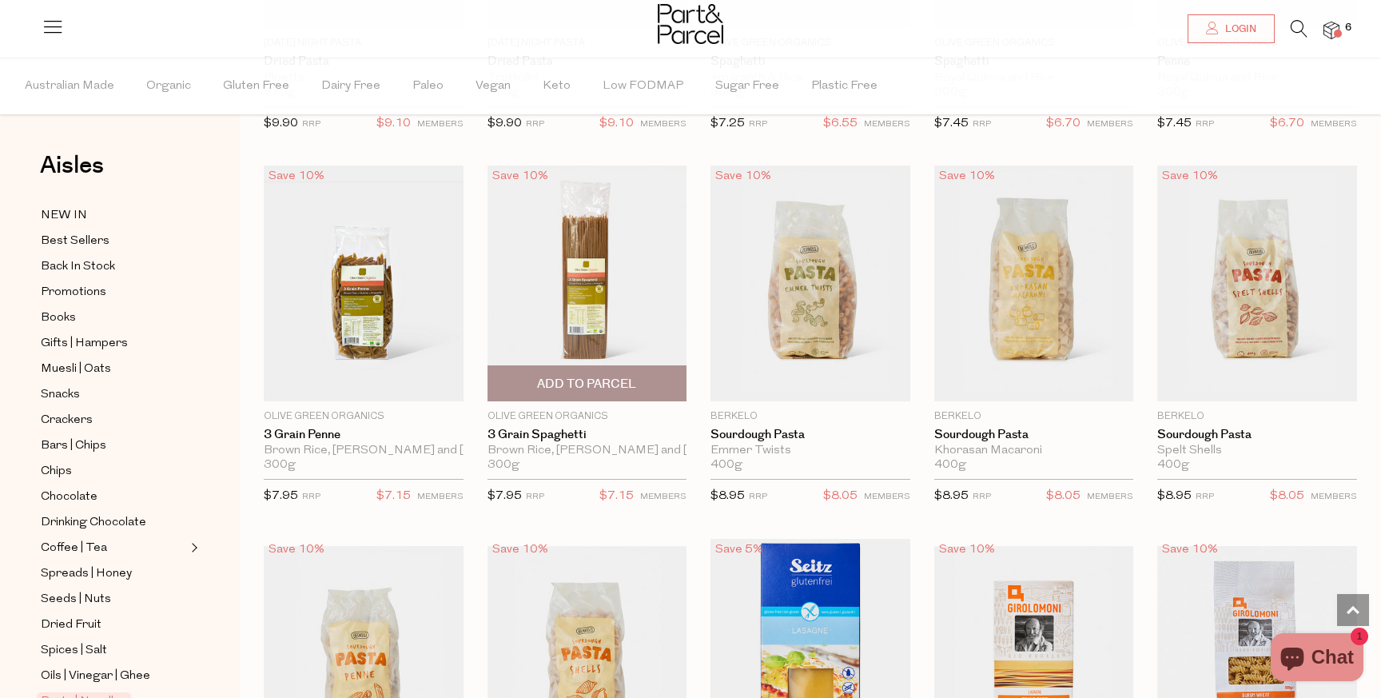
click at [590, 384] on span "Add To Parcel" at bounding box center [586, 384] width 99 height 17
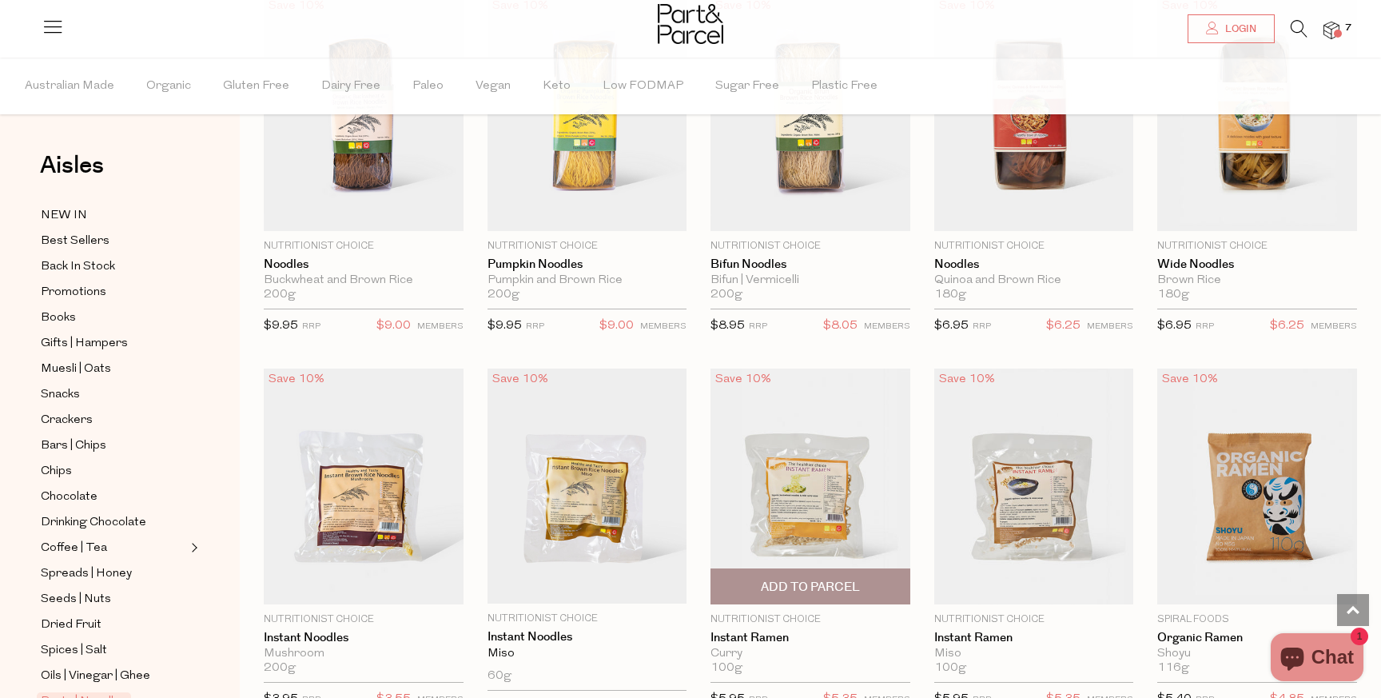
scroll to position [3499, 0]
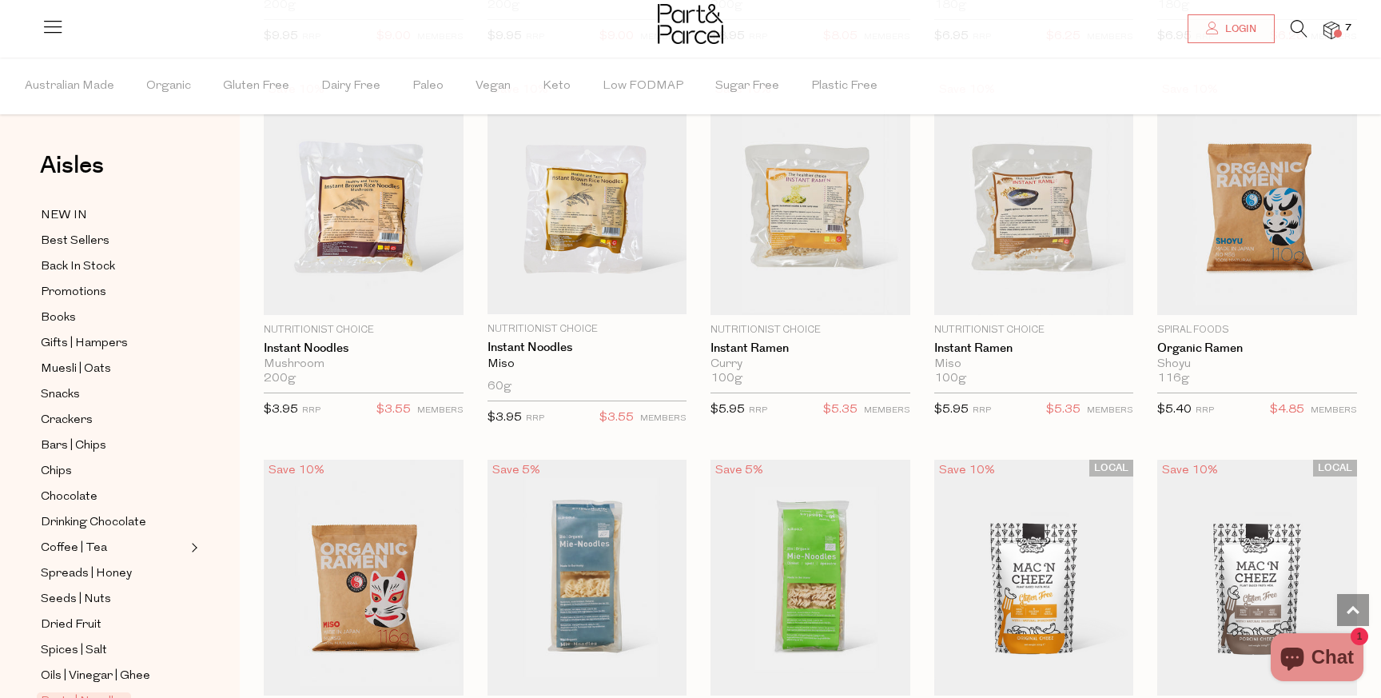
click at [1292, 36] on icon at bounding box center [1299, 29] width 17 height 18
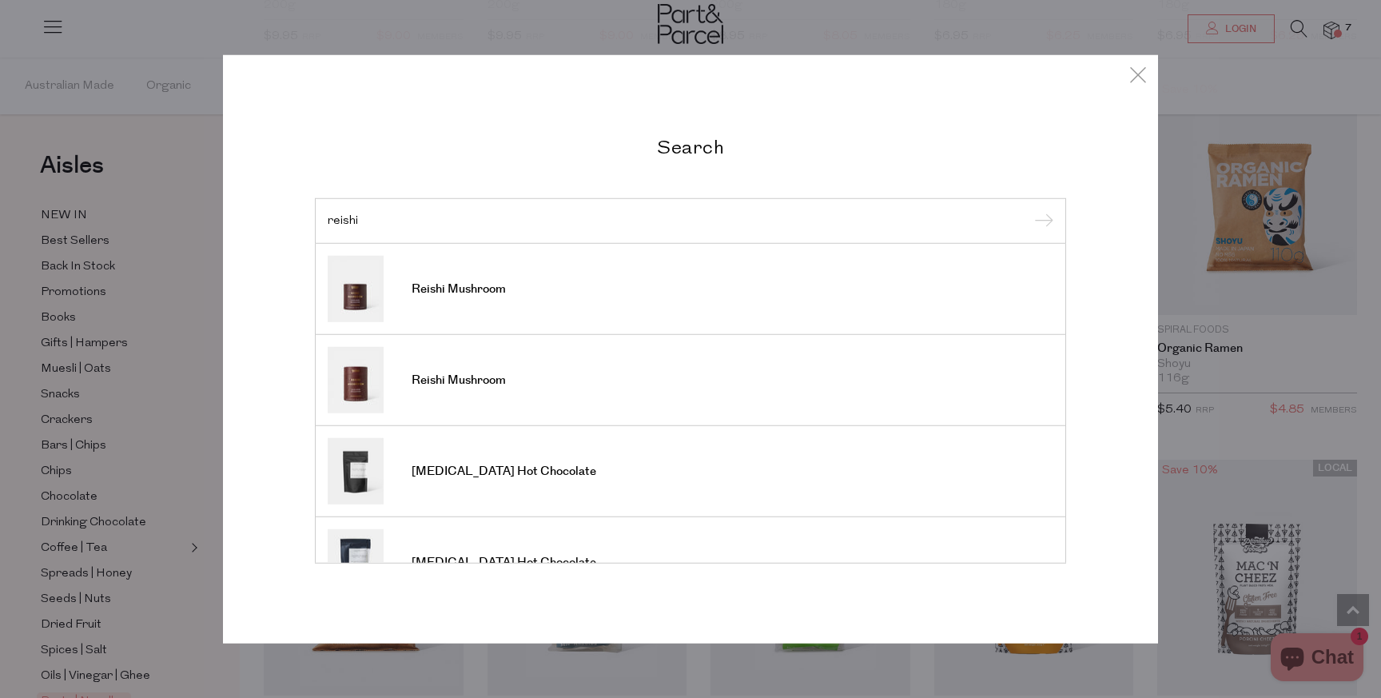
type input "reishi"
click at [1029, 209] on input "submit" at bounding box center [1041, 221] width 24 height 24
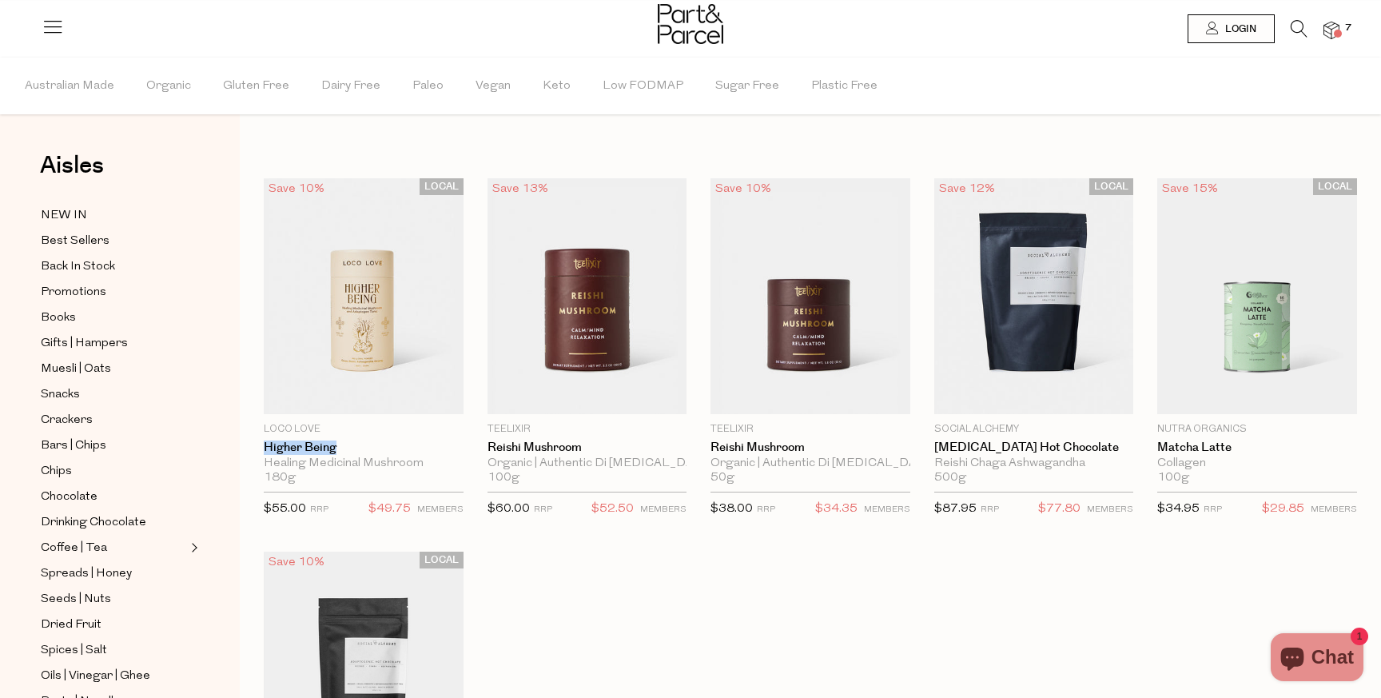
click at [1295, 35] on icon at bounding box center [1299, 29] width 17 height 18
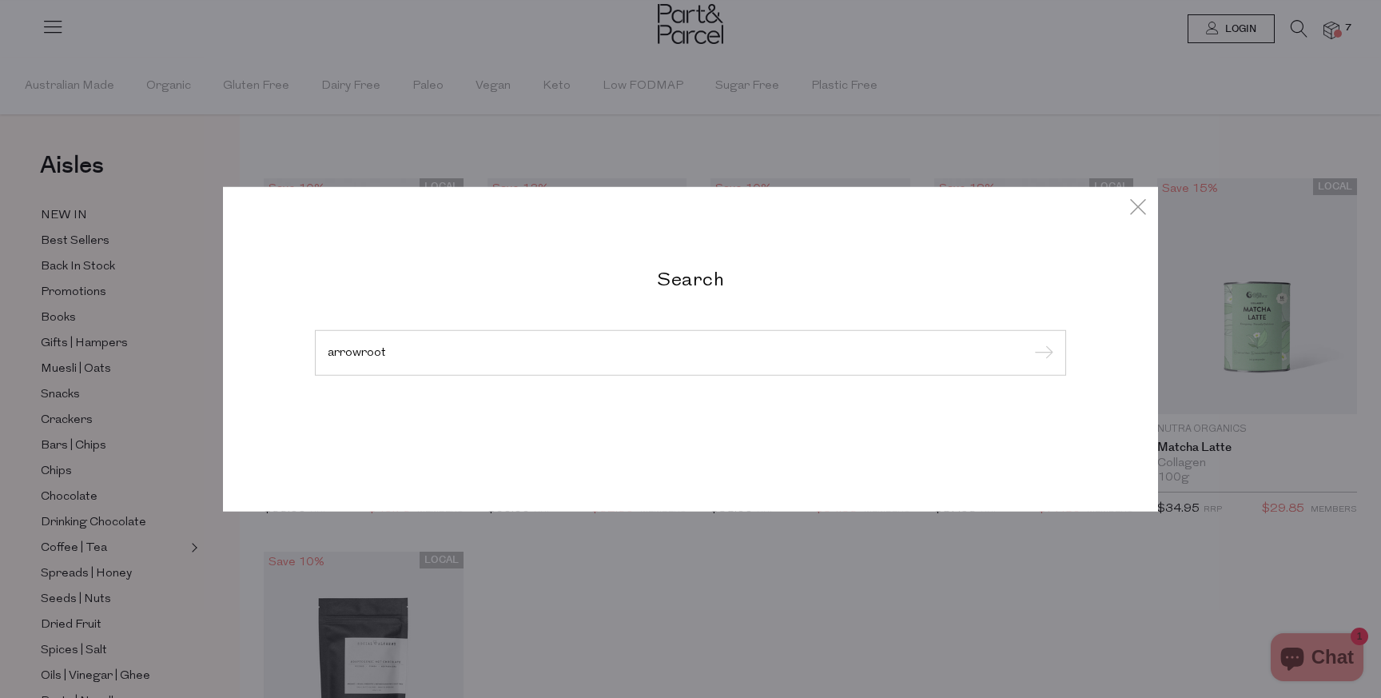
type input "arrowroot"
click at [1029, 341] on input "submit" at bounding box center [1041, 353] width 24 height 24
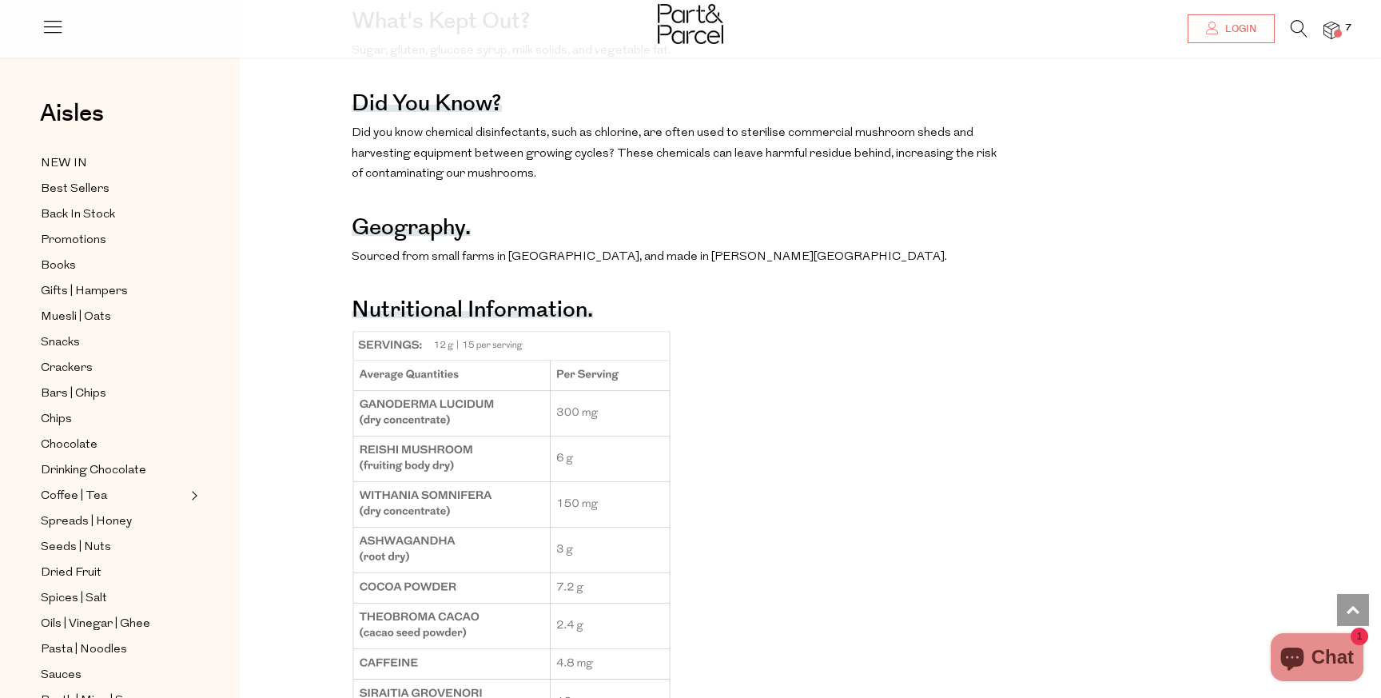
scroll to position [1563, 0]
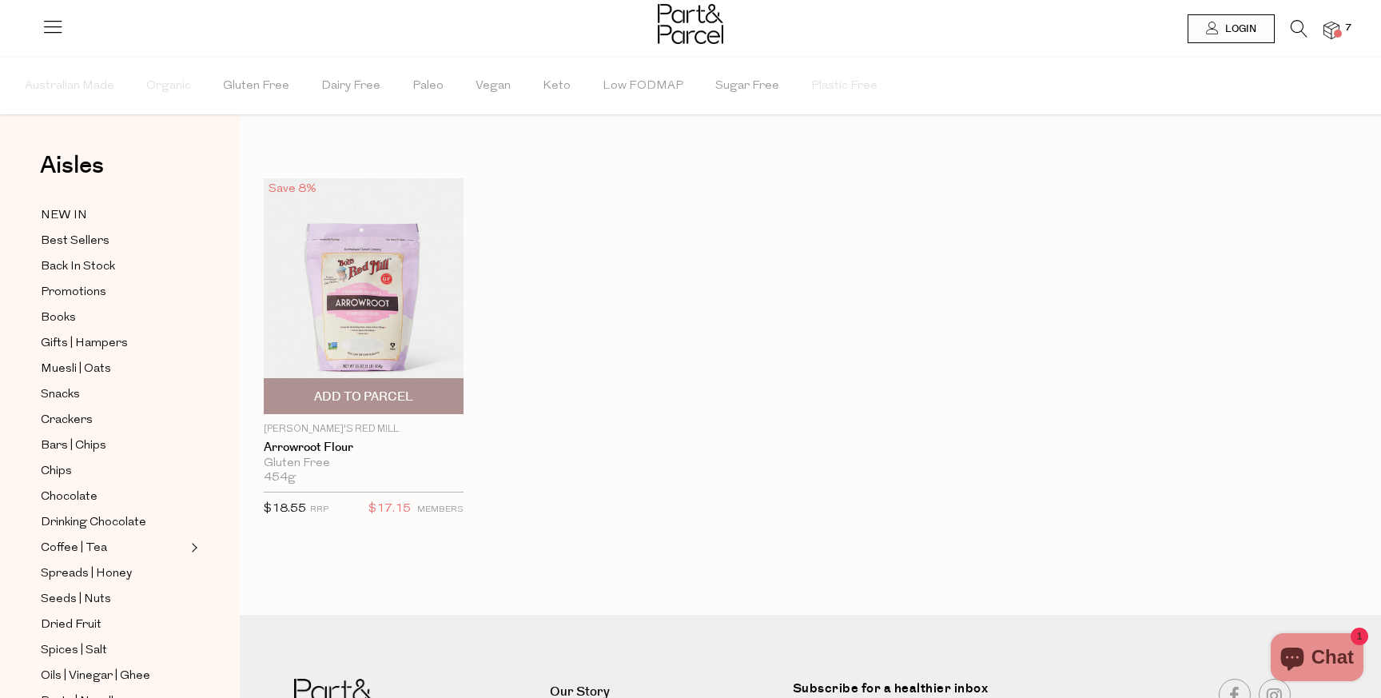
click at [328, 384] on span "Add To Parcel" at bounding box center [364, 396] width 190 height 34
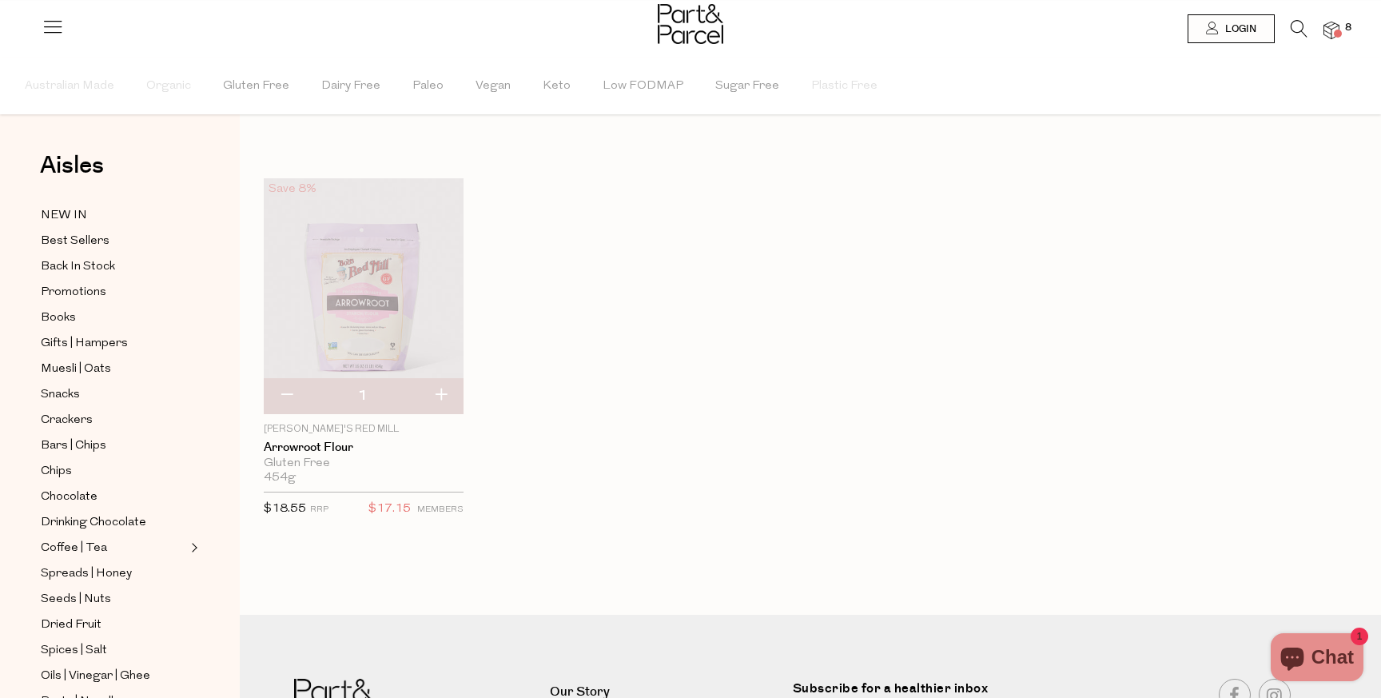
click at [1287, 30] on li at bounding box center [1291, 32] width 33 height 25
click at [1302, 26] on icon at bounding box center [1299, 29] width 17 height 18
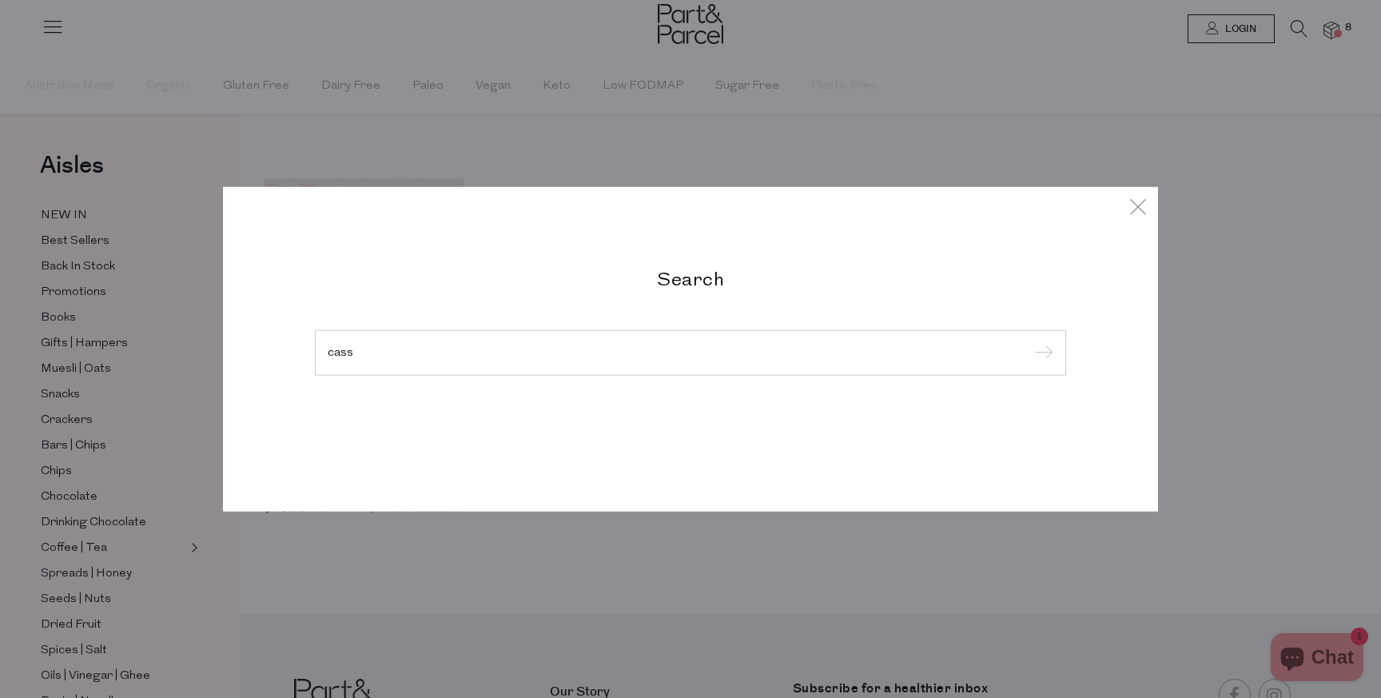
type input "cass"
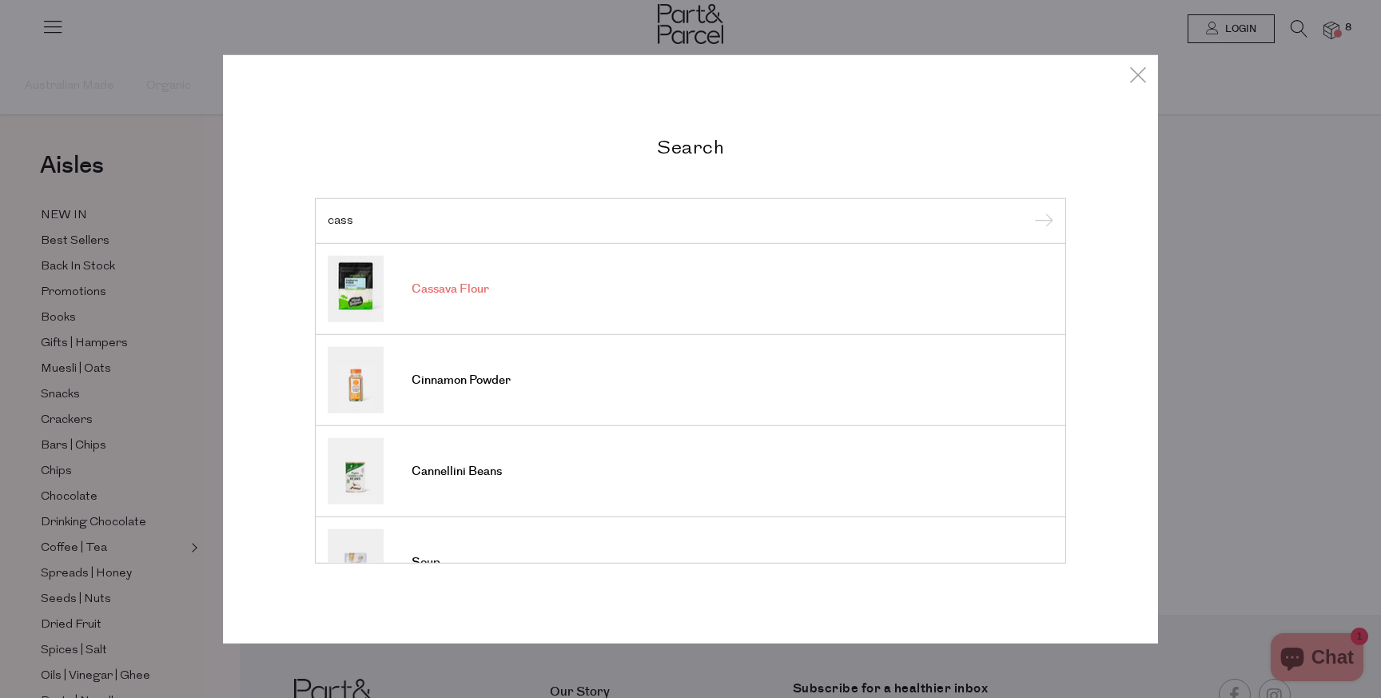
click at [456, 292] on span "Cassava Flour" at bounding box center [451, 289] width 78 height 16
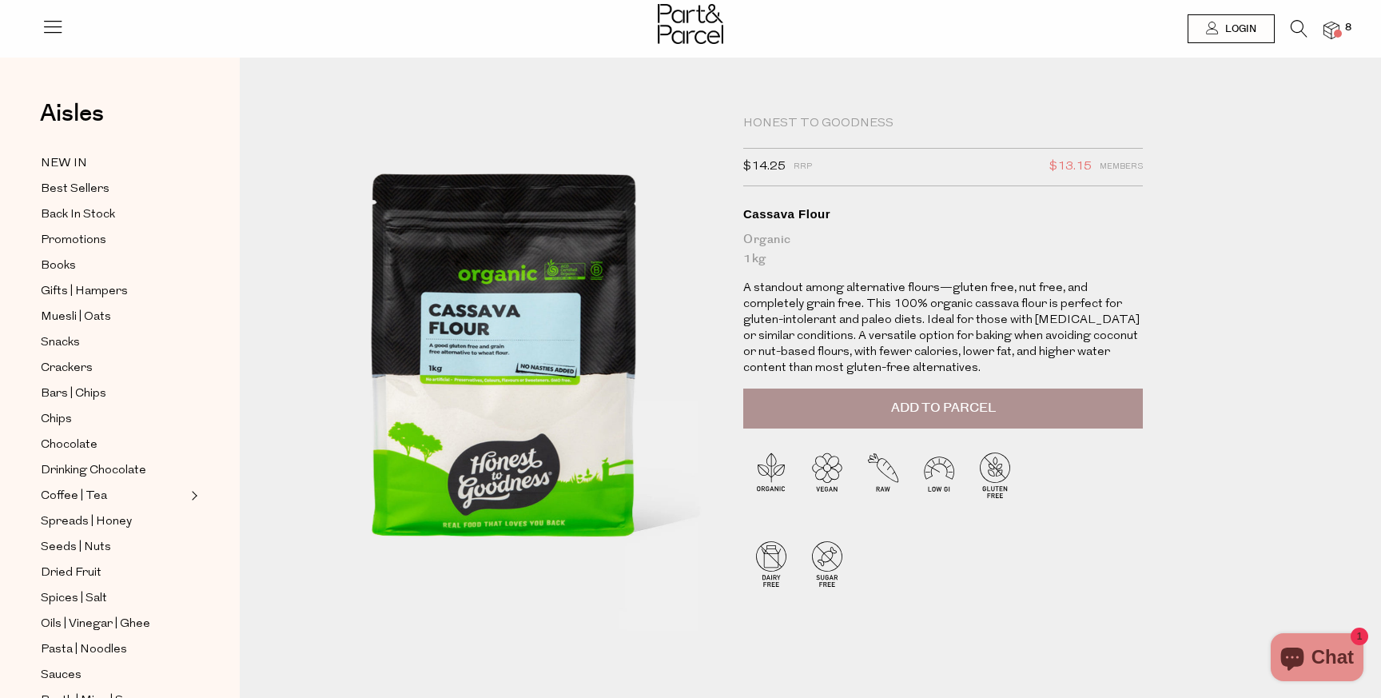
click at [908, 407] on span "Add to Parcel" at bounding box center [943, 408] width 105 height 18
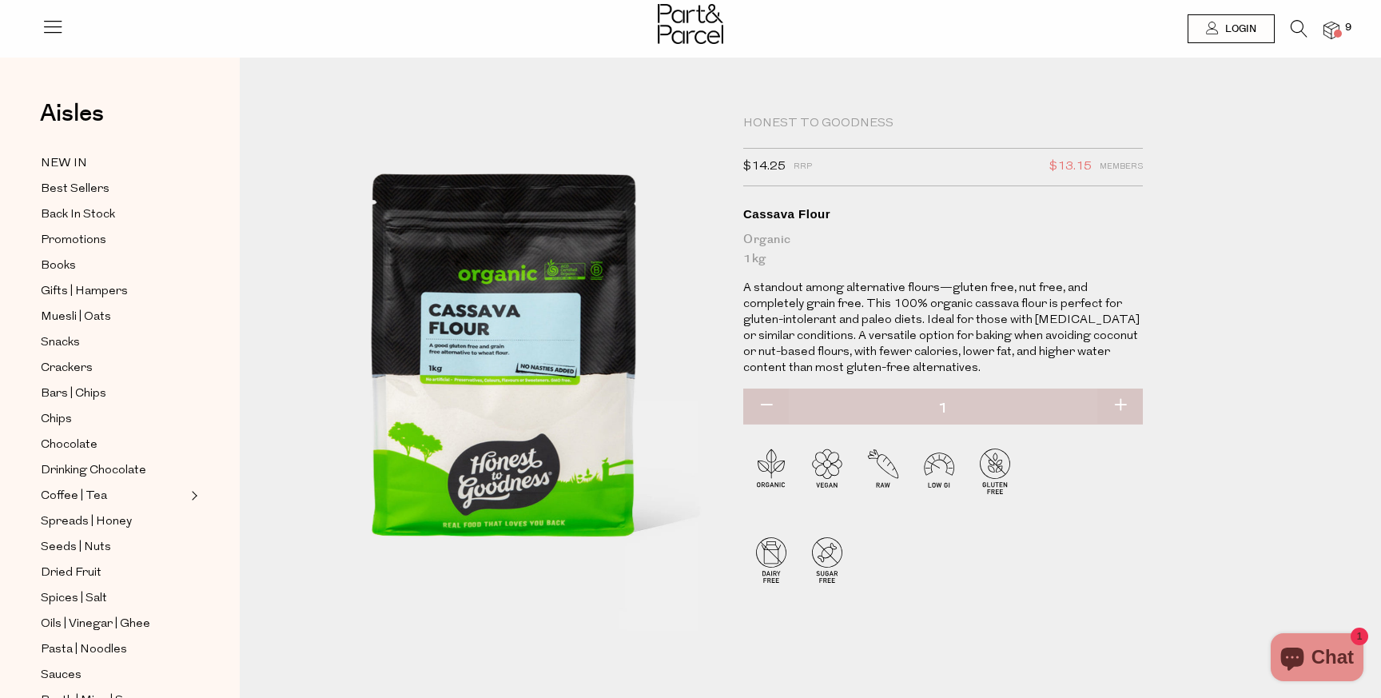
click at [1337, 28] on img at bounding box center [1331, 31] width 16 height 18
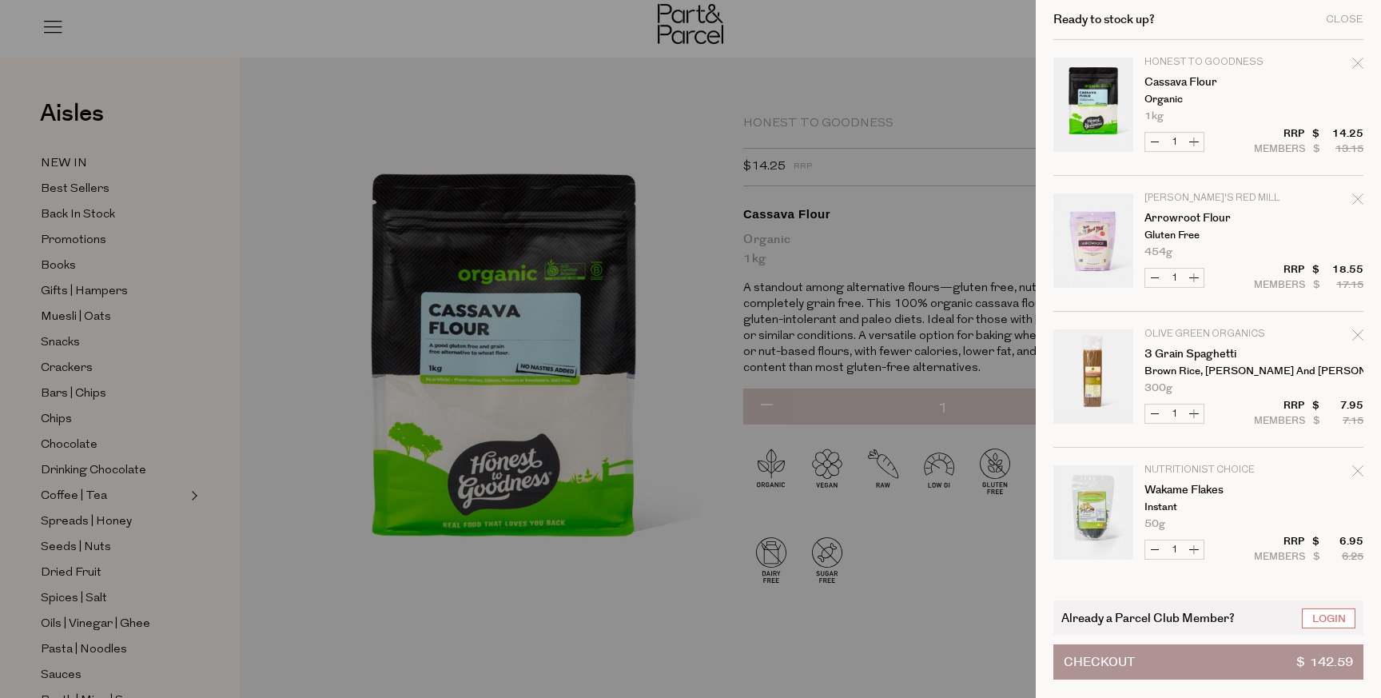
click at [1347, 471] on td "Nutritionist Choice Wakame Flakes Instant 50g Only 20 Available" at bounding box center [1253, 497] width 219 height 64
click at [1352, 470] on icon "Remove Wakame Flakes" at bounding box center [1357, 470] width 11 height 11
type input "Add Membership"
click at [1356, 336] on icon "Remove 3 Grain Spaghetti" at bounding box center [1357, 334] width 10 height 10
type input "Add Membership"
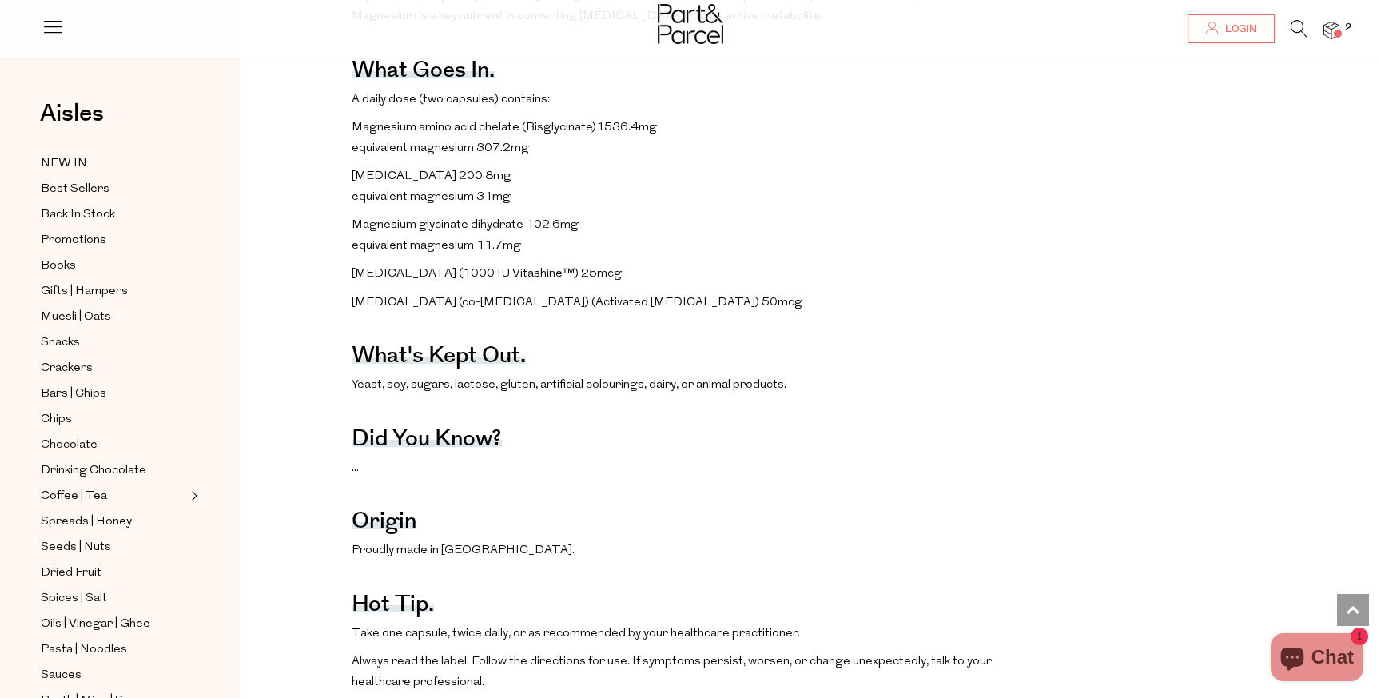
scroll to position [1048, 0]
